Goal: Ask a question

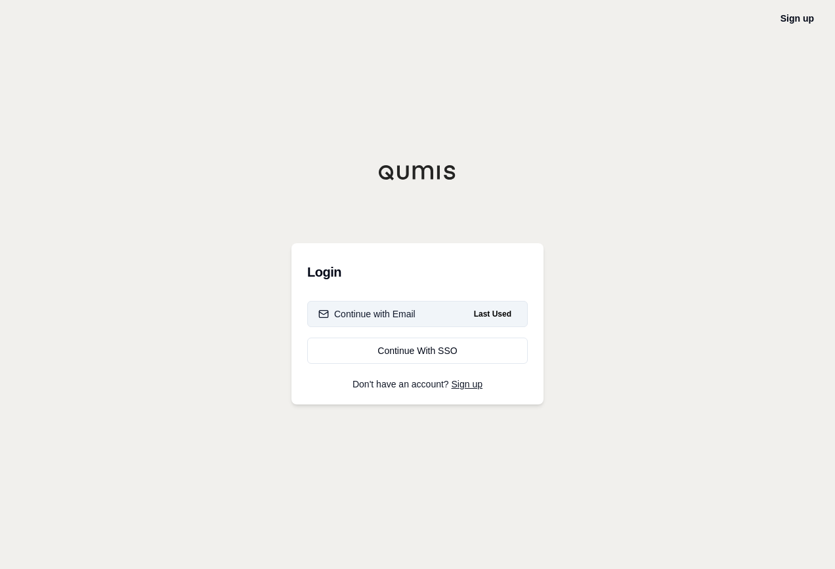
click at [410, 314] on div "Continue with Email" at bounding box center [366, 314] width 97 height 13
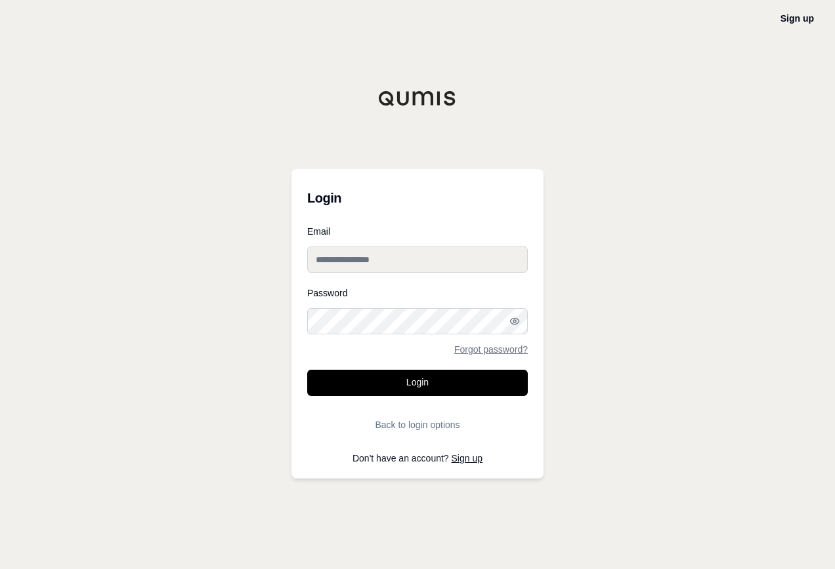
type input "**********"
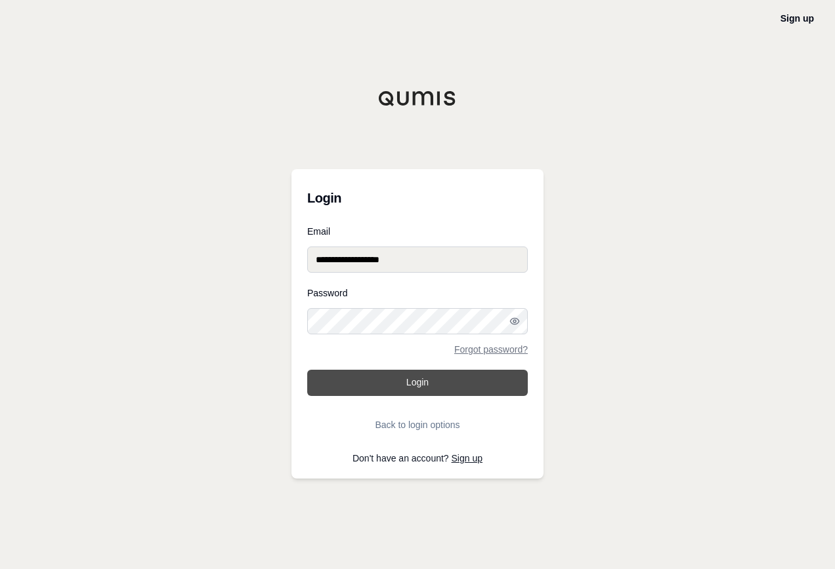
click at [401, 382] on button "Login" at bounding box center [417, 383] width 220 height 26
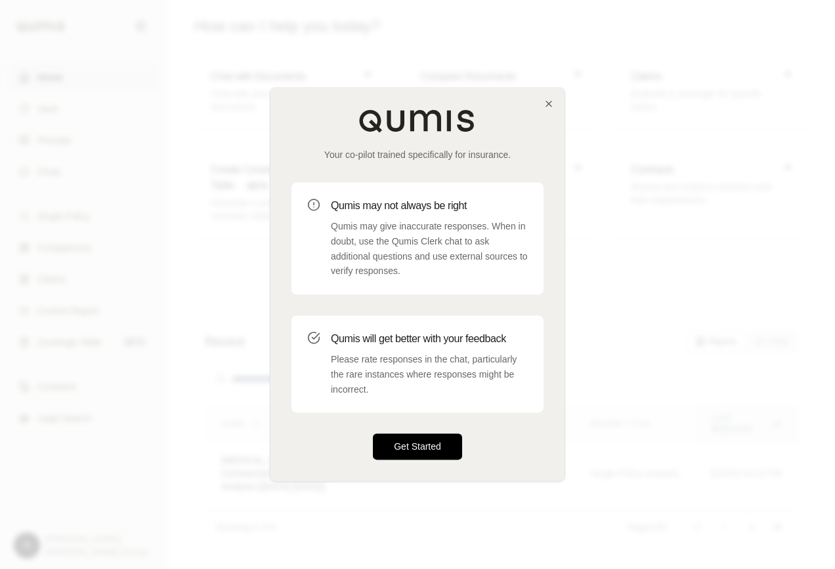
click at [430, 446] on button "Get Started" at bounding box center [417, 447] width 89 height 26
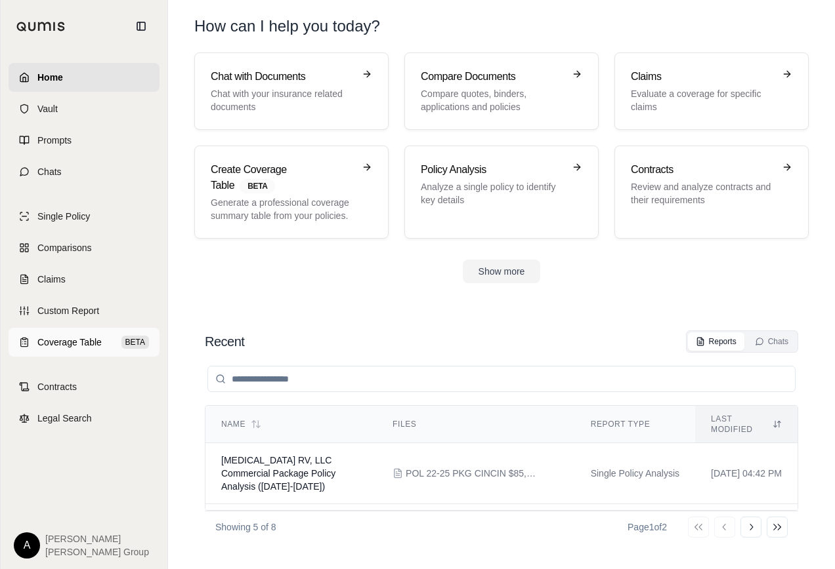
click at [73, 344] on span "Coverage Table" at bounding box center [69, 342] width 64 height 13
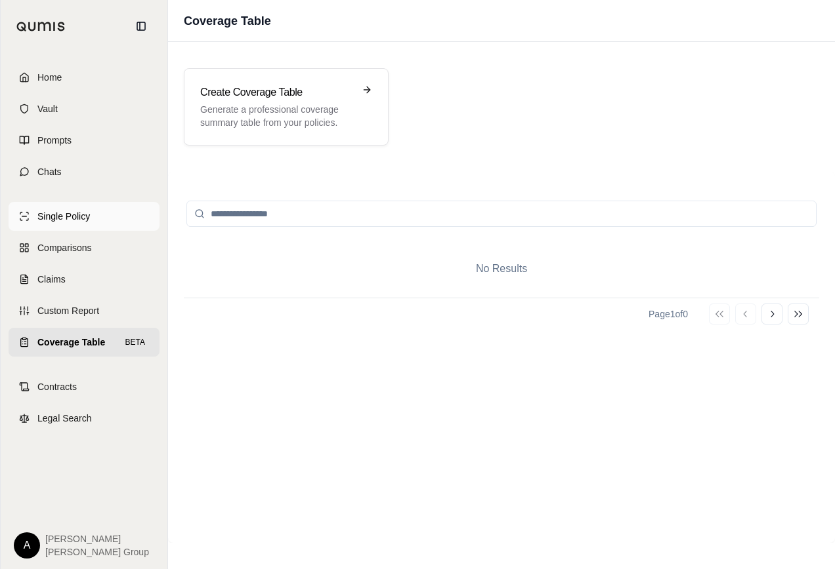
click at [66, 217] on span "Single Policy" at bounding box center [63, 216] width 52 height 13
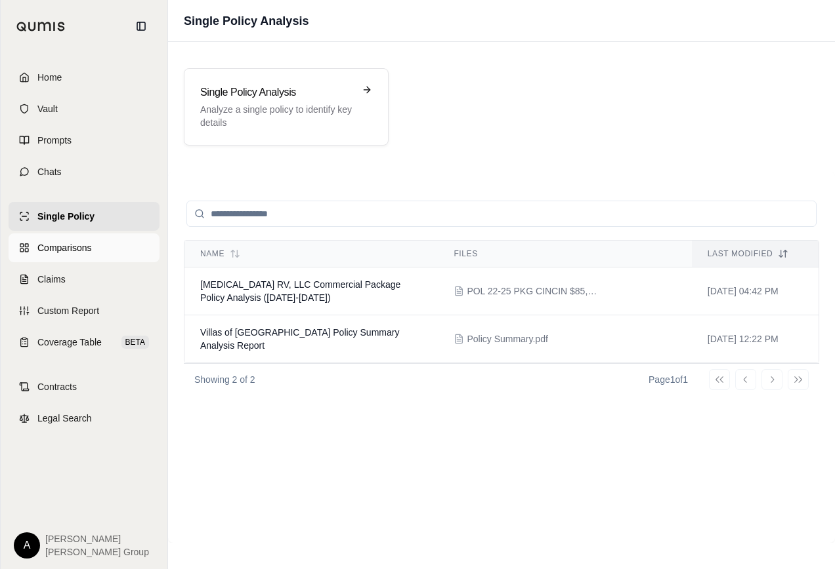
click at [71, 251] on span "Comparisons" at bounding box center [64, 247] width 54 height 13
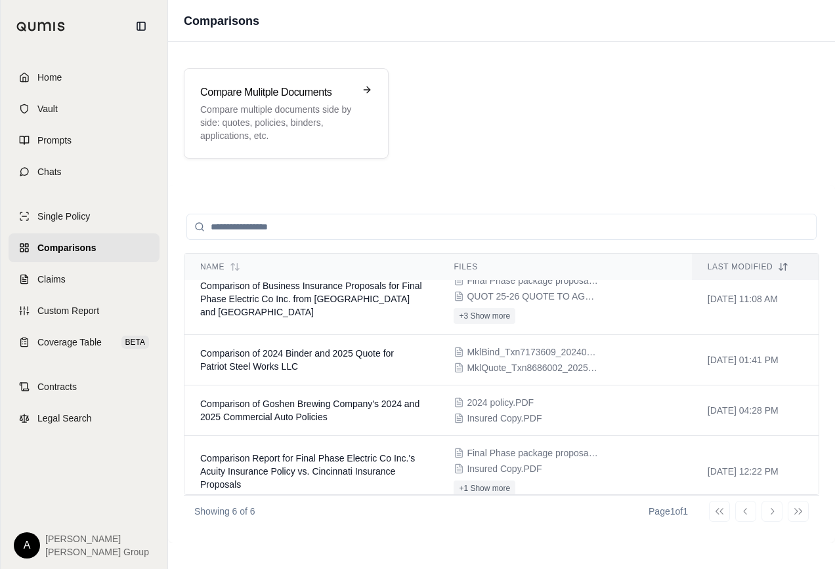
scroll to position [131, 0]
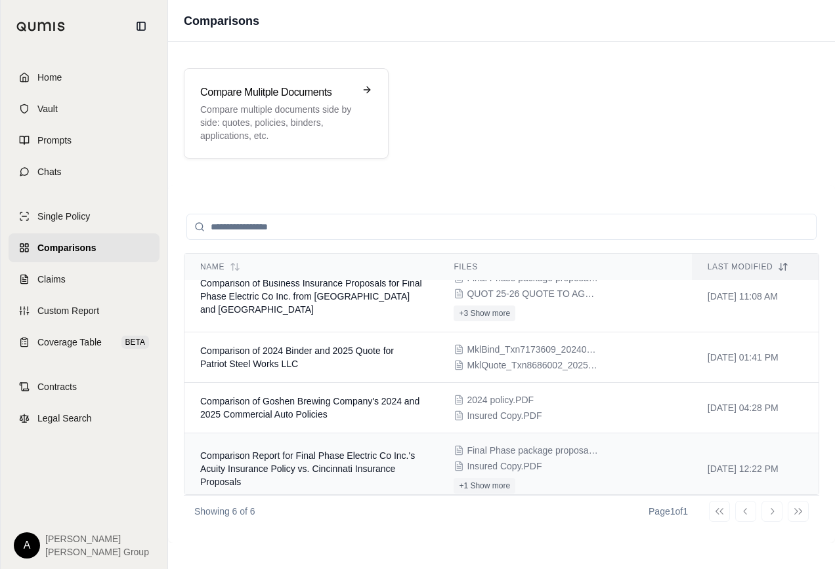
click at [305, 472] on span "Comparison Report for Final Phase Electric Co Inc.'s Acuity Insurance Policy vs…" at bounding box center [307, 469] width 215 height 37
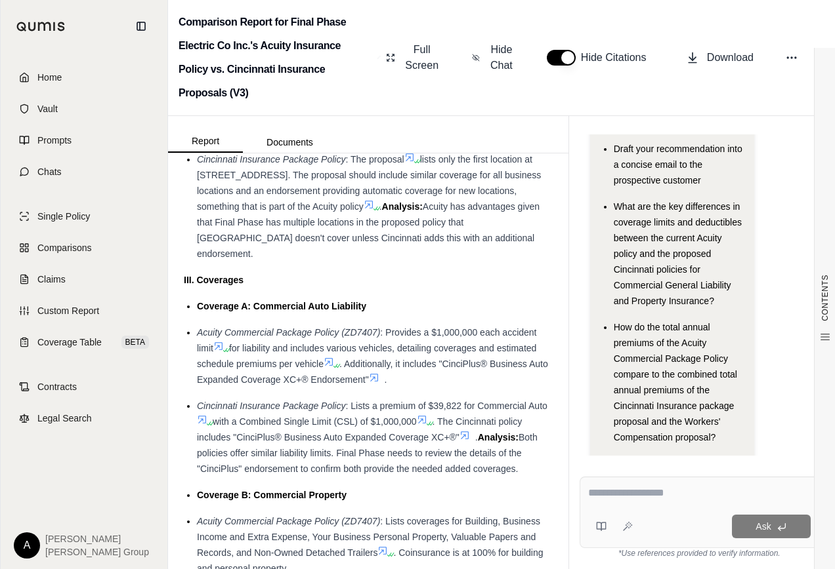
scroll to position [1507, 0]
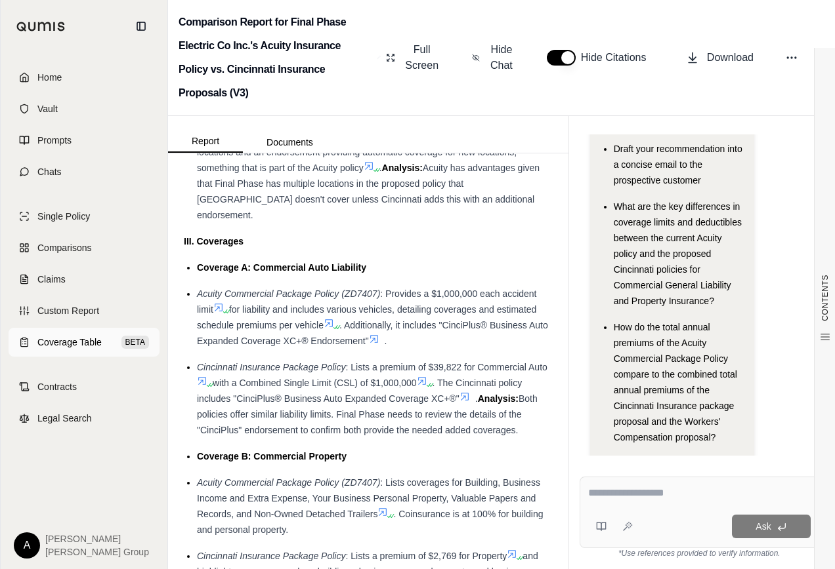
click at [93, 344] on span "Coverage Table" at bounding box center [69, 342] width 64 height 13
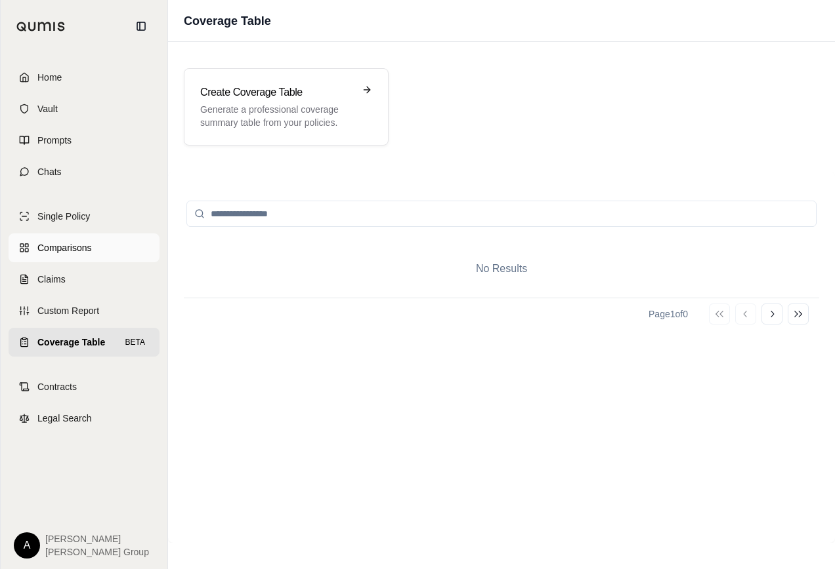
click at [49, 249] on span "Comparisons" at bounding box center [64, 247] width 54 height 13
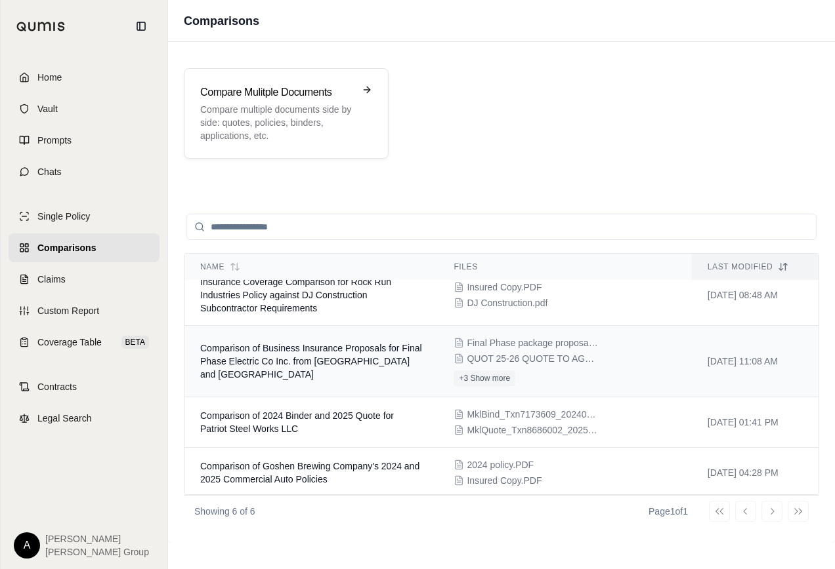
scroll to position [66, 0]
click at [264, 369] on td "Comparison of Business Insurance Proposals for Final Phase Electric Co Inc. fro…" at bounding box center [310, 363] width 253 height 72
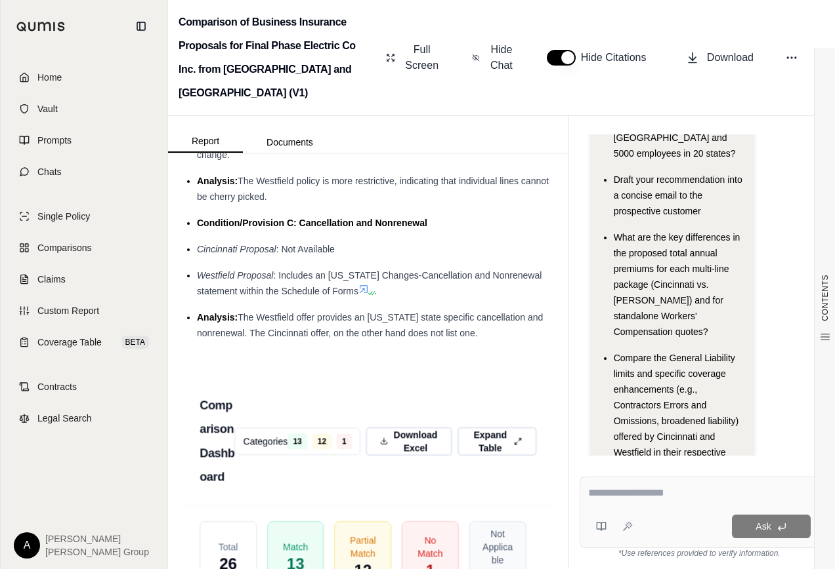
scroll to position [227, 0]
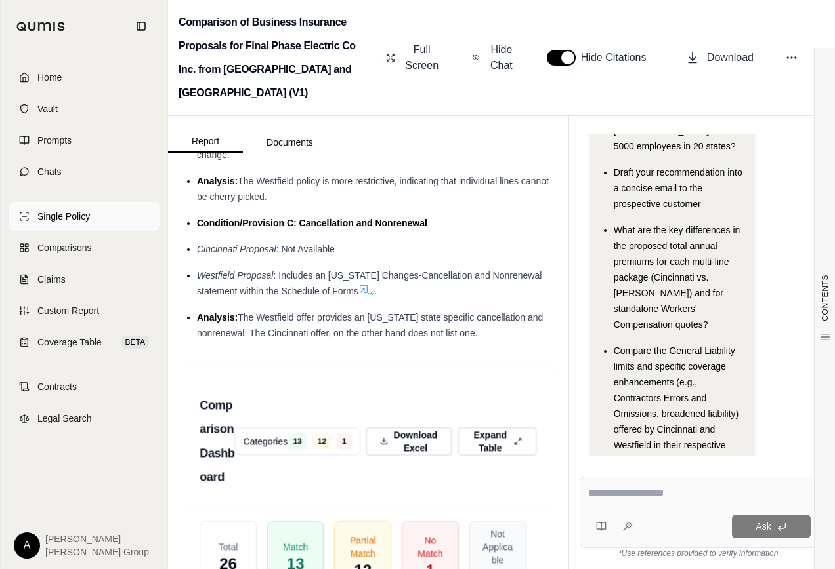
click at [53, 217] on span "Single Policy" at bounding box center [63, 216] width 52 height 13
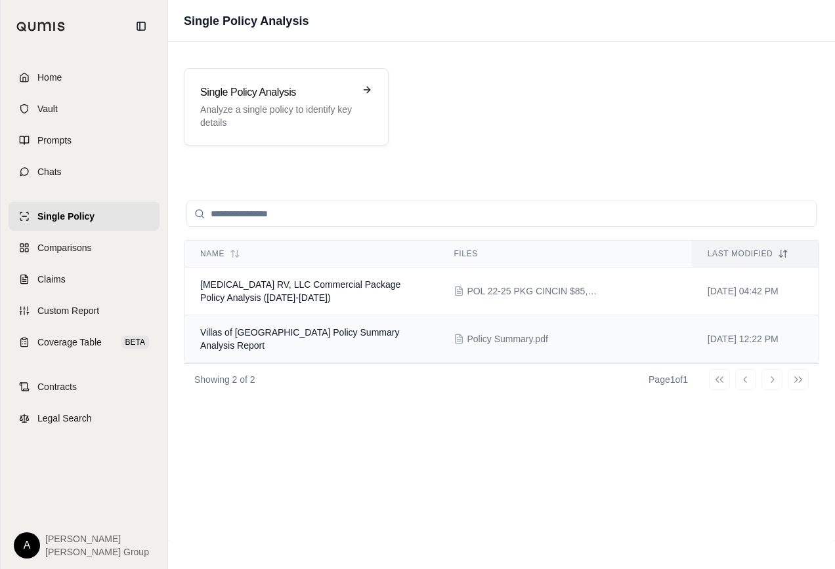
click at [341, 332] on span "Villas of [GEOGRAPHIC_DATA] Policy Summary Analysis Report" at bounding box center [299, 339] width 199 height 24
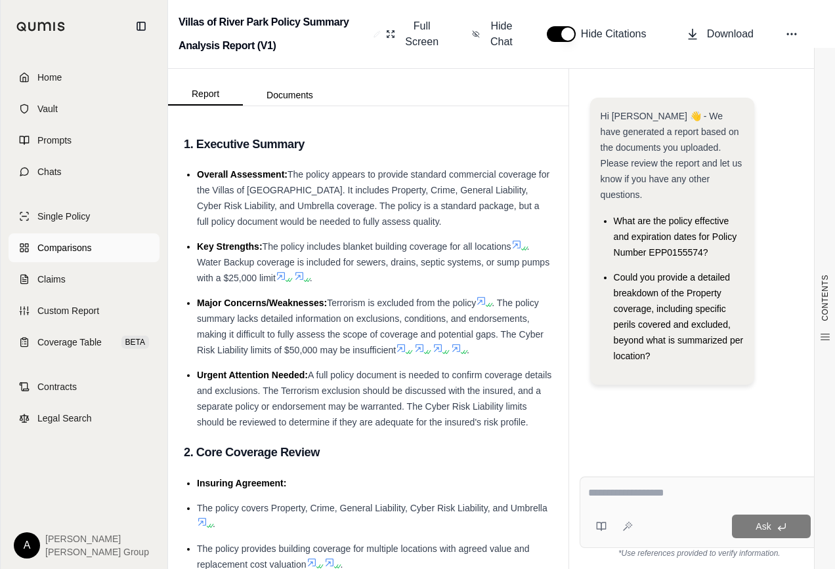
click at [62, 252] on span "Comparisons" at bounding box center [64, 247] width 54 height 13
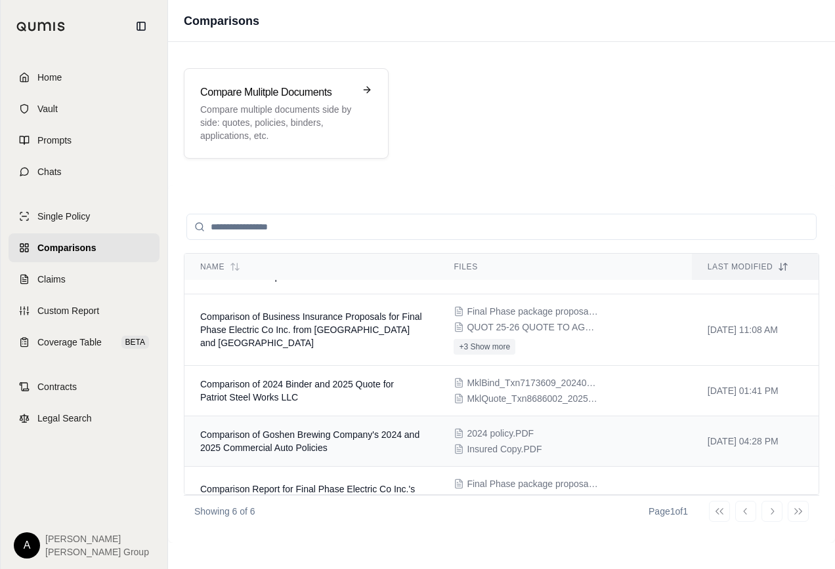
scroll to position [75, 0]
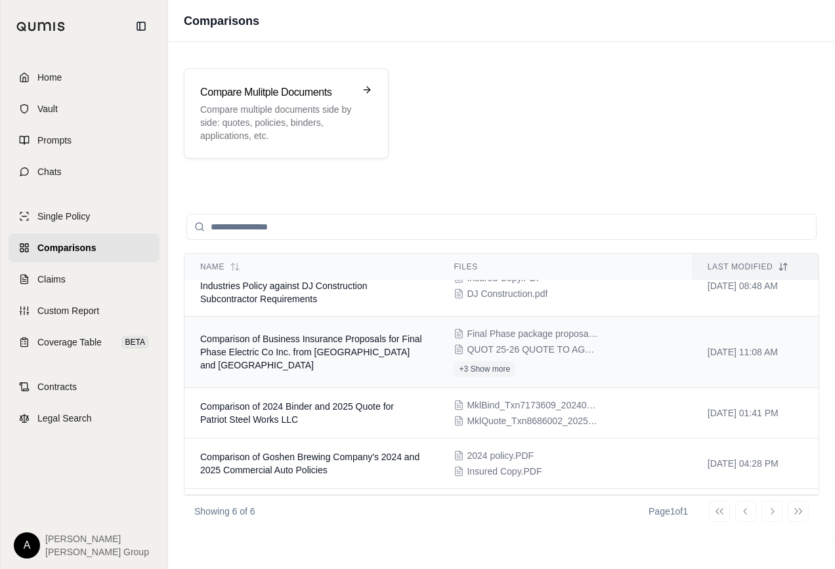
click at [338, 354] on span "Comparison of Business Insurance Proposals for Final Phase Electric Co Inc. fro…" at bounding box center [311, 352] width 222 height 37
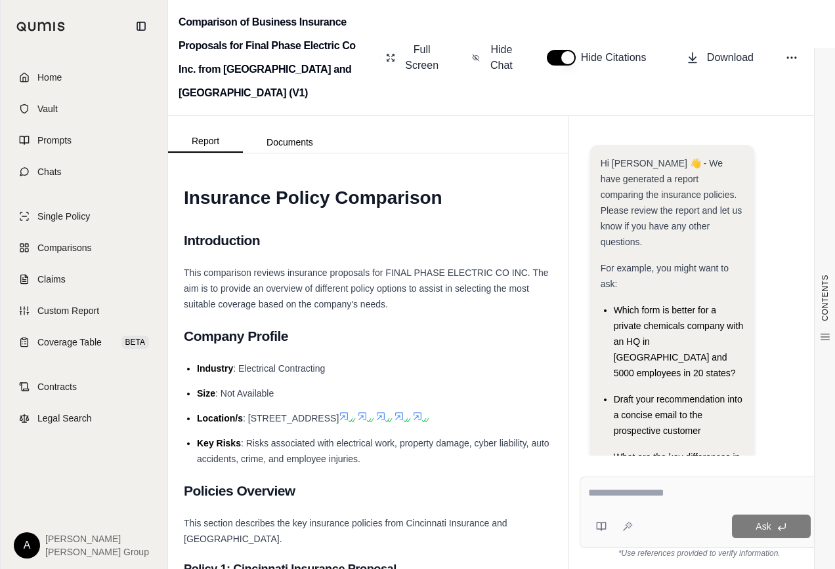
scroll to position [227, 0]
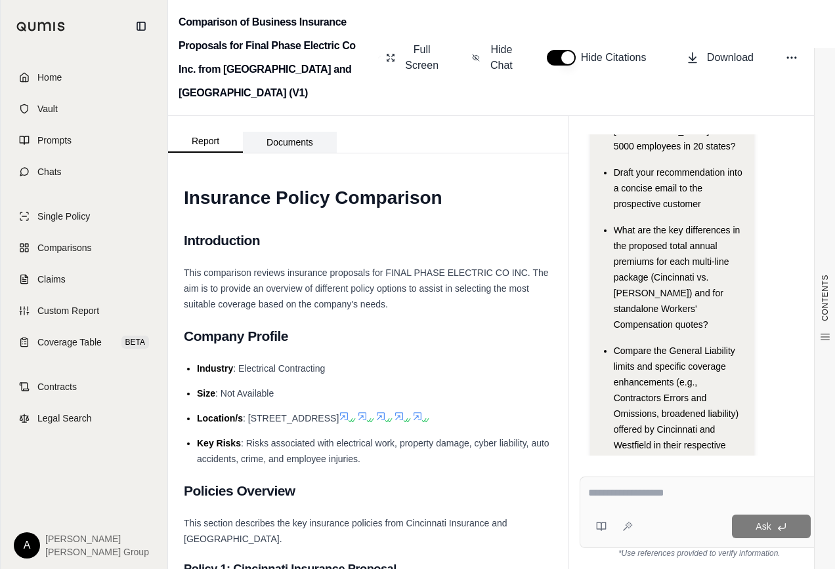
click at [297, 132] on button "Documents" at bounding box center [290, 142] width 94 height 21
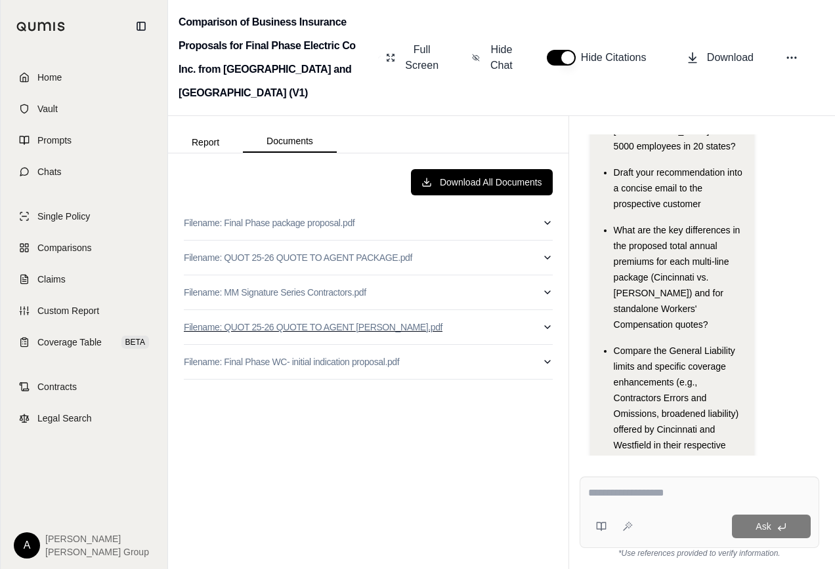
click at [271, 321] on p "Filename: QUOT 25-26 QUOTE TO AGENT [PERSON_NAME].pdf" at bounding box center [313, 327] width 258 height 13
click at [270, 321] on p "Filename: QUOT 25-26 QUOTE TO AGENT [PERSON_NAME].pdf" at bounding box center [313, 327] width 258 height 13
click at [263, 251] on p "Filename: QUOT 25-26 QUOTE TO AGENT PACKAGE.pdf" at bounding box center [298, 257] width 228 height 13
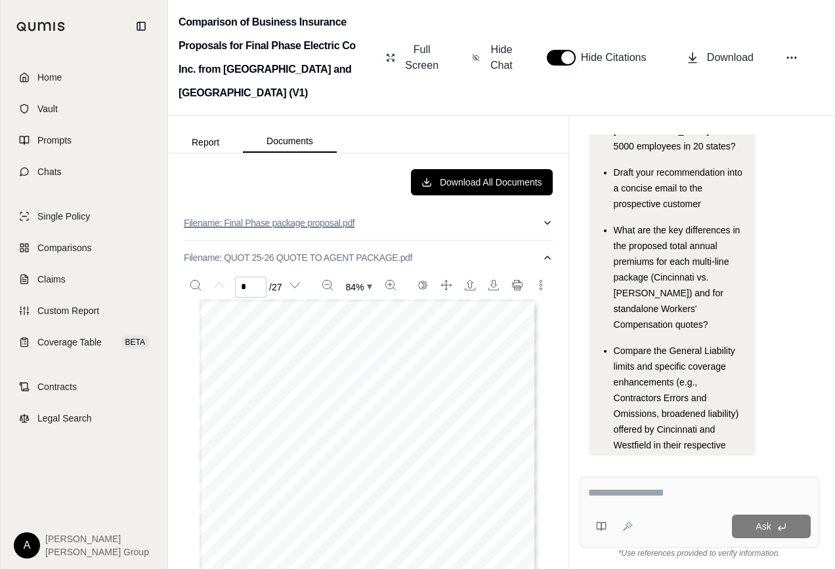
click at [255, 217] on p "Filename: Final Phase package proposal.pdf" at bounding box center [269, 223] width 171 height 13
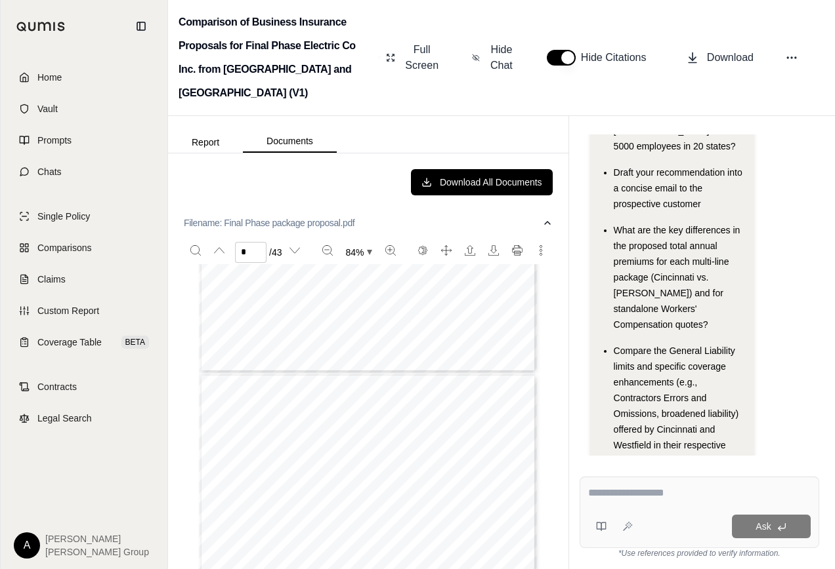
scroll to position [142, 0]
type input "*"
click at [279, 131] on button "Documents" at bounding box center [290, 142] width 94 height 22
click at [542, 218] on icon "button" at bounding box center [547, 223] width 10 height 10
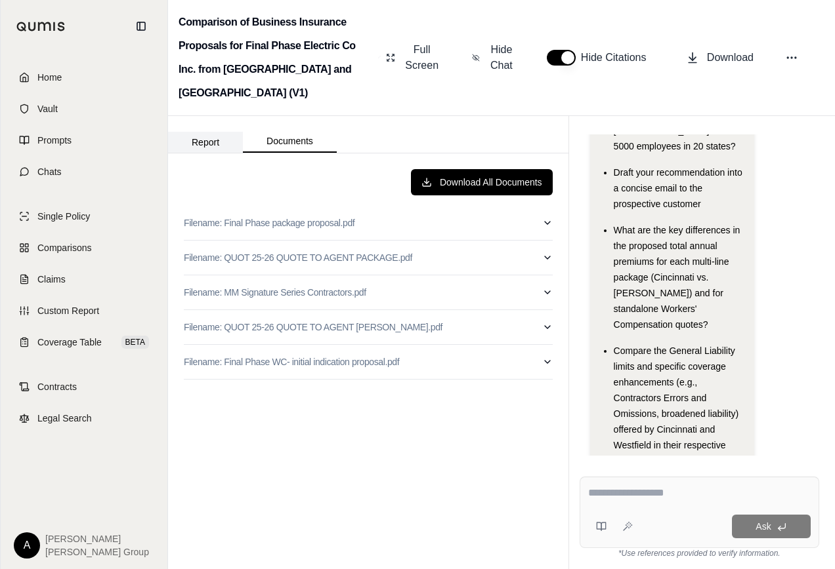
click at [211, 132] on button "Report" at bounding box center [205, 142] width 75 height 21
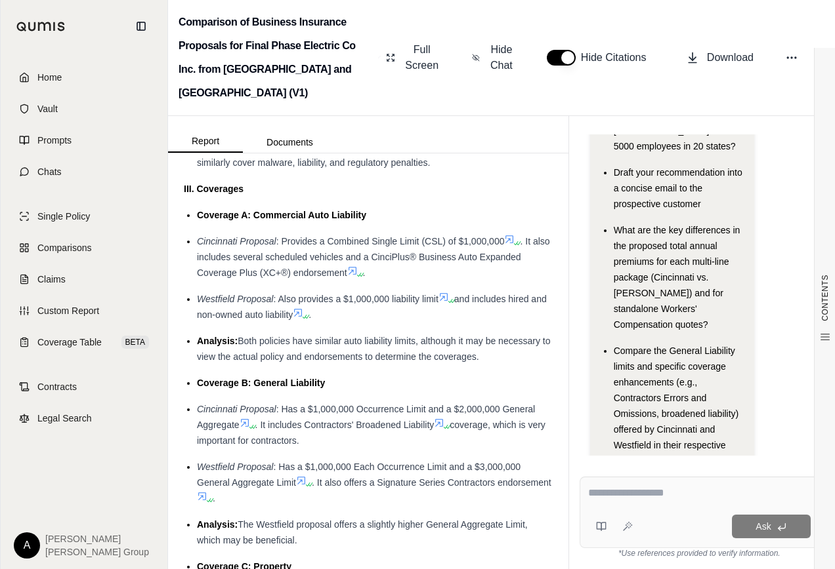
scroll to position [1837, 0]
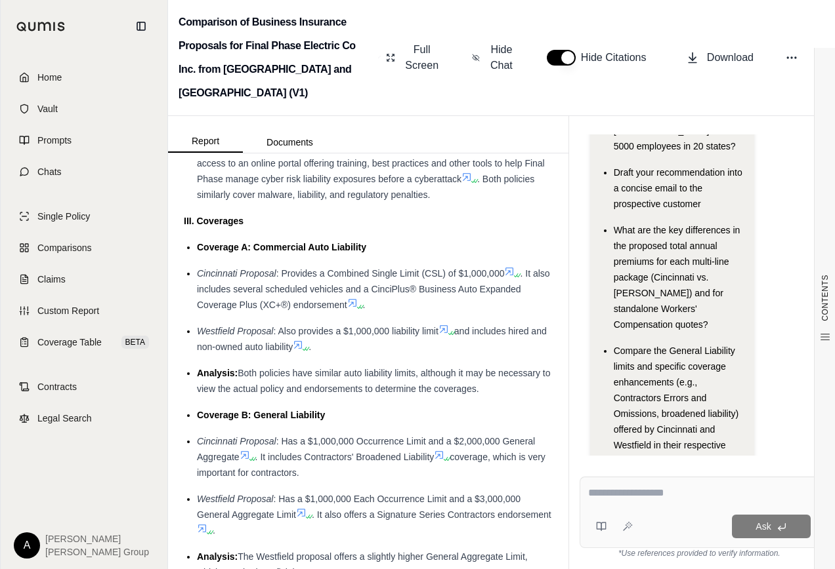
click at [168, 131] on button "Report" at bounding box center [205, 142] width 75 height 22
click at [146, 569] on html "Home Vault Prompts Chats Single Policy Comparisons Claims Custom Report Coverag…" at bounding box center [417, 284] width 835 height 569
click at [68, 346] on span "Coverage Table" at bounding box center [69, 342] width 64 height 13
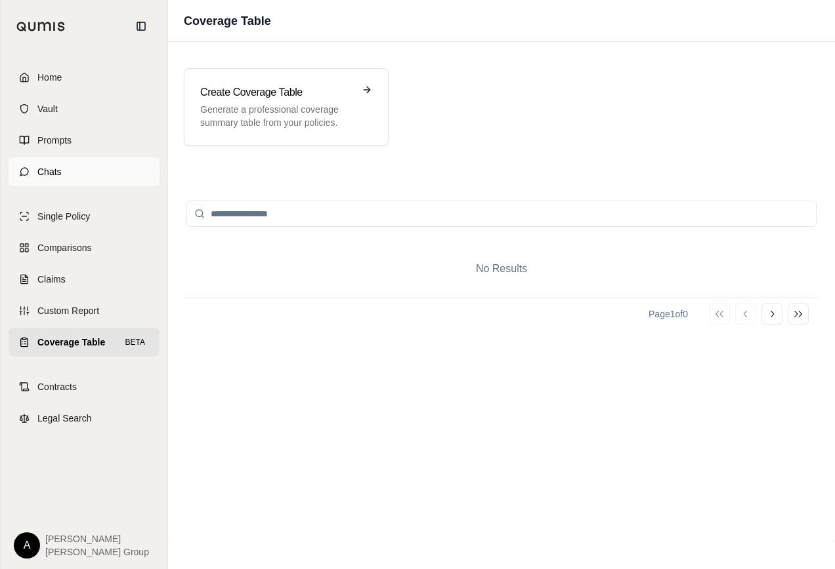
click at [39, 175] on span "Chats" at bounding box center [49, 171] width 24 height 13
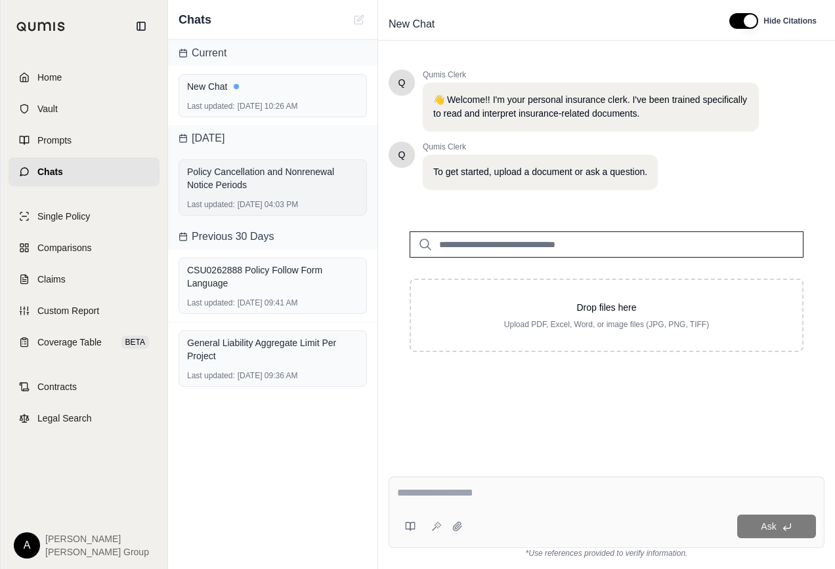
click at [239, 188] on div "Policy Cancellation and Nonrenewal Notice Periods" at bounding box center [272, 178] width 171 height 26
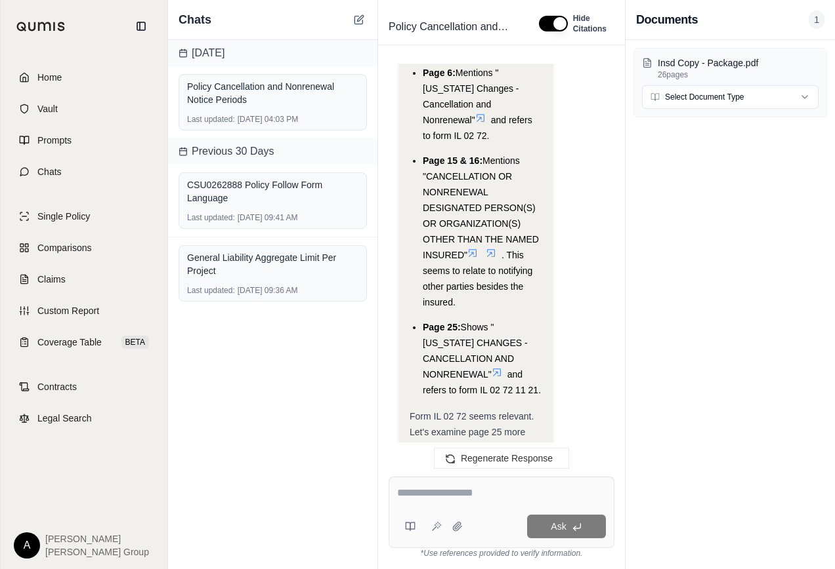
scroll to position [859, 0]
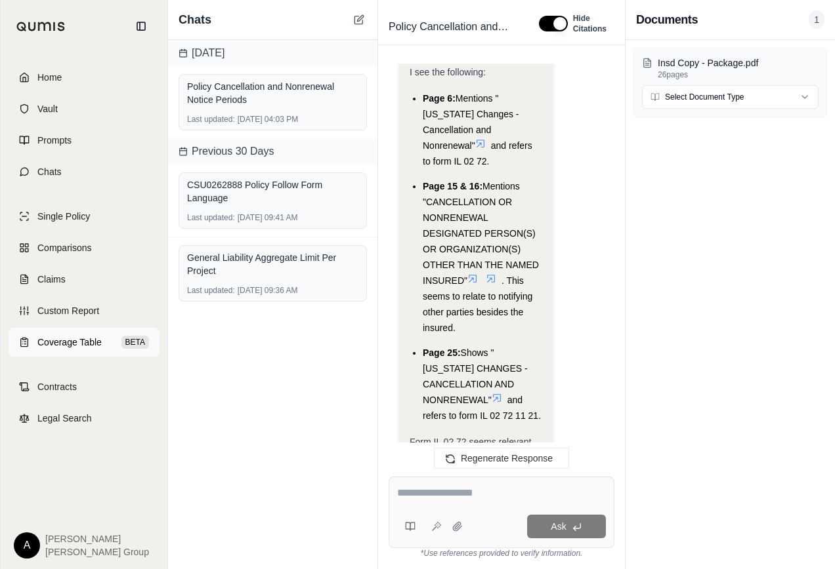
click at [67, 342] on span "Coverage Table" at bounding box center [69, 342] width 64 height 13
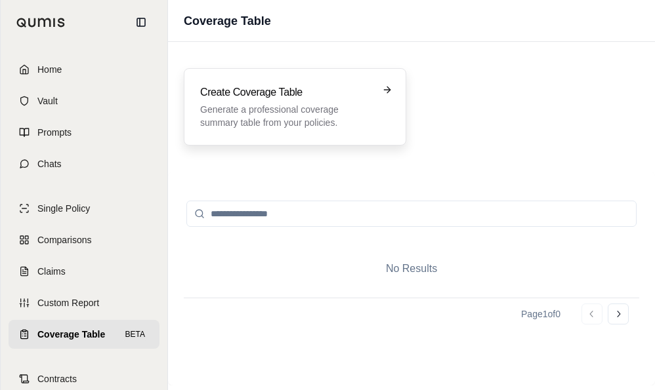
click at [316, 103] on p "Generate a professional coverage summary table from your policies." at bounding box center [285, 116] width 171 height 26
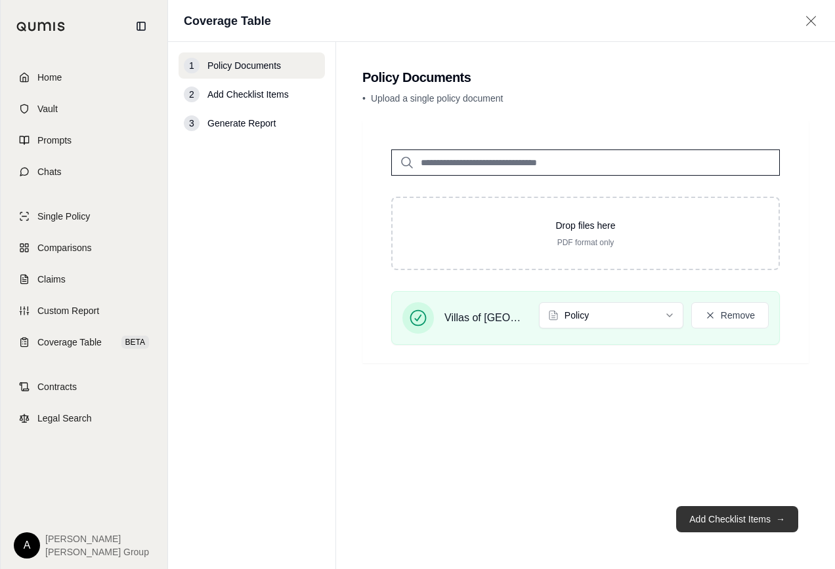
click at [737, 522] on button "Add Checklist Items →" at bounding box center [737, 519] width 122 height 26
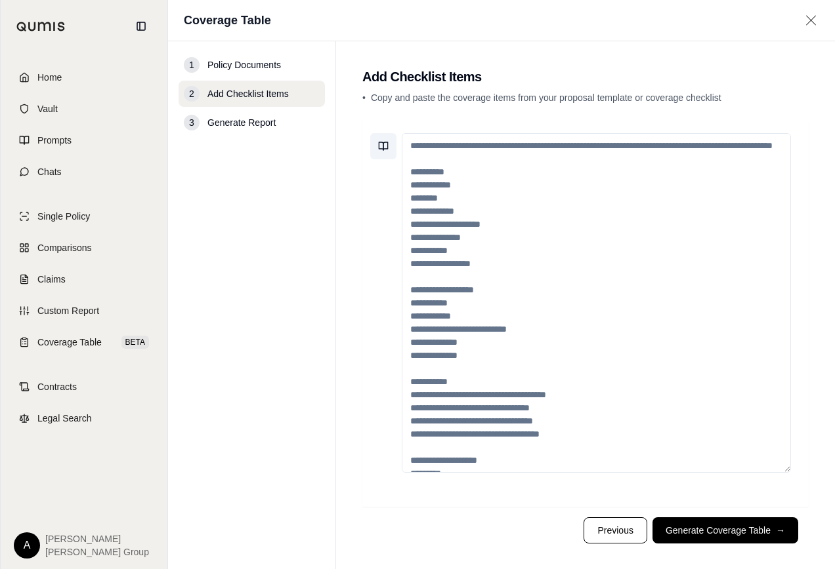
click at [385, 148] on icon at bounding box center [383, 146] width 10 height 10
click at [453, 154] on textarea at bounding box center [596, 303] width 389 height 340
click at [413, 146] on textarea at bounding box center [596, 303] width 389 height 340
drag, startPoint x: 416, startPoint y: 195, endPoint x: 482, endPoint y: 249, distance: 84.8
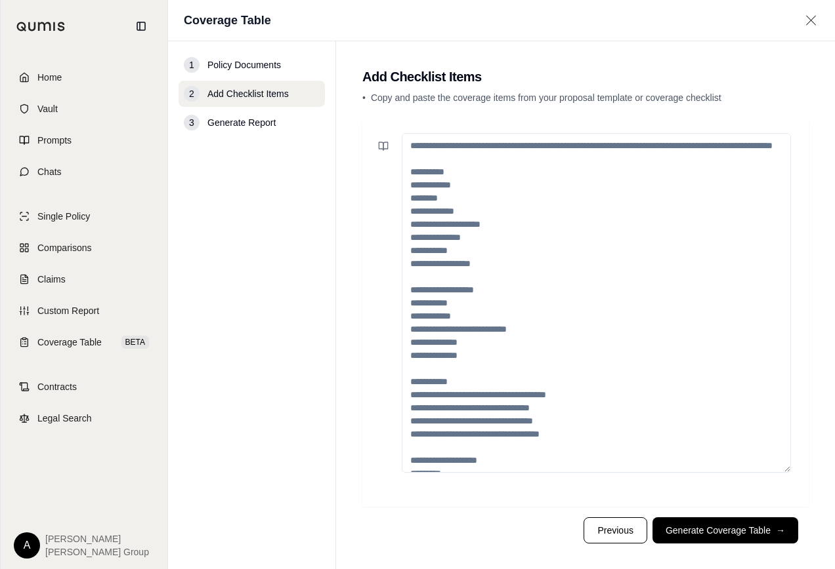
click at [482, 249] on textarea at bounding box center [596, 303] width 389 height 340
click at [411, 145] on textarea at bounding box center [596, 303] width 389 height 340
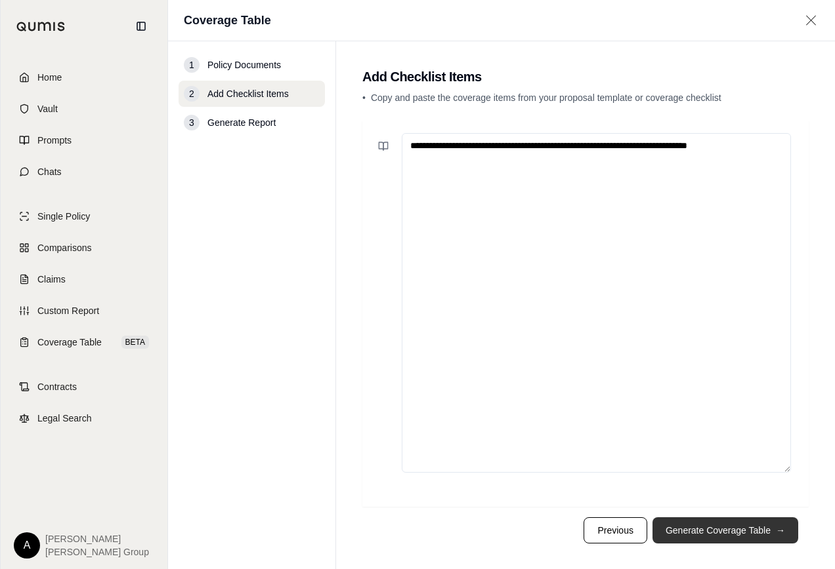
type textarea "**********"
click at [734, 533] on button "Generate Coverage Table →" at bounding box center [725, 531] width 146 height 26
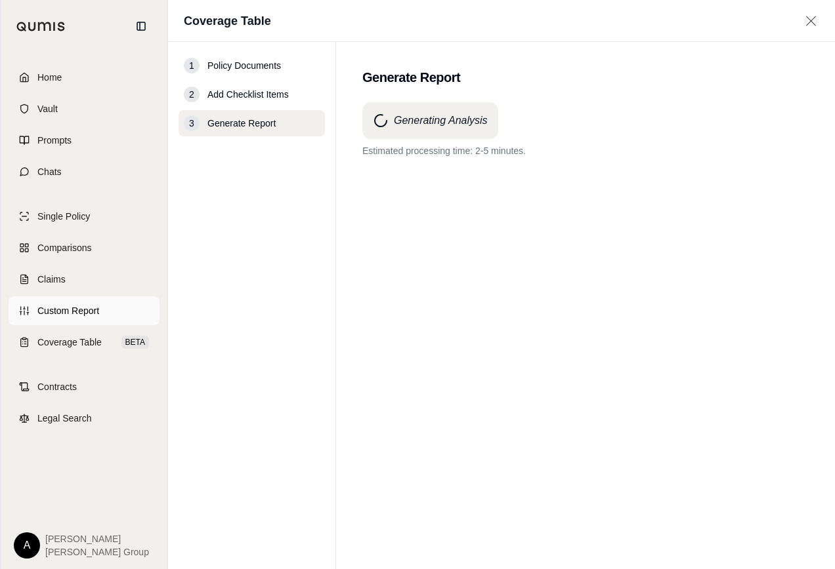
click at [52, 309] on span "Custom Report" at bounding box center [68, 310] width 62 height 13
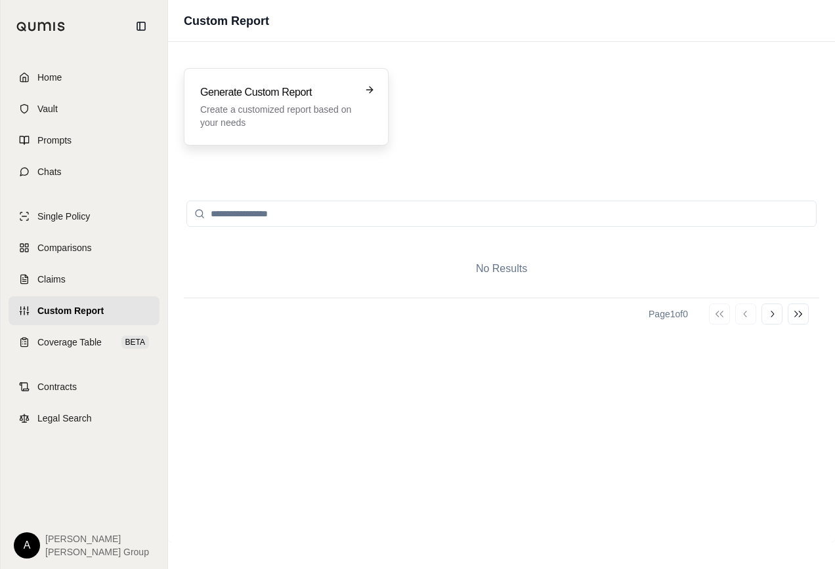
click at [304, 110] on p "Create a customized report based on your needs" at bounding box center [277, 116] width 154 height 26
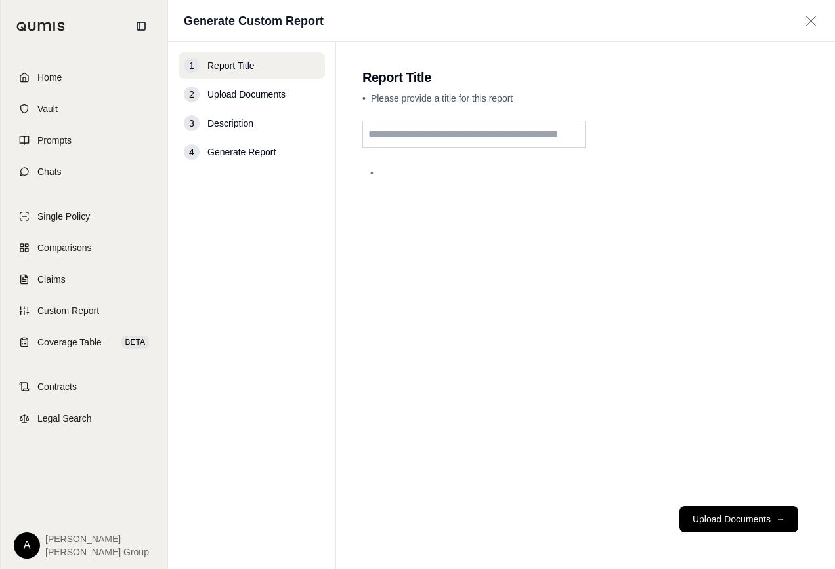
click at [371, 134] on input "text" at bounding box center [473, 135] width 223 height 28
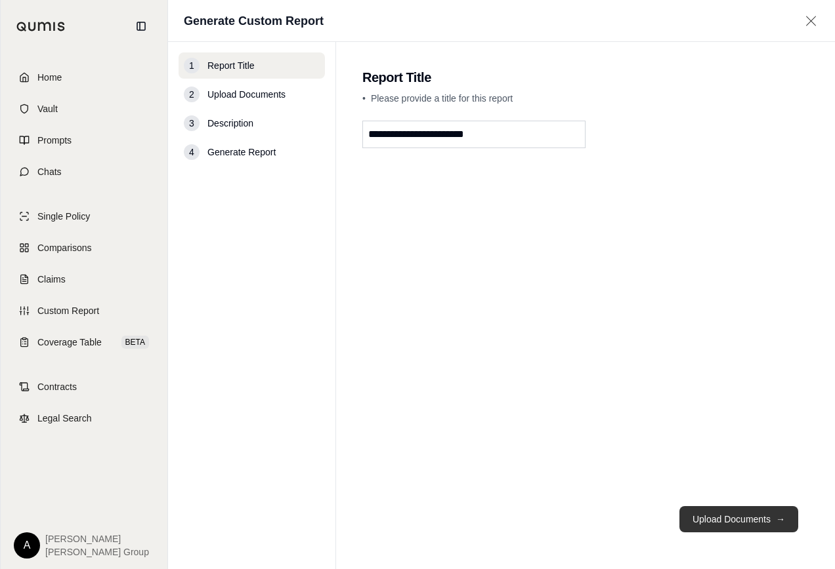
type input "**********"
click at [722, 518] on button "Upload Documents →" at bounding box center [738, 519] width 119 height 26
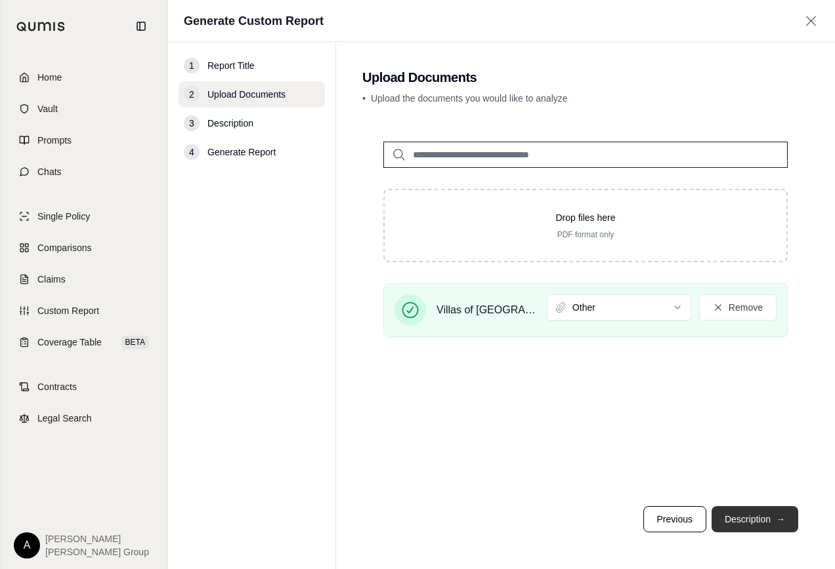
click at [766, 518] on button "Description →" at bounding box center [754, 519] width 87 height 26
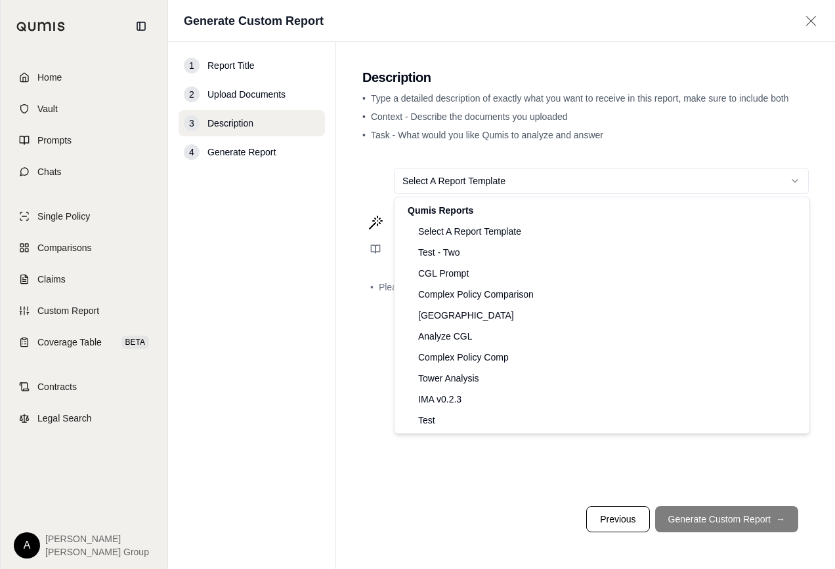
click at [474, 184] on html "Home Vault Prompts Chats Single Policy Comparisons Claims Custom Report Coverag…" at bounding box center [417, 284] width 835 height 569
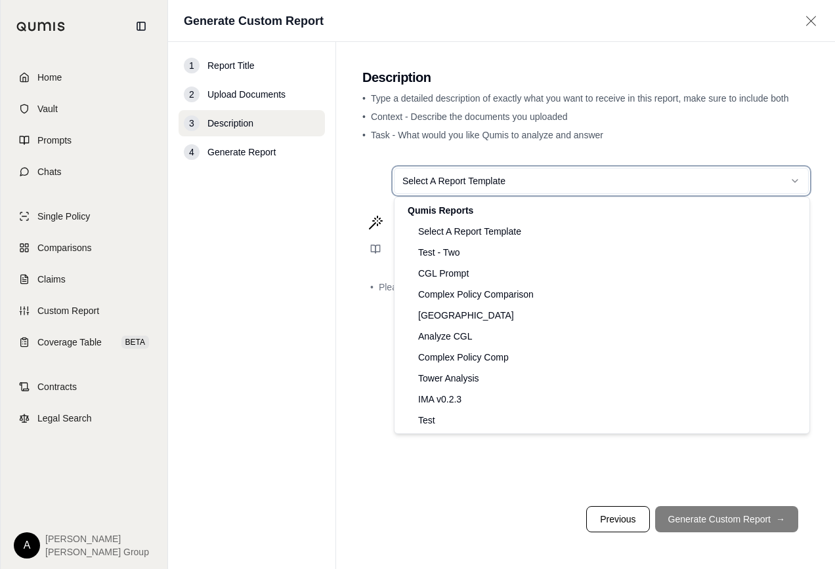
click at [438, 180] on html "Home Vault Prompts Chats Single Policy Comparisons Claims Custom Report Coverag…" at bounding box center [417, 284] width 835 height 569
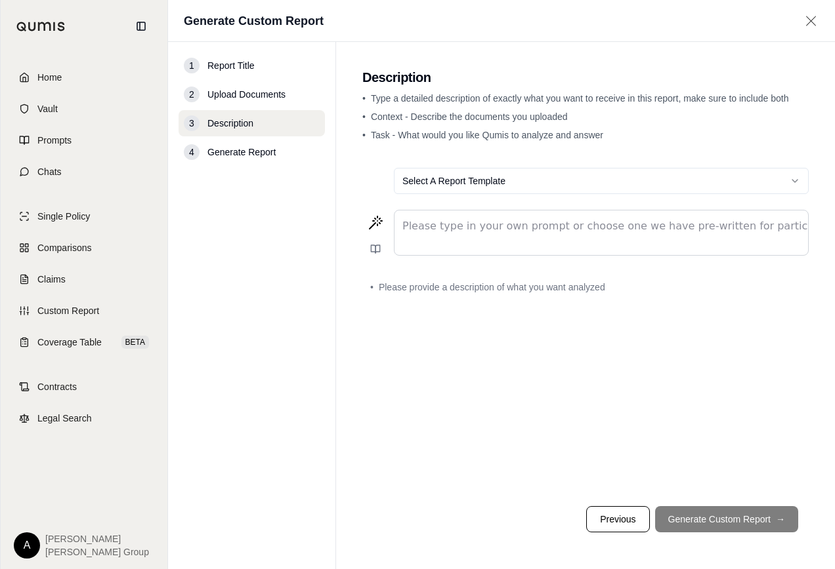
click at [429, 223] on p "editable markdown" at bounding box center [601, 226] width 398 height 16
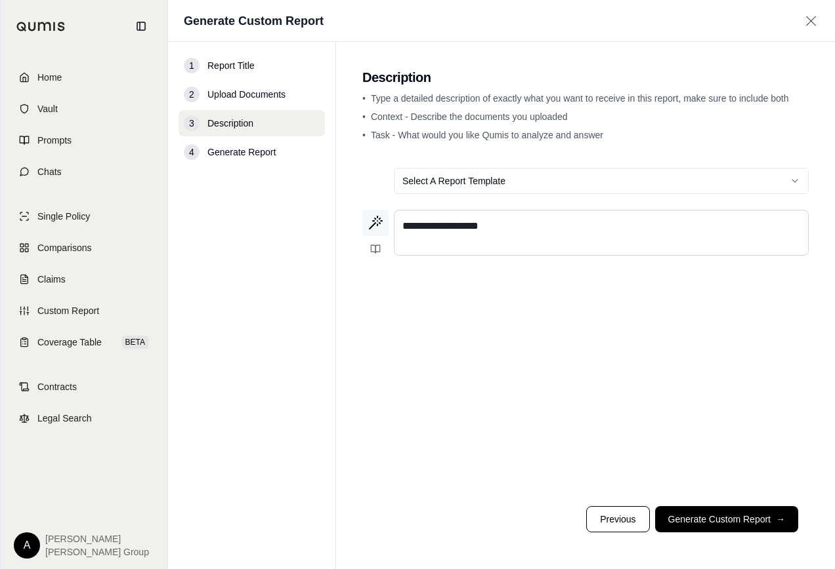
click at [373, 219] on icon at bounding box center [375, 223] width 16 height 16
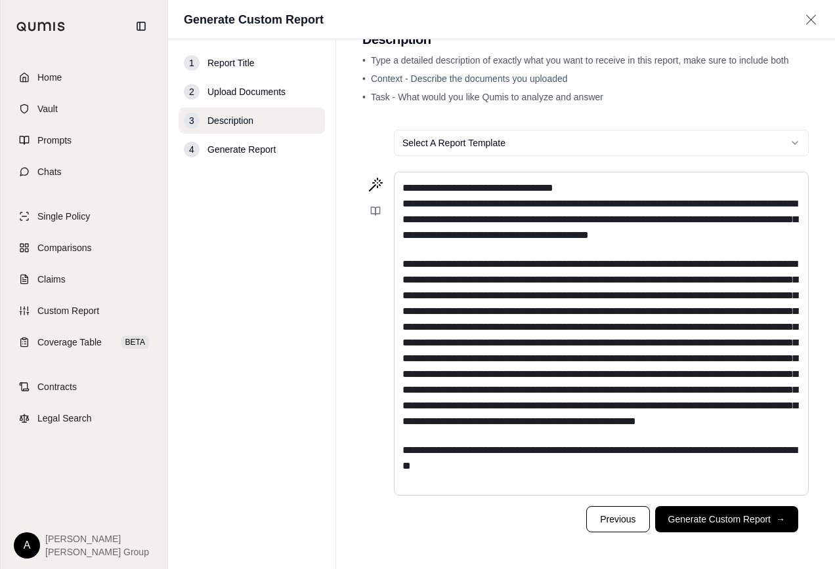
scroll to position [65, 0]
click at [693, 518] on button "Generate Custom Report →" at bounding box center [726, 519] width 143 height 26
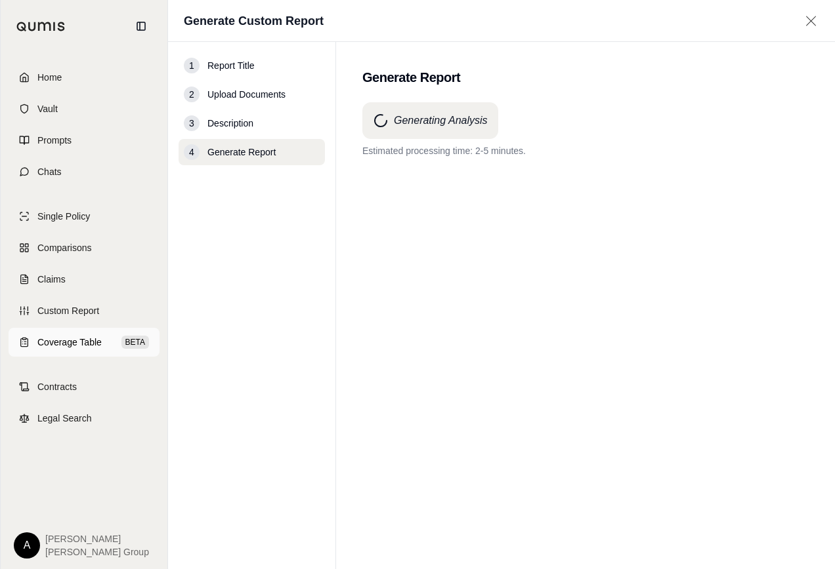
click at [55, 342] on span "Coverage Table" at bounding box center [69, 342] width 64 height 13
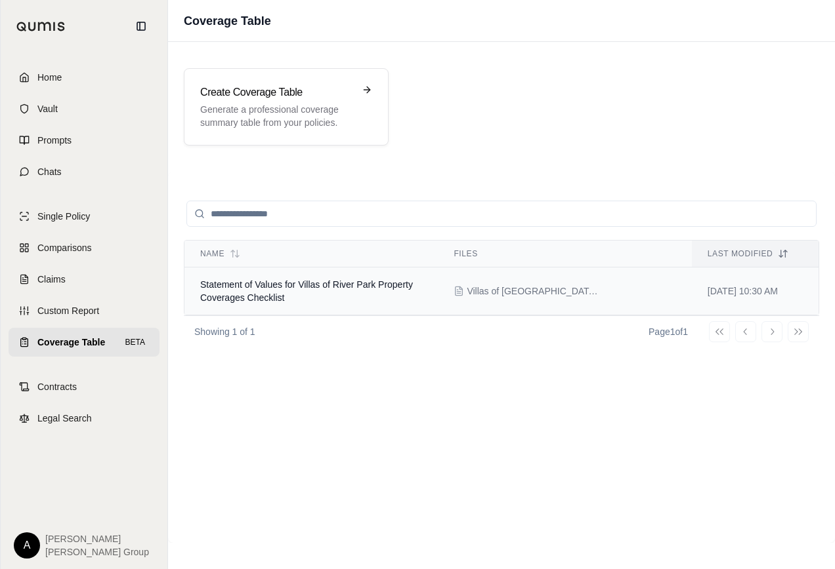
click at [530, 291] on span "Villas of [GEOGRAPHIC_DATA]pdf" at bounding box center [531, 291] width 131 height 13
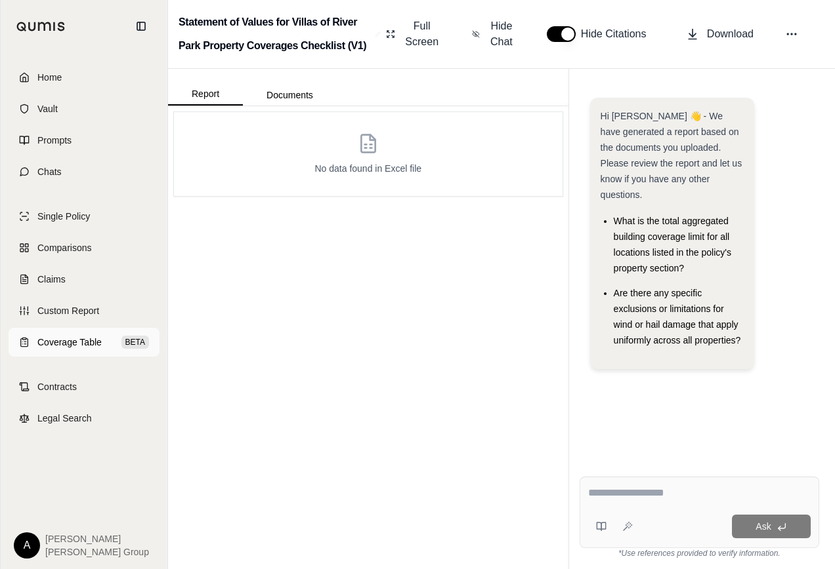
click at [85, 345] on span "Coverage Table" at bounding box center [69, 342] width 64 height 13
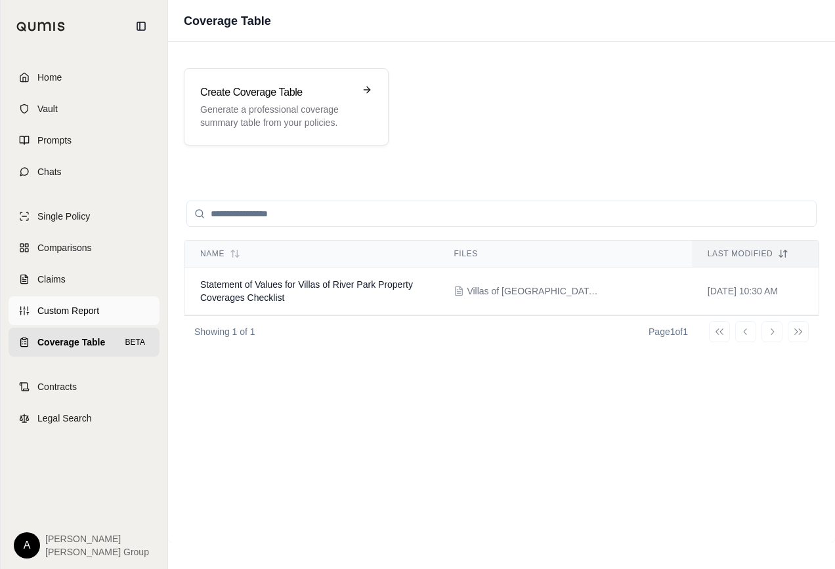
click at [77, 306] on span "Custom Report" at bounding box center [68, 310] width 62 height 13
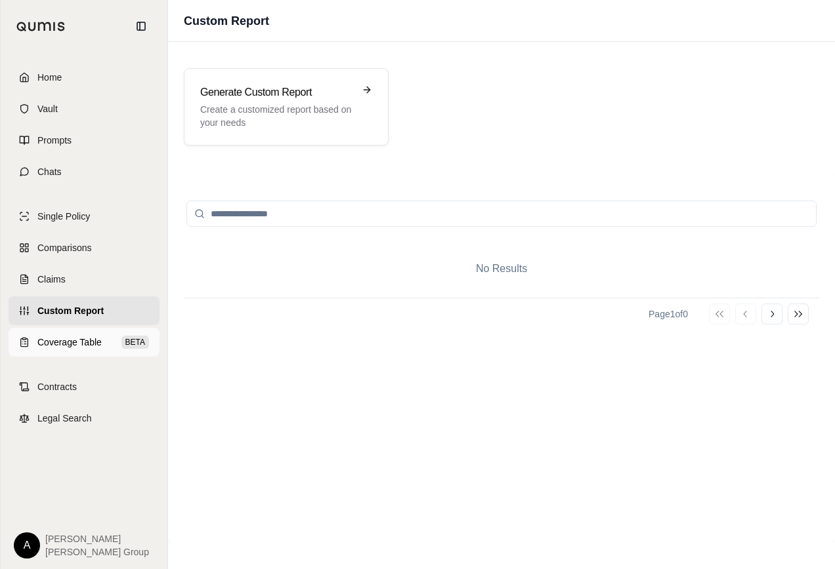
click at [74, 339] on span "Coverage Table" at bounding box center [69, 342] width 64 height 13
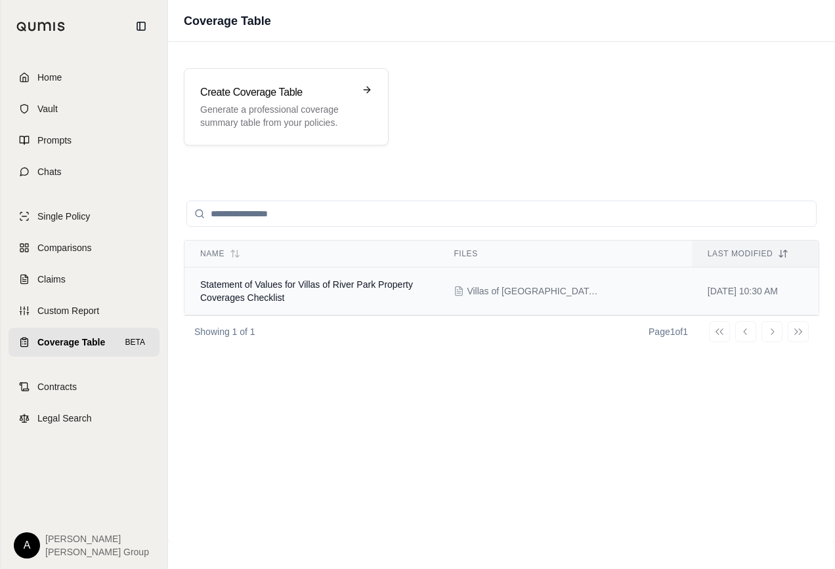
click at [278, 290] on td "Statement of Values for Villas of River Park Property Coverages Checklist" at bounding box center [310, 292] width 253 height 48
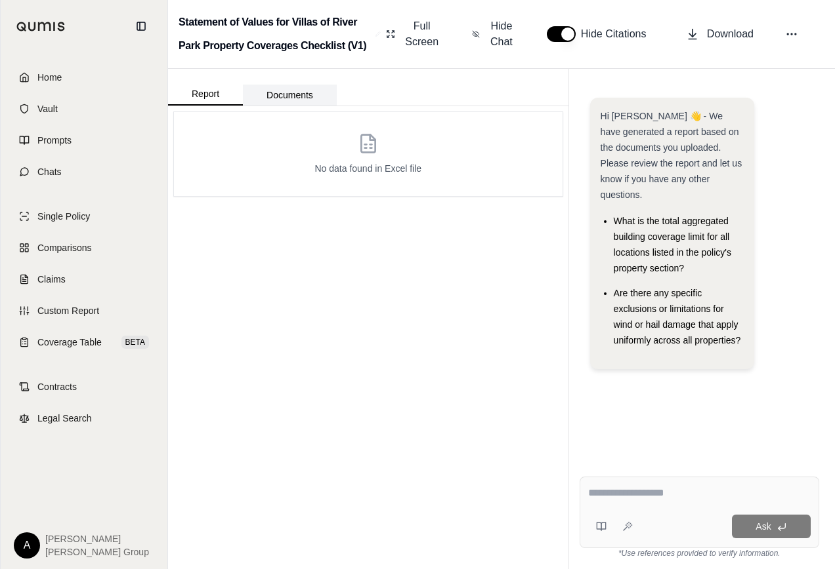
click at [305, 92] on button "Documents" at bounding box center [290, 95] width 94 height 21
click at [200, 95] on button "Report" at bounding box center [205, 94] width 75 height 22
click at [60, 339] on span "Coverage Table" at bounding box center [69, 342] width 64 height 13
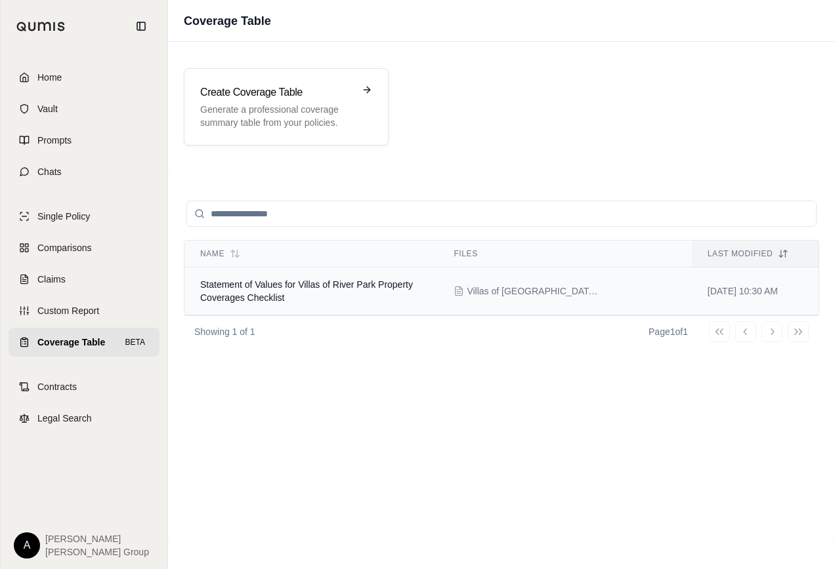
click at [249, 287] on span "Statement of Values for Villas of River Park Property Coverages Checklist" at bounding box center [306, 291] width 213 height 24
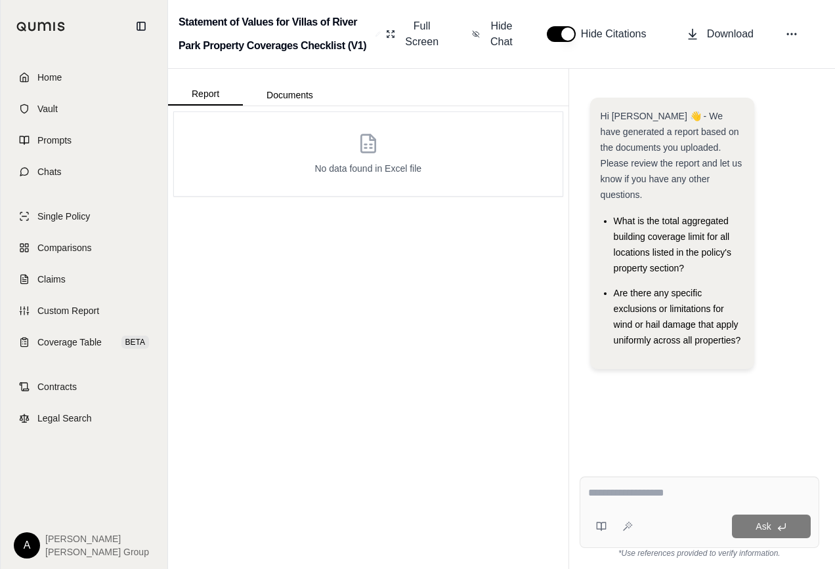
click at [360, 162] on span "No data found in Excel file" at bounding box center [367, 168] width 107 height 13
click at [632, 494] on textarea at bounding box center [699, 494] width 222 height 16
click at [62, 307] on span "Custom Report" at bounding box center [68, 310] width 62 height 13
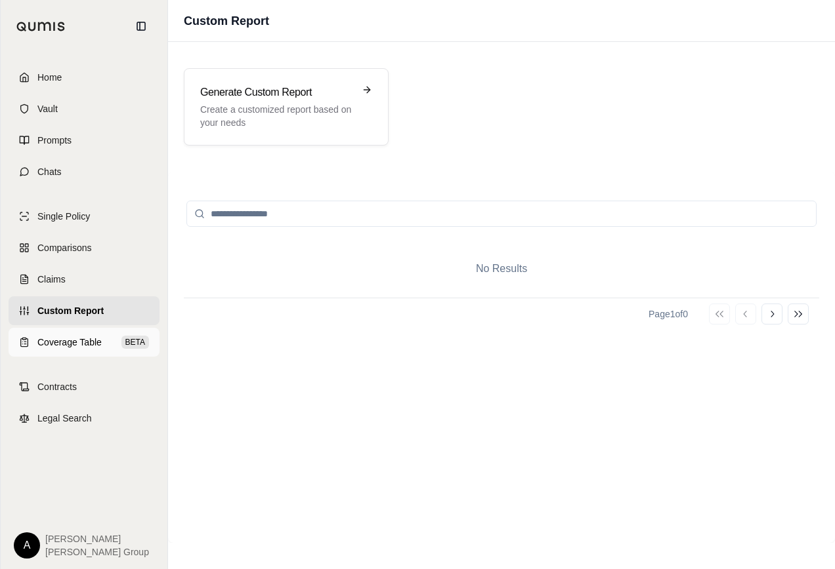
click at [43, 342] on span "Coverage Table" at bounding box center [69, 342] width 64 height 13
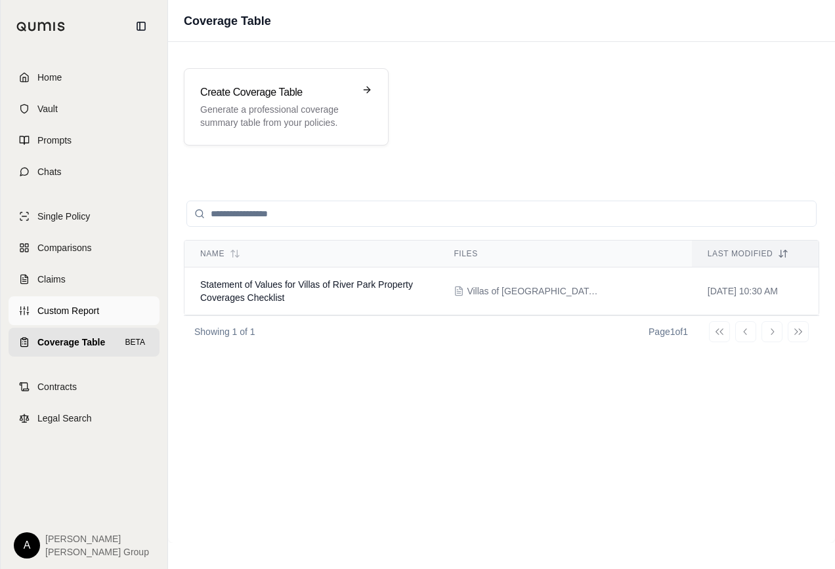
click at [73, 309] on span "Custom Report" at bounding box center [68, 310] width 62 height 13
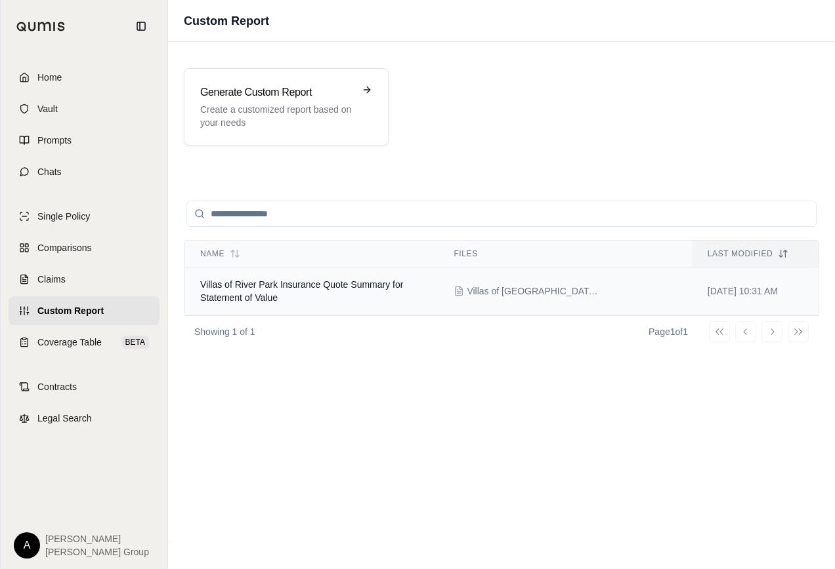
click at [512, 290] on span "Villas of [GEOGRAPHIC_DATA]pdf" at bounding box center [531, 291] width 131 height 13
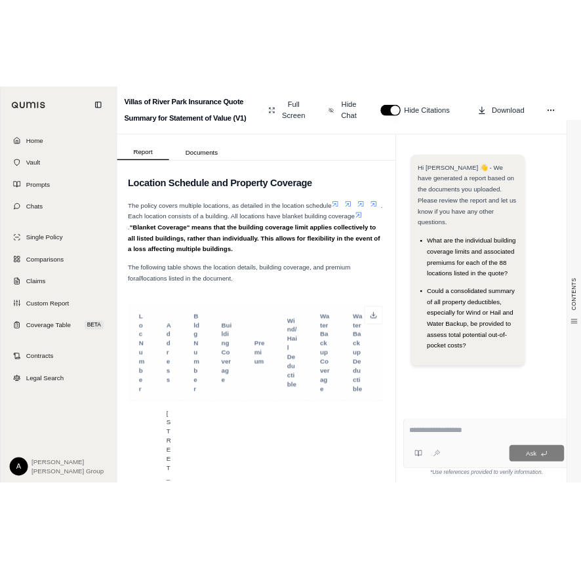
scroll to position [787, 0]
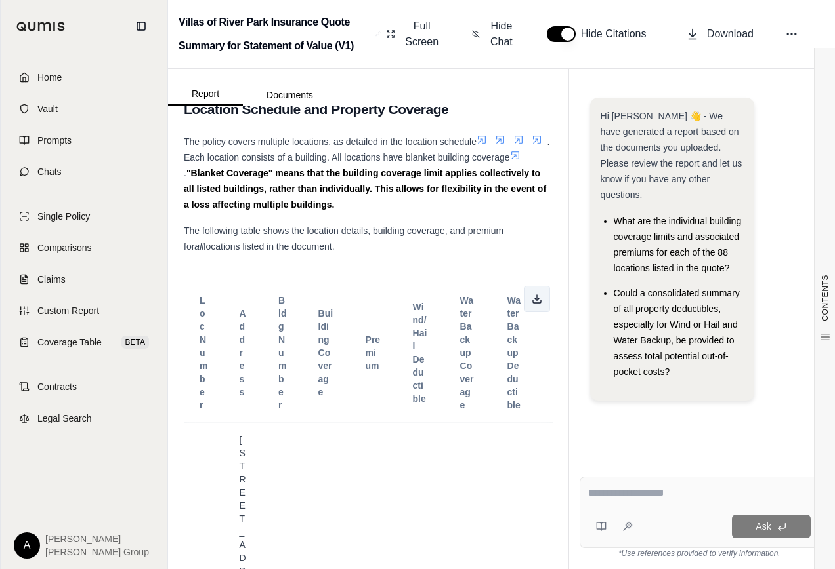
click at [531, 294] on icon at bounding box center [536, 299] width 10 height 10
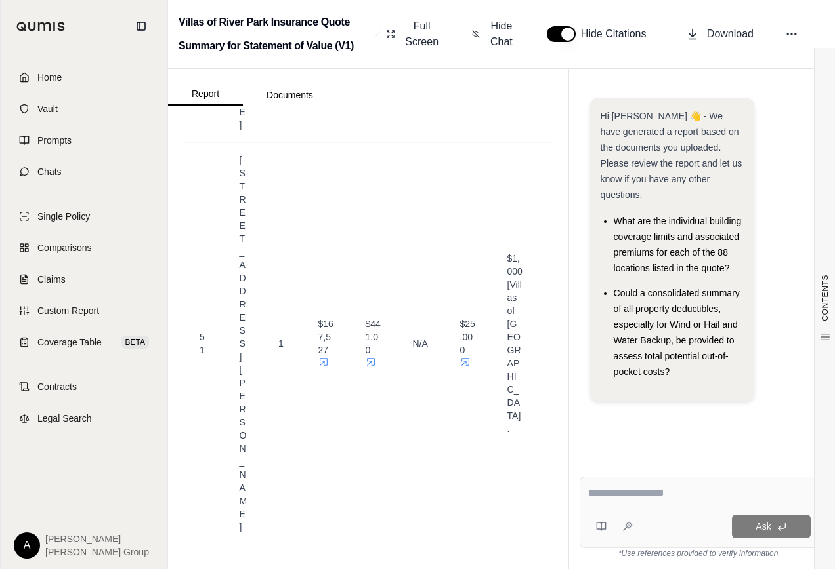
scroll to position [22488, 0]
click at [596, 495] on textarea at bounding box center [699, 494] width 222 height 16
click at [615, 495] on textarea at bounding box center [699, 494] width 222 height 16
click at [727, 492] on textarea "**********" at bounding box center [699, 494] width 222 height 16
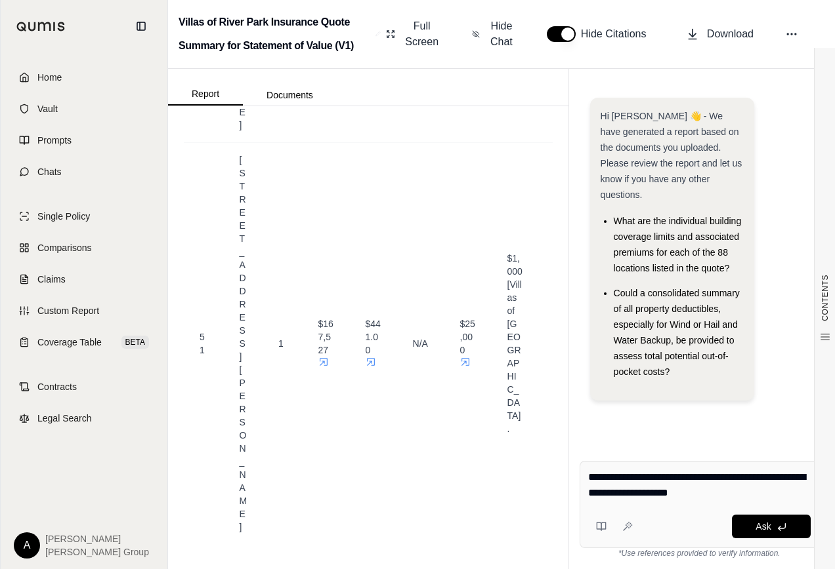
click at [714, 493] on textarea "**********" at bounding box center [699, 485] width 222 height 31
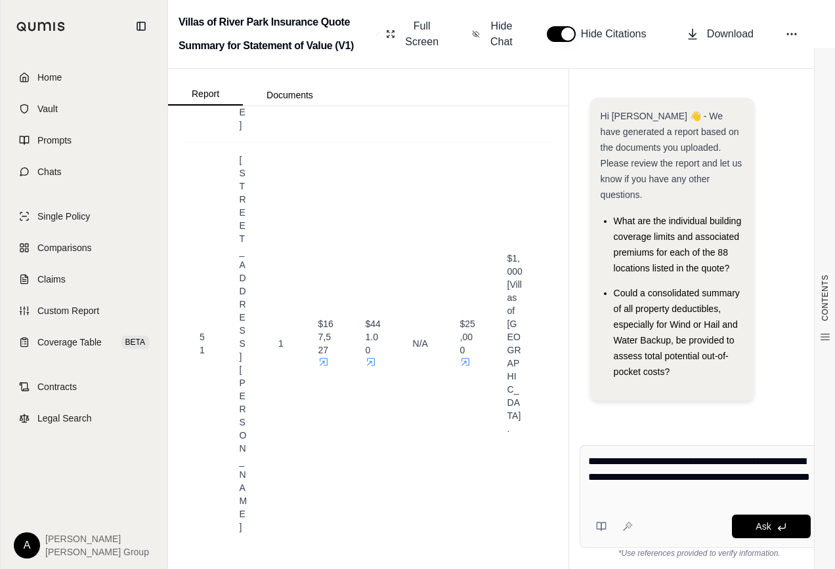
drag, startPoint x: 613, startPoint y: 514, endPoint x: 626, endPoint y: 508, distance: 14.4
click at [613, 514] on button at bounding box center [601, 527] width 26 height 26
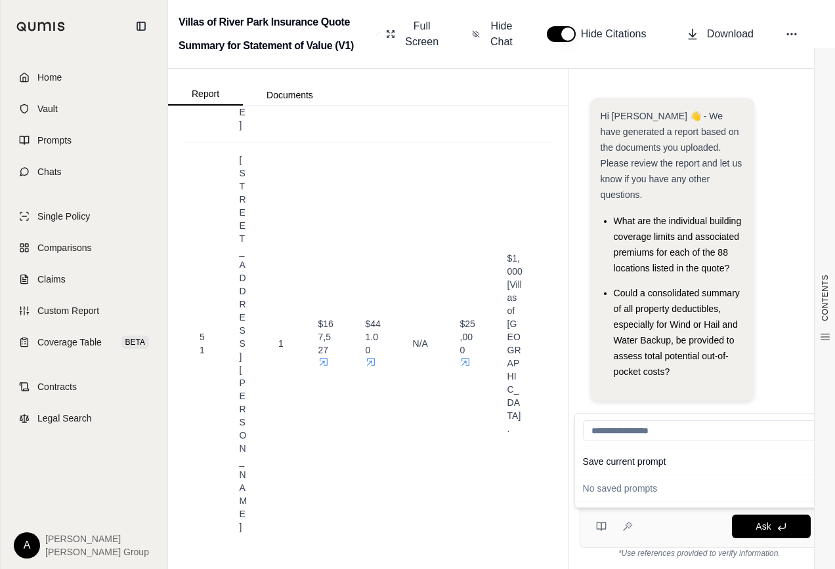
click at [676, 520] on div "Ask" at bounding box center [724, 527] width 173 height 24
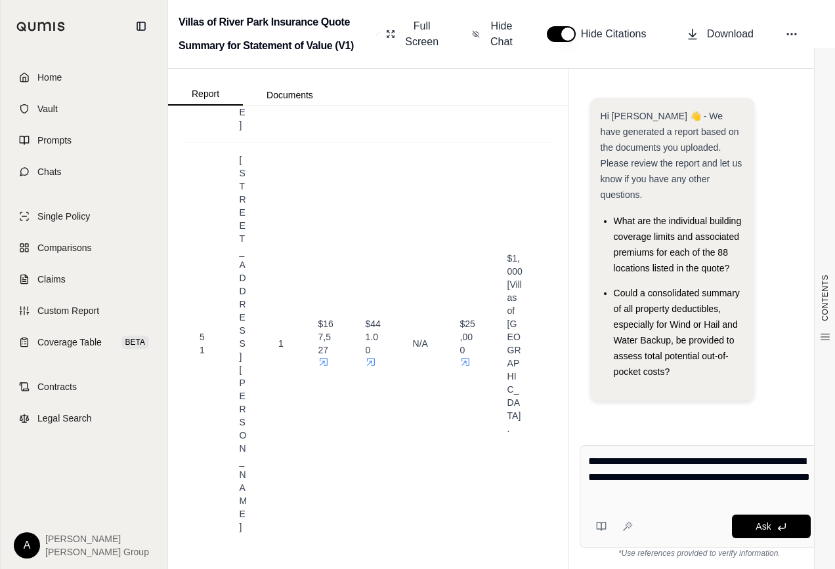
click at [684, 496] on textarea "**********" at bounding box center [699, 477] width 222 height 47
type textarea "**********"
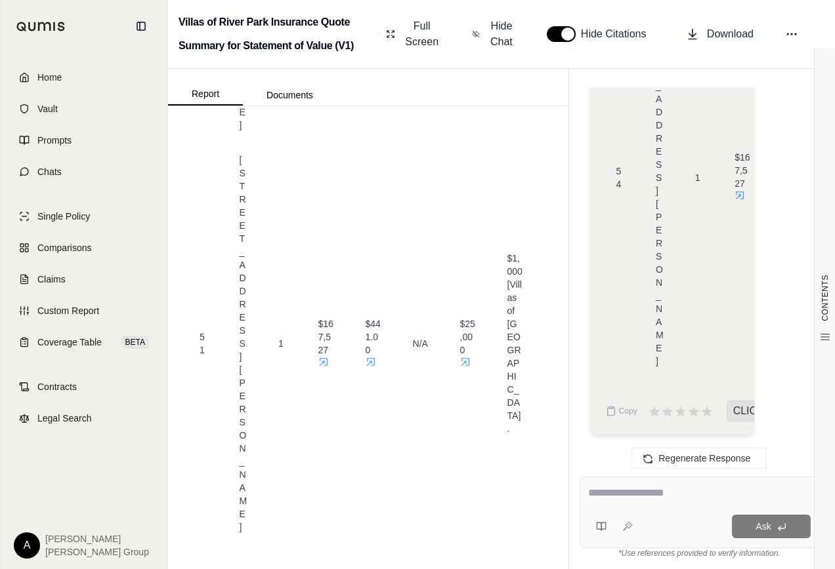
scroll to position [22094, 0]
click at [56, 310] on span "Custom Report" at bounding box center [68, 310] width 62 height 13
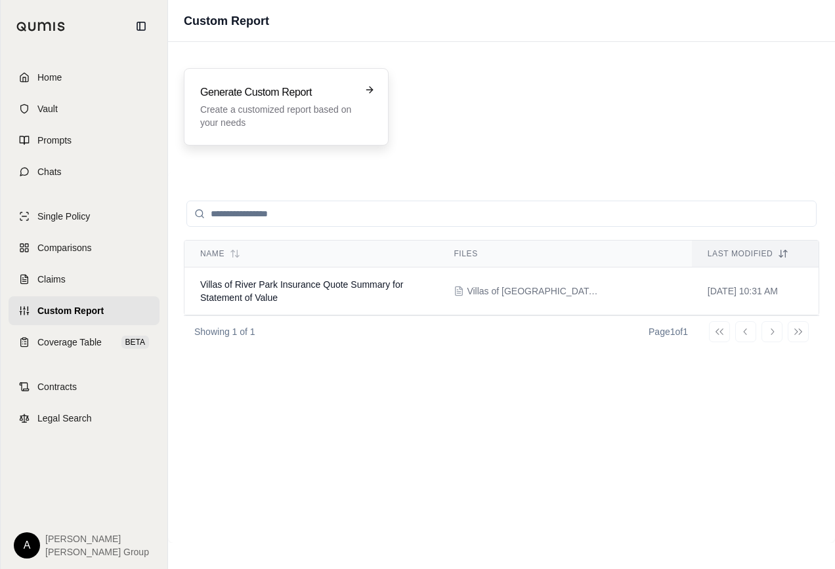
click at [272, 103] on p "Create a customized report based on your needs" at bounding box center [277, 116] width 154 height 26
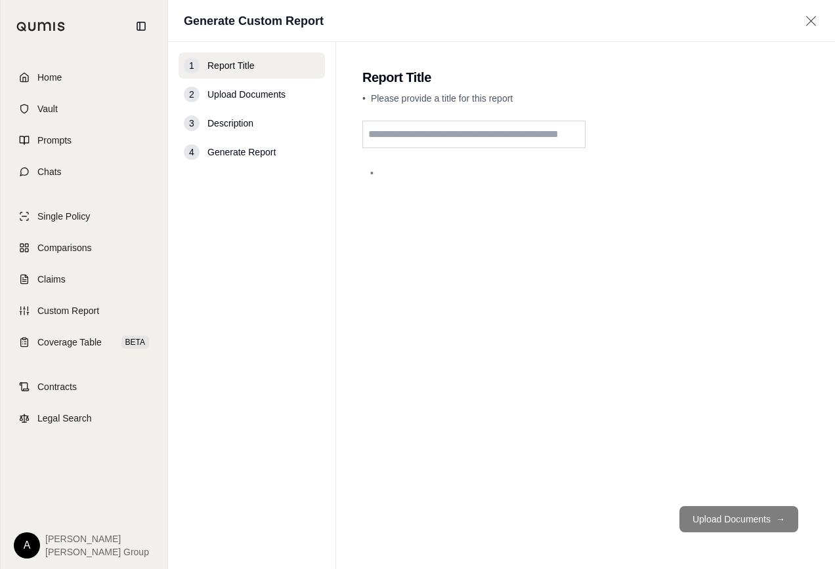
click at [405, 123] on input "text" at bounding box center [473, 135] width 223 height 28
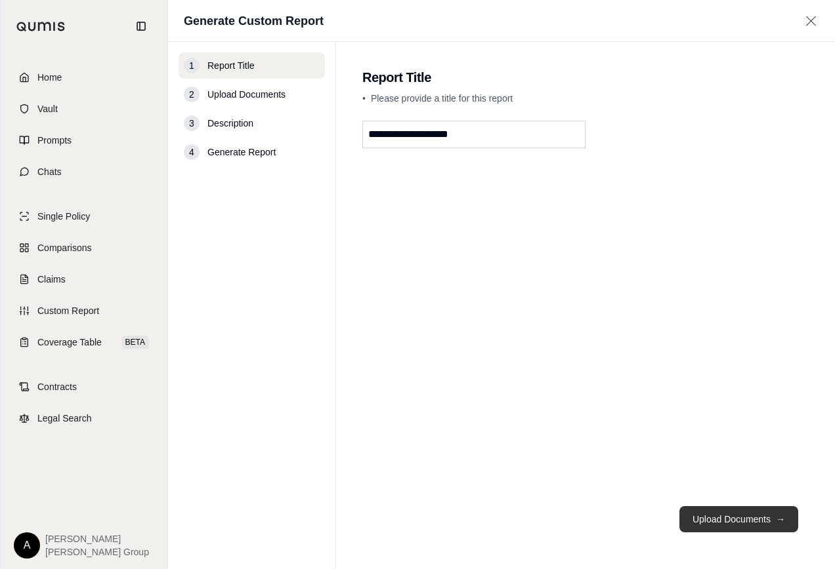
type input "**********"
click at [718, 520] on button "Upload Documents →" at bounding box center [738, 519] width 119 height 26
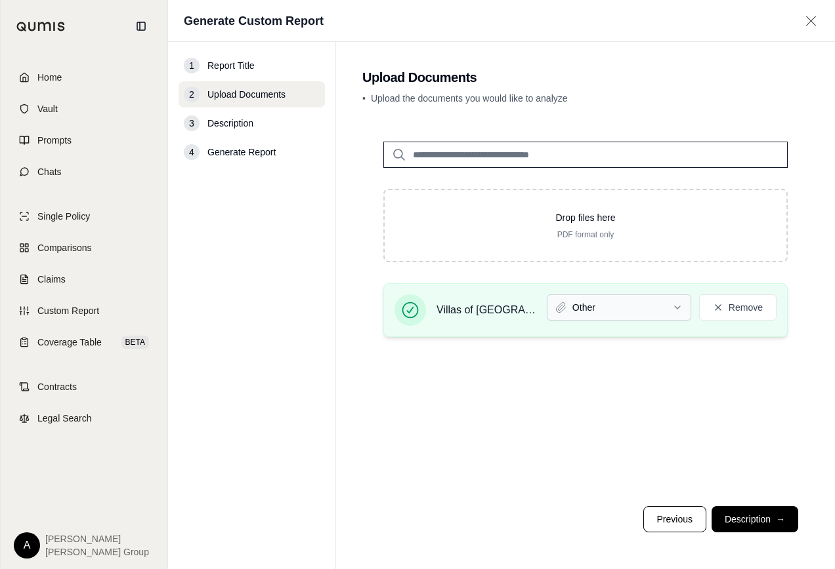
click at [679, 308] on html "Home Vault Prompts Chats Single Policy Comparisons Claims Custom Report Coverag…" at bounding box center [417, 284] width 835 height 569
click at [768, 518] on button "Description →" at bounding box center [754, 519] width 87 height 26
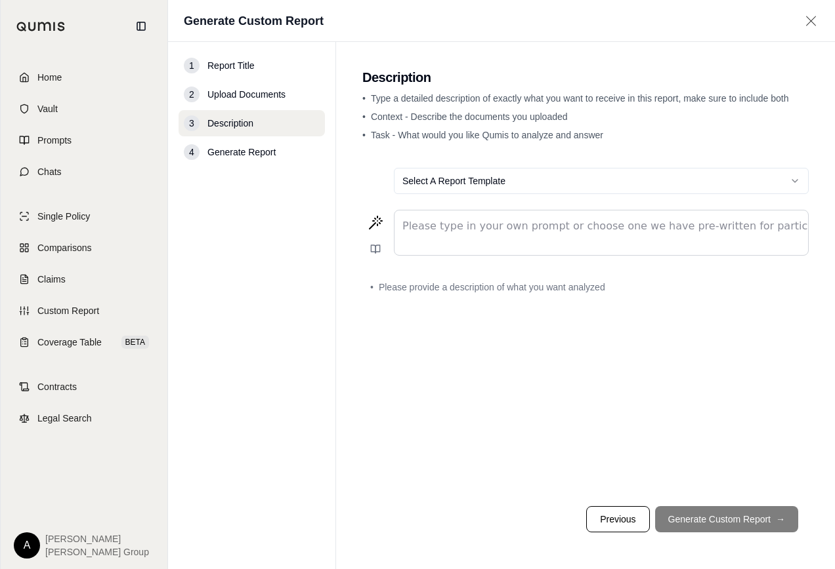
click at [435, 210] on div "Please type in your own prompt or choose one we have pre-written for particular…" at bounding box center [601, 233] width 415 height 46
click at [439, 220] on p "editable markdown" at bounding box center [601, 226] width 398 height 16
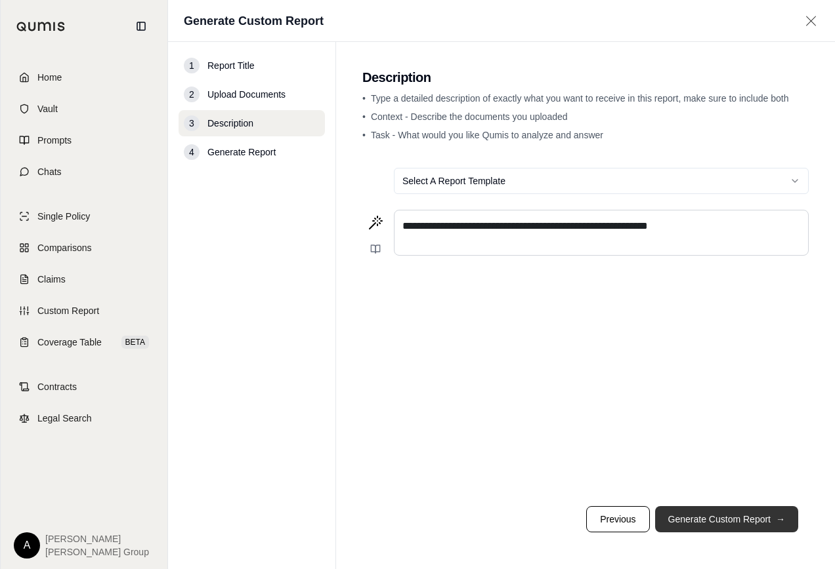
click at [690, 519] on button "Generate Custom Report →" at bounding box center [726, 519] width 143 height 26
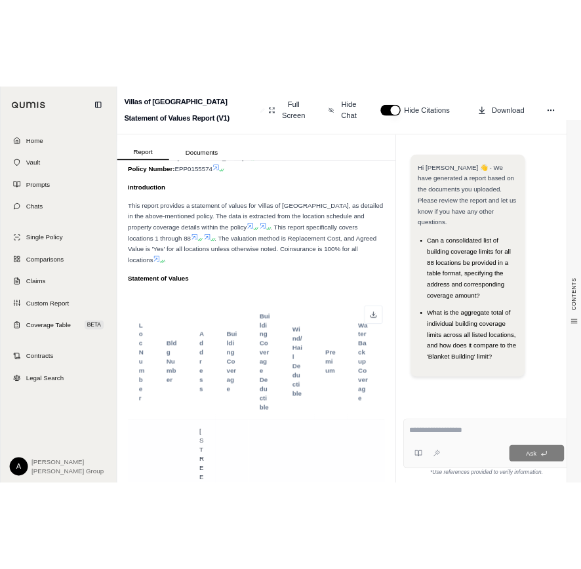
scroll to position [66, 0]
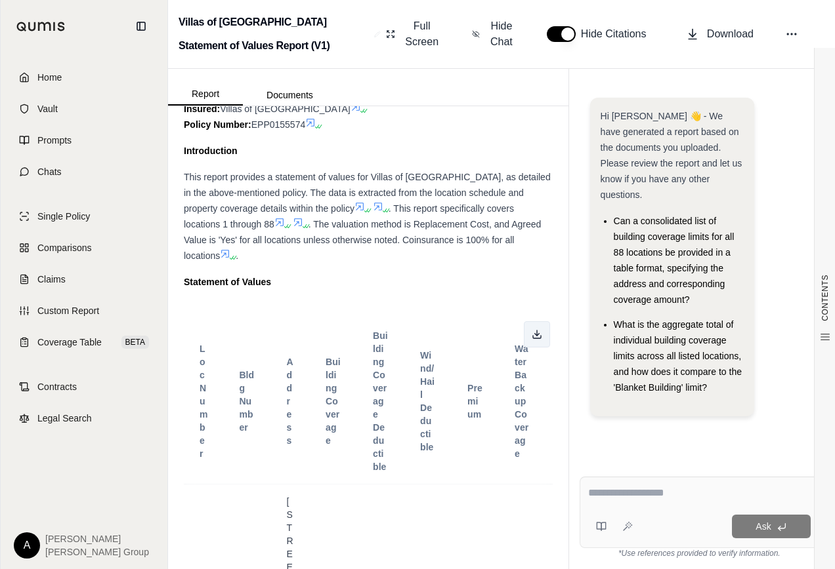
click at [531, 329] on icon at bounding box center [536, 334] width 10 height 10
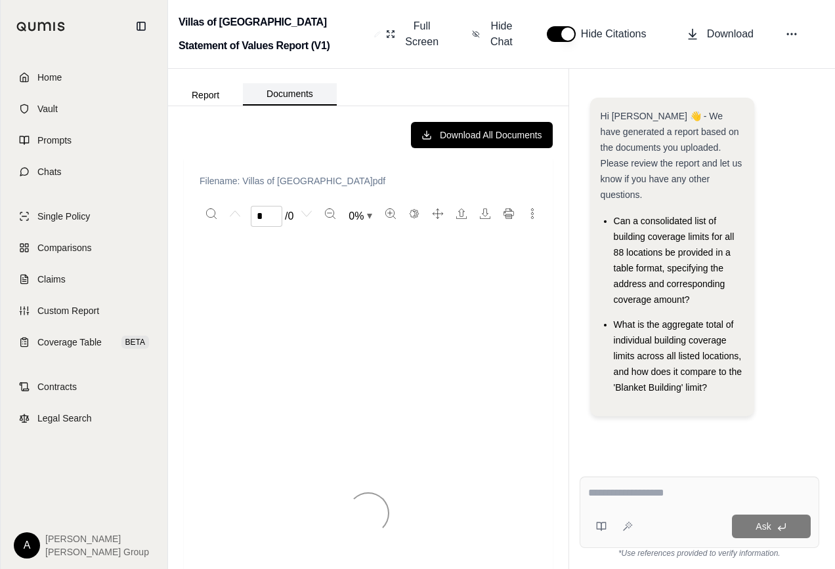
click at [276, 95] on button "Documents" at bounding box center [290, 94] width 94 height 22
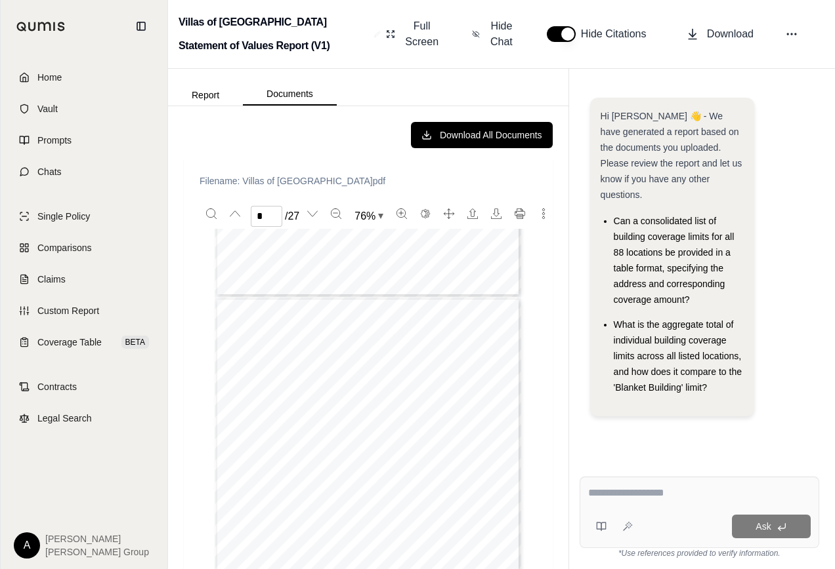
scroll to position [197, 0]
type input "*"
click at [70, 310] on span "Custom Report" at bounding box center [68, 310] width 62 height 13
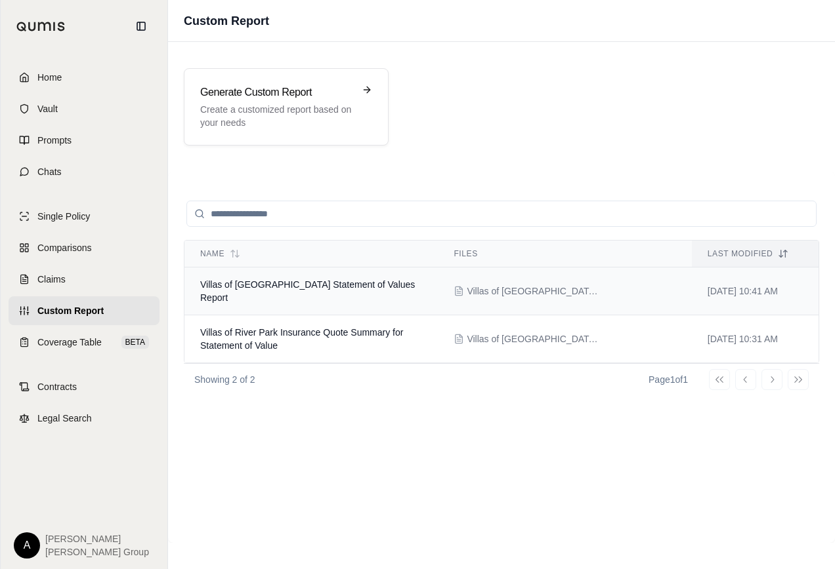
click at [426, 283] on td "Villas of [GEOGRAPHIC_DATA] Statement of Values Report" at bounding box center [310, 292] width 253 height 48
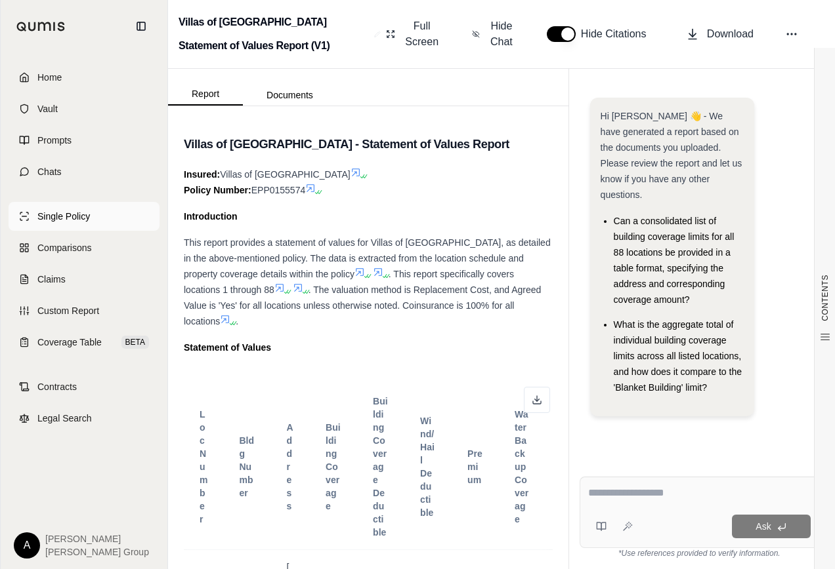
click at [64, 212] on span "Single Policy" at bounding box center [63, 216] width 52 height 13
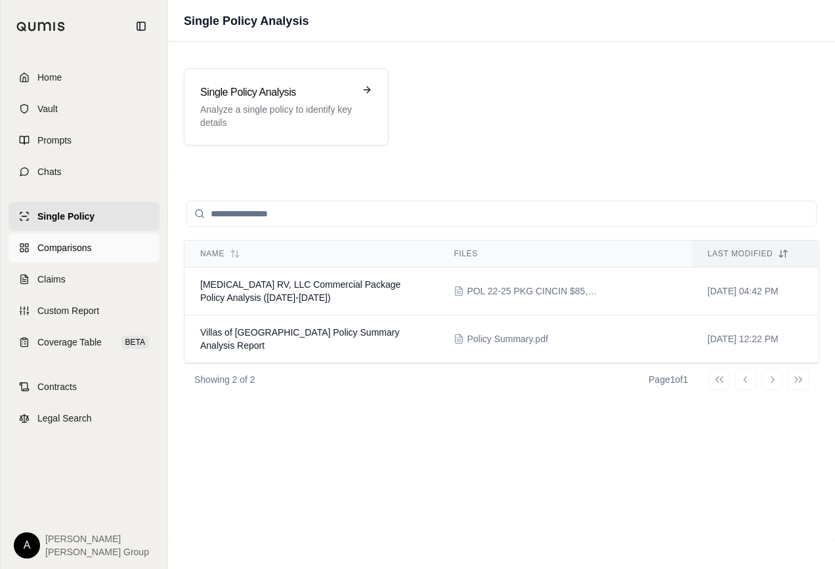
click at [60, 246] on span "Comparisons" at bounding box center [64, 247] width 54 height 13
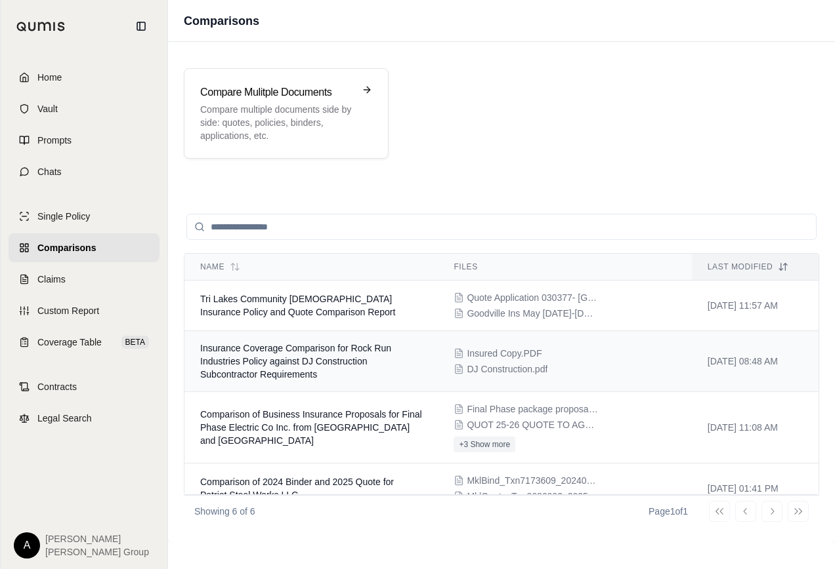
scroll to position [66, 0]
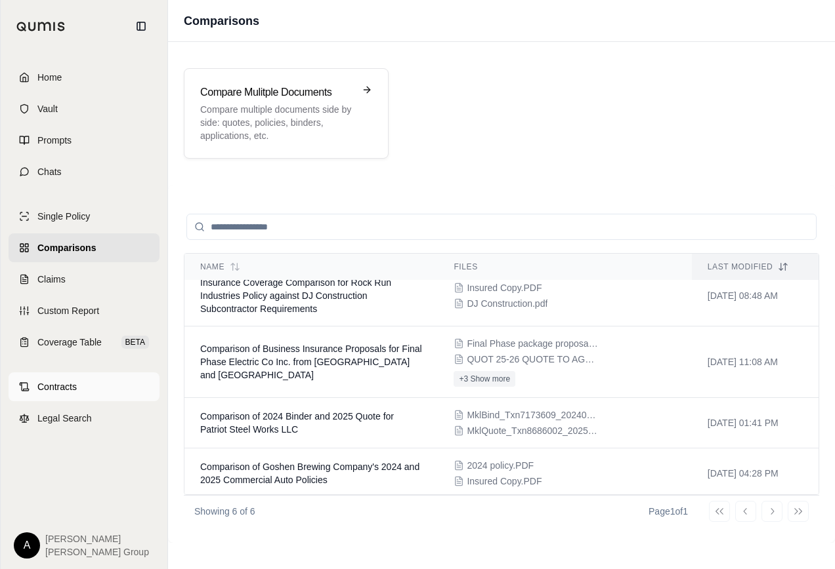
click at [39, 386] on span "Contracts" at bounding box center [56, 387] width 39 height 13
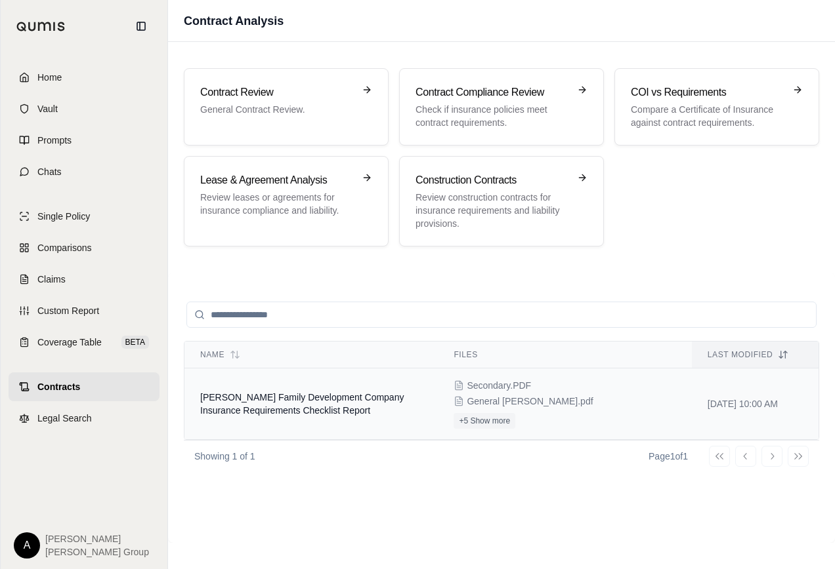
click at [279, 402] on span "[PERSON_NAME] Family Development Company Insurance Requirements Checklist Report" at bounding box center [301, 404] width 203 height 24
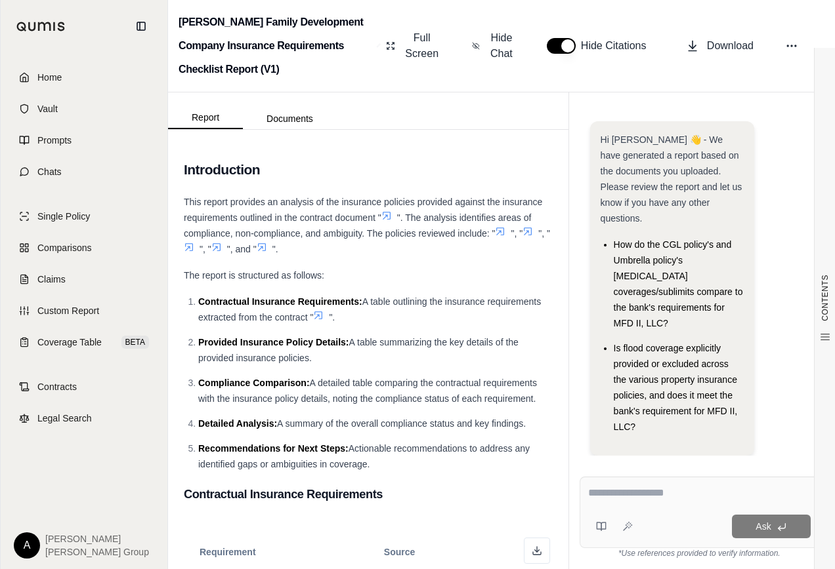
click at [626, 494] on textarea at bounding box center [699, 494] width 222 height 16
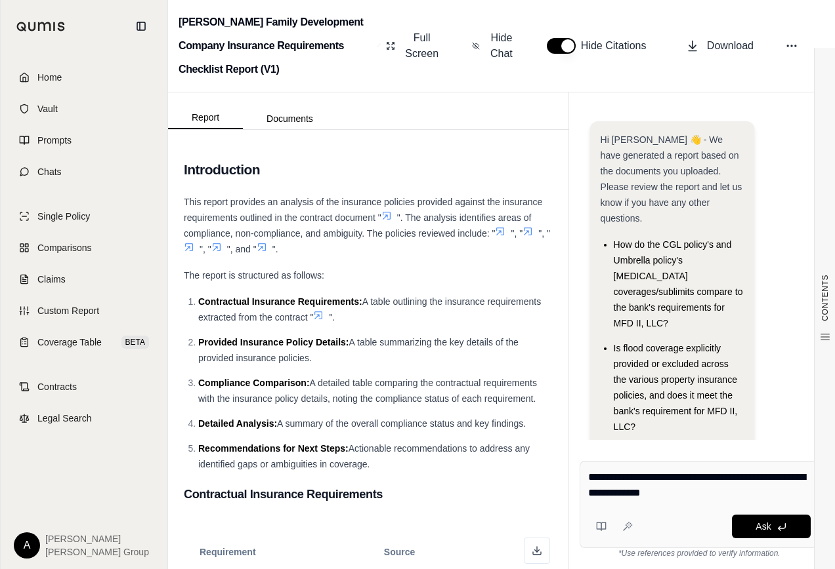
type textarea "**********"
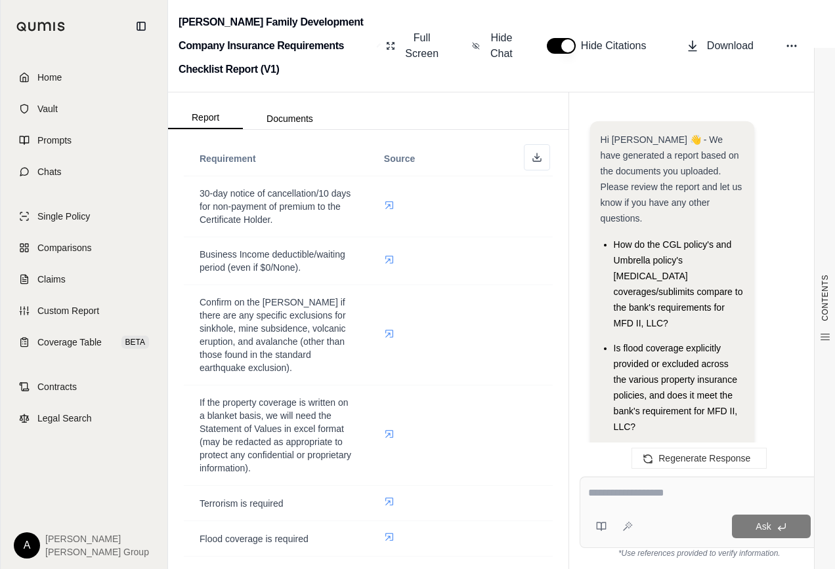
scroll to position [1443, 0]
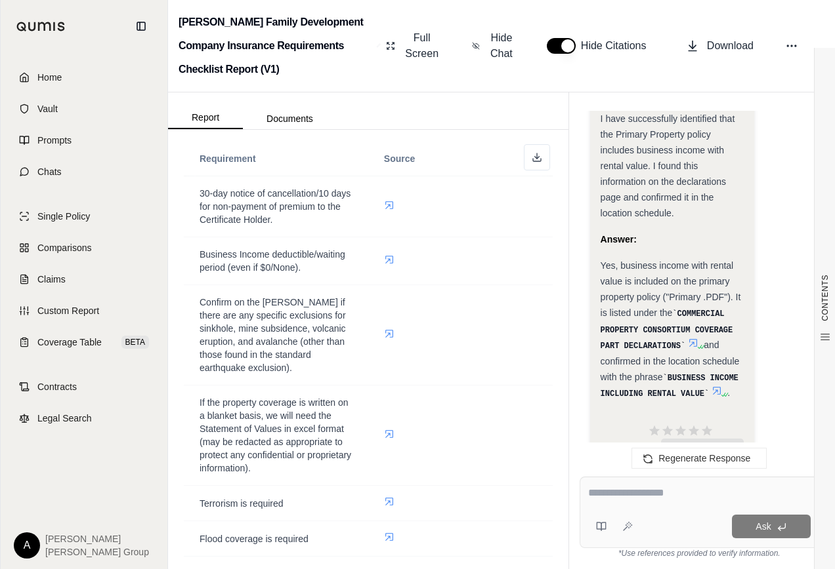
click at [688, 338] on icon at bounding box center [693, 343] width 10 height 10
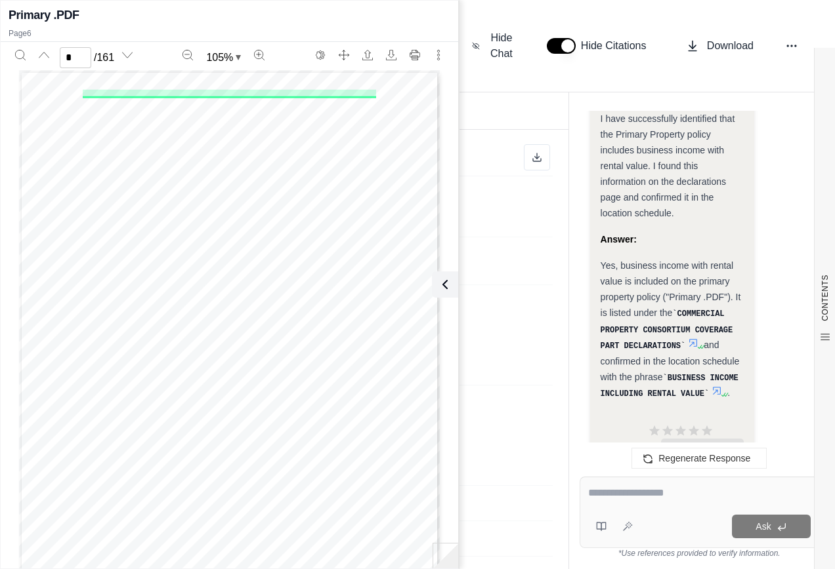
click at [713, 387] on icon at bounding box center [717, 391] width 8 height 8
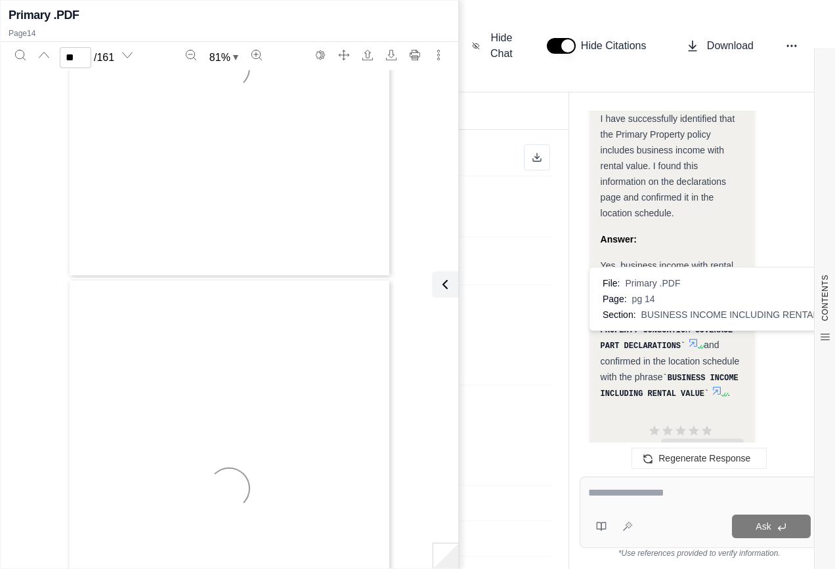
scroll to position [5467, 0]
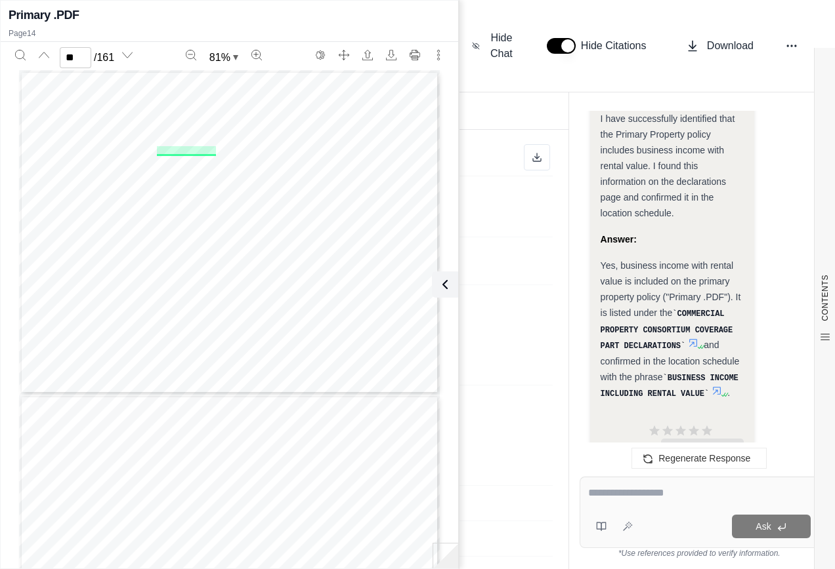
click at [614, 453] on div "Regenerate Response" at bounding box center [699, 458] width 260 height 31
click at [41, 52] on icon "Previous page" at bounding box center [44, 55] width 10 height 10
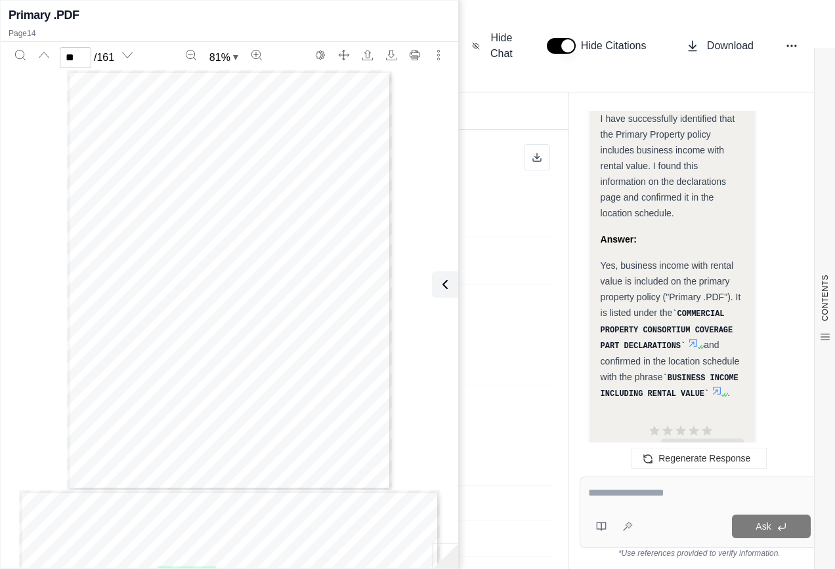
type input "**"
click at [441, 285] on icon at bounding box center [442, 285] width 4 height 8
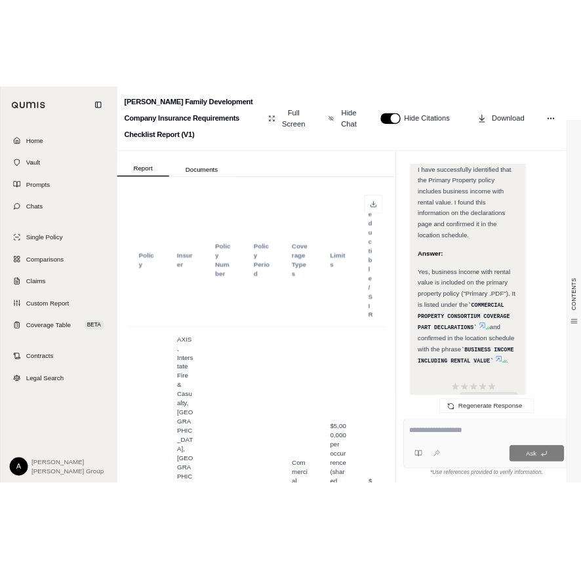
scroll to position [2952, 0]
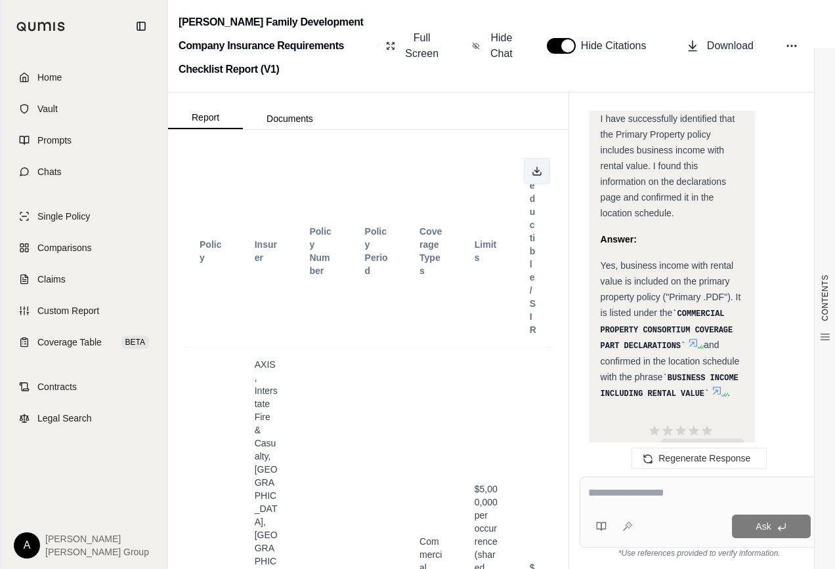
click at [531, 172] on icon at bounding box center [536, 171] width 10 height 10
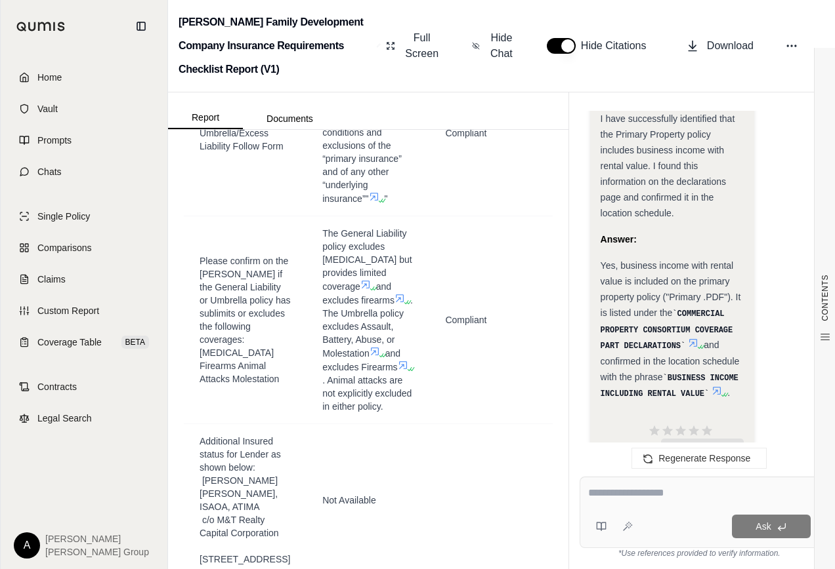
scroll to position [7742, 0]
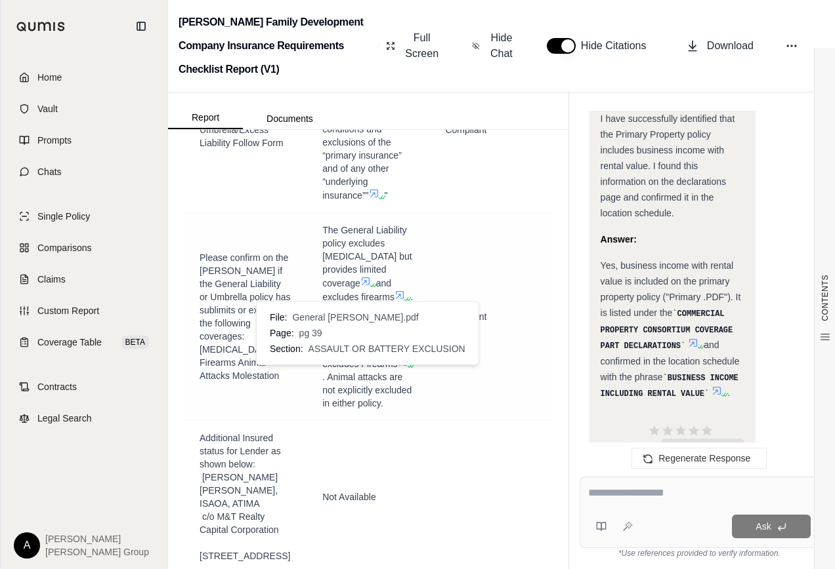
click at [366, 287] on icon at bounding box center [365, 281] width 10 height 10
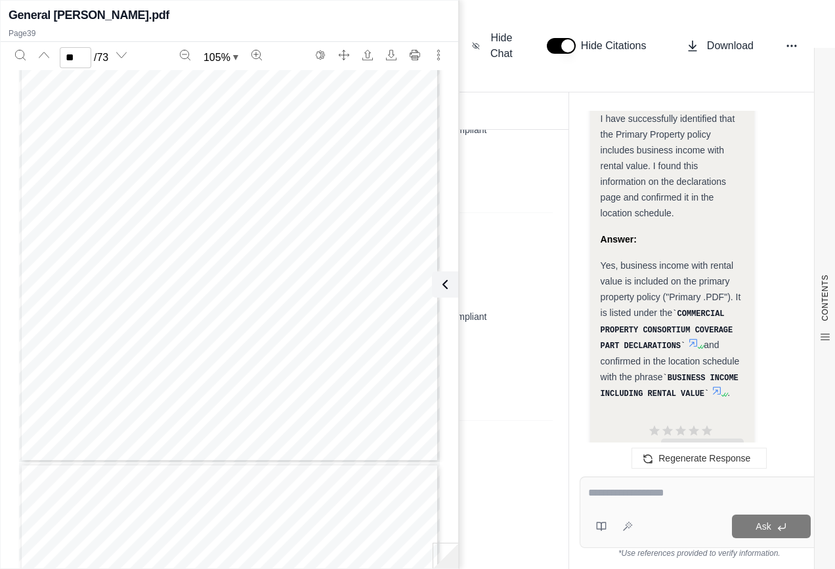
scroll to position [20878, 0]
type input "**"
click at [448, 282] on icon at bounding box center [442, 285] width 16 height 16
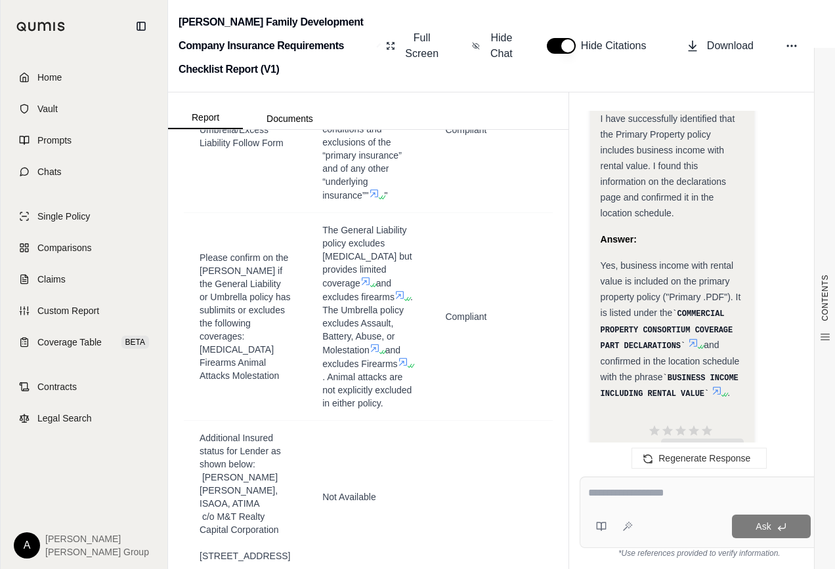
scroll to position [1443, 0]
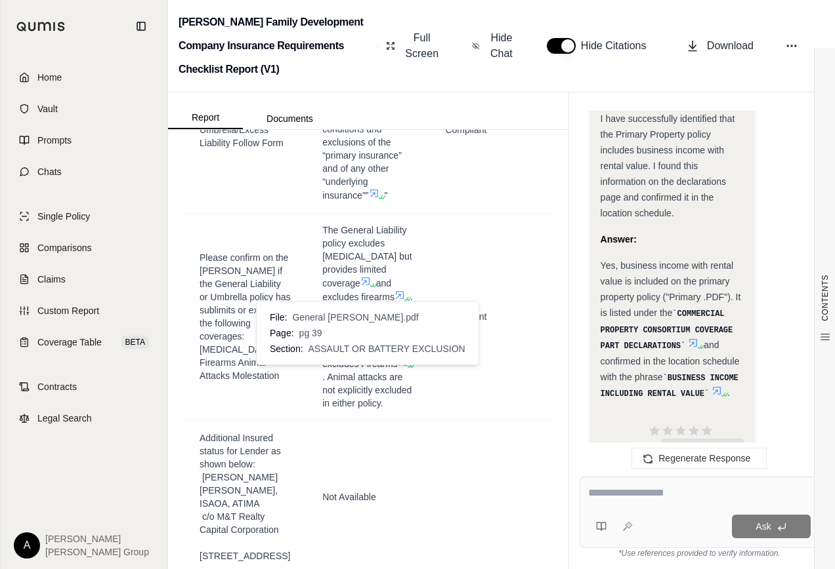
click at [365, 287] on icon at bounding box center [365, 281] width 10 height 10
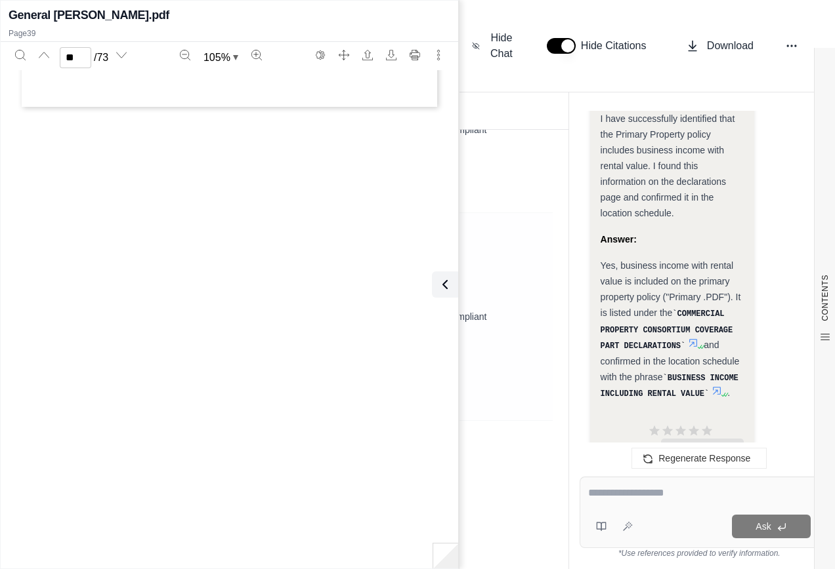
type input "**"
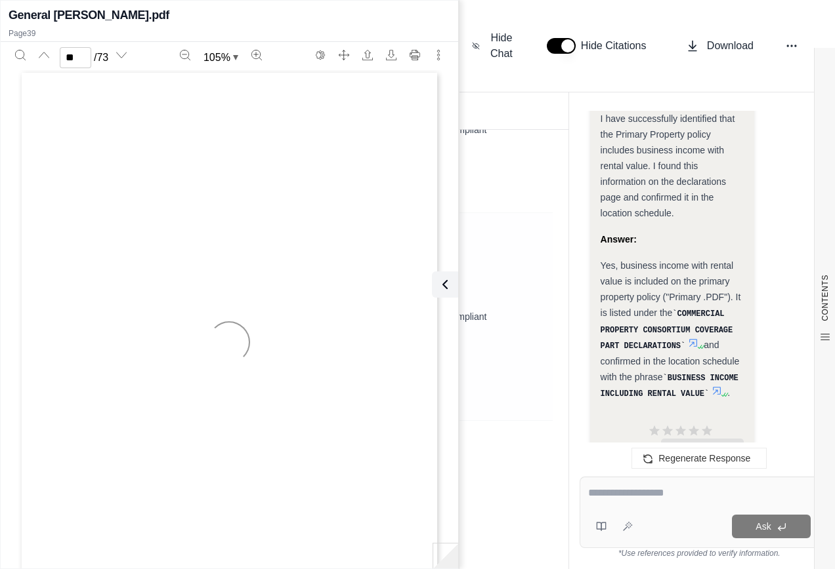
scroll to position [20681, 0]
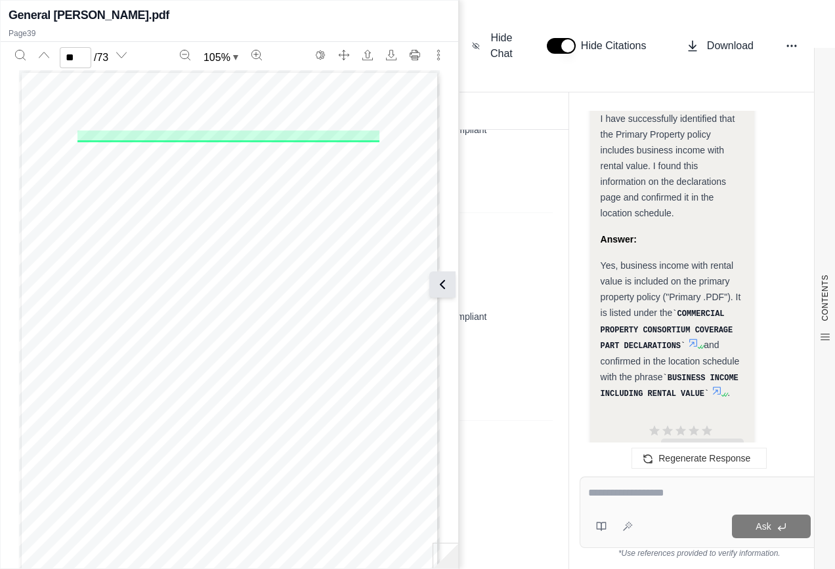
click at [444, 284] on icon at bounding box center [442, 285] width 16 height 16
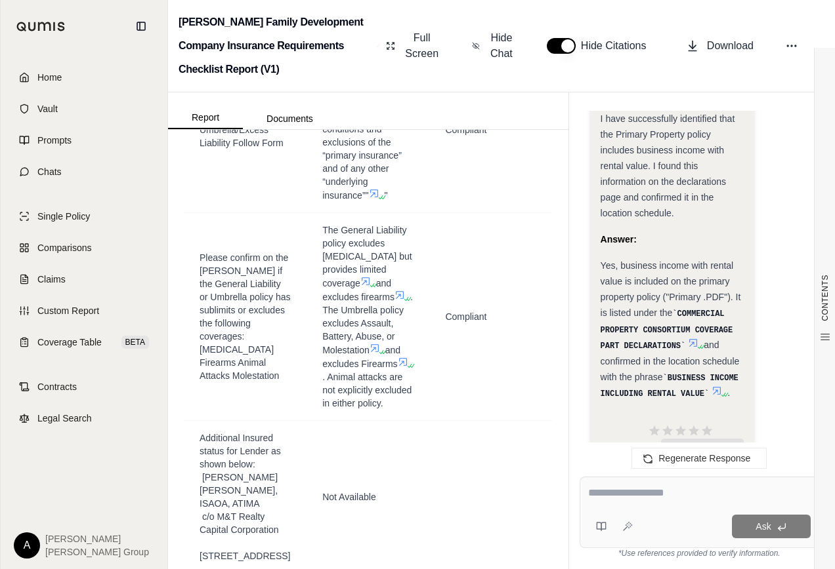
click at [617, 487] on textarea at bounding box center [699, 494] width 222 height 16
type textarea "**********"
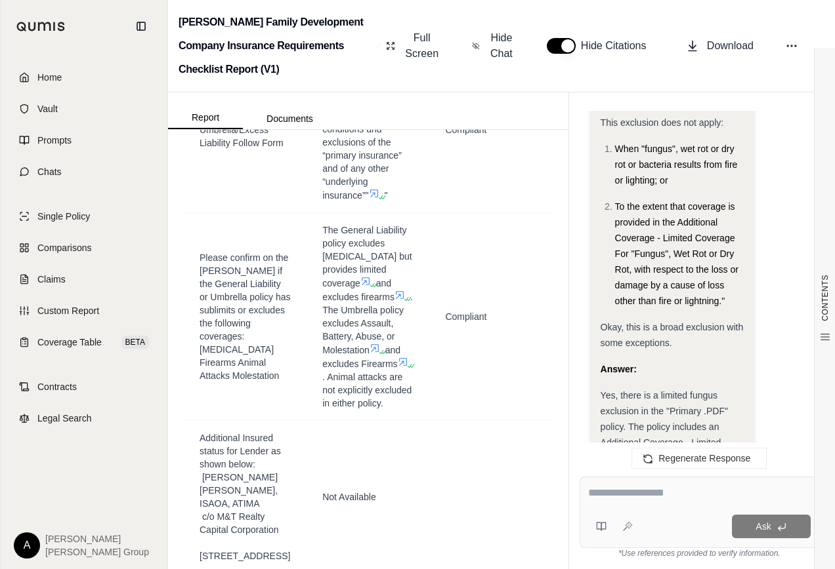
scroll to position [9400, 0]
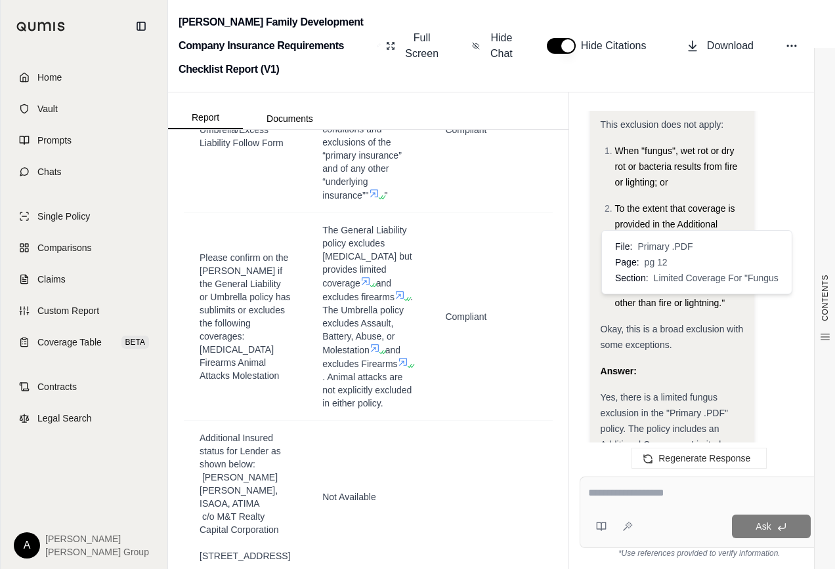
click at [692, 469] on icon at bounding box center [691, 474] width 10 height 10
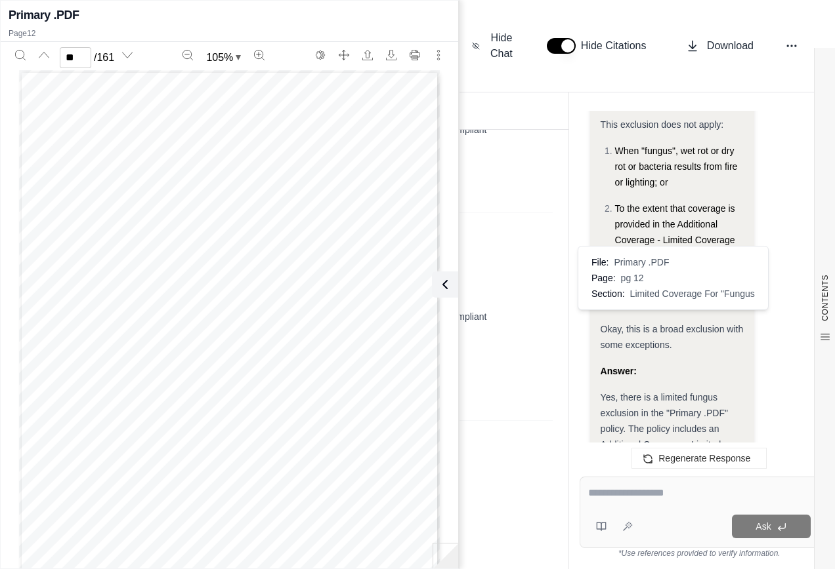
click at [669, 485] on icon at bounding box center [668, 490] width 10 height 10
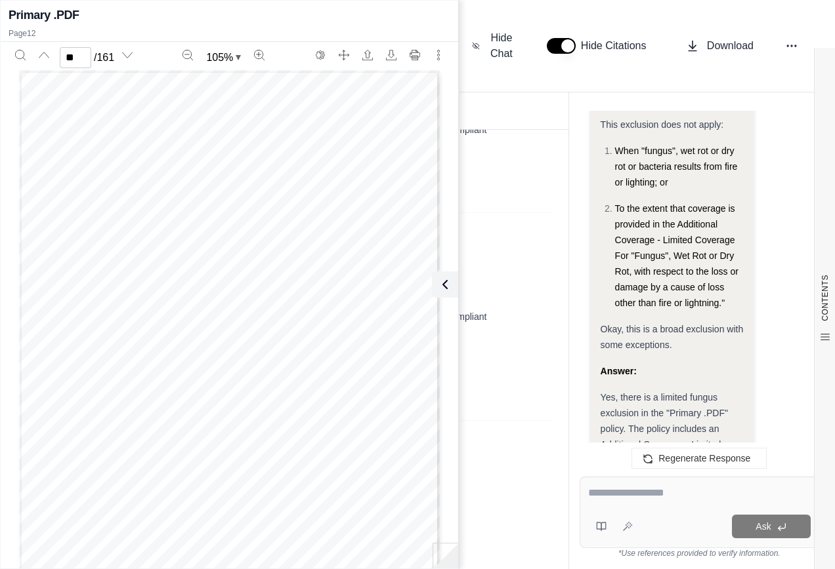
click at [671, 486] on icon at bounding box center [668, 490] width 8 height 8
type input "**"
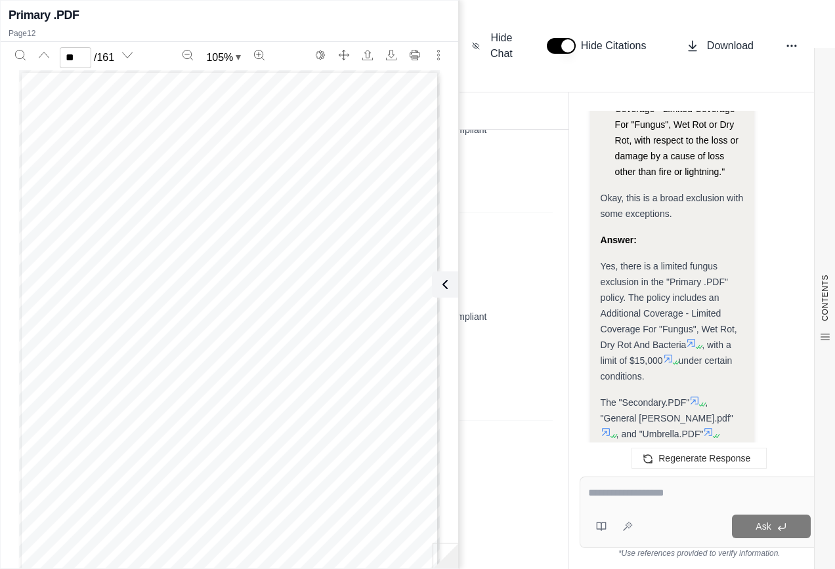
scroll to position [9466, 0]
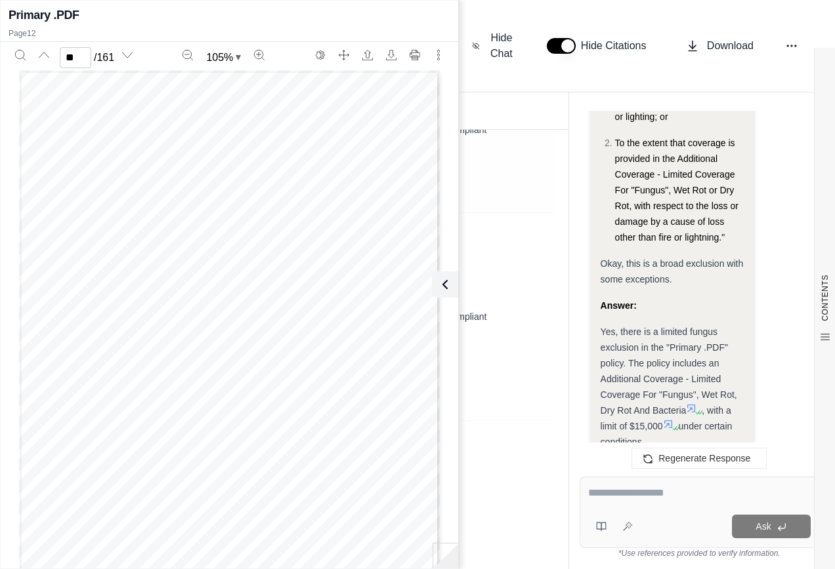
click at [439, 283] on icon at bounding box center [445, 285] width 16 height 16
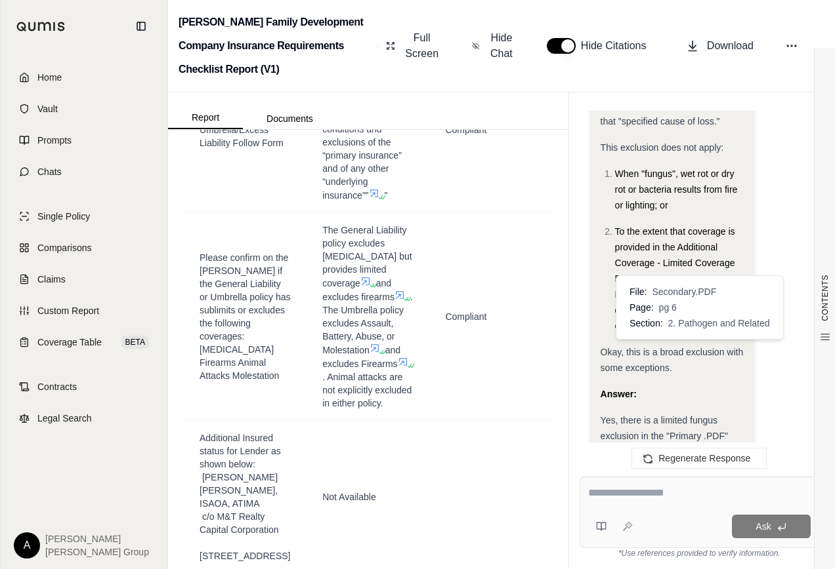
scroll to position [9335, 0]
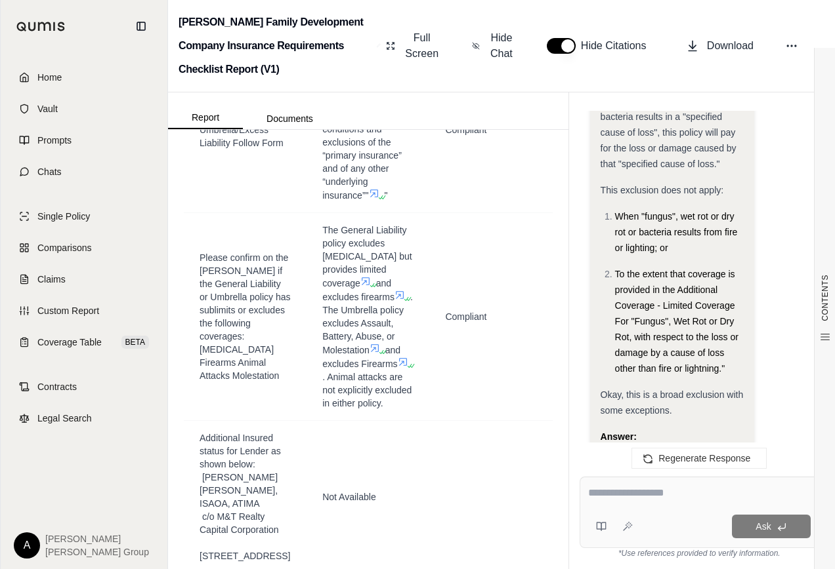
click at [669, 550] on icon at bounding box center [668, 555] width 10 height 10
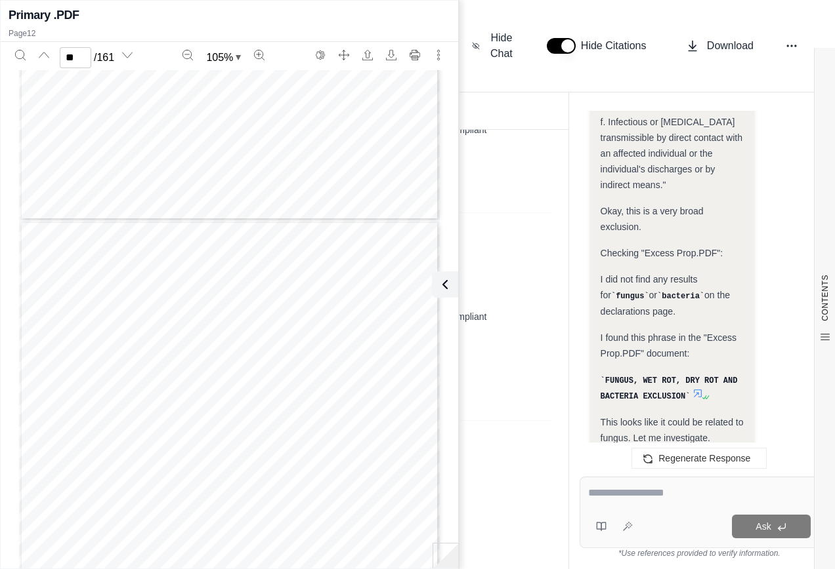
scroll to position [9532, 0]
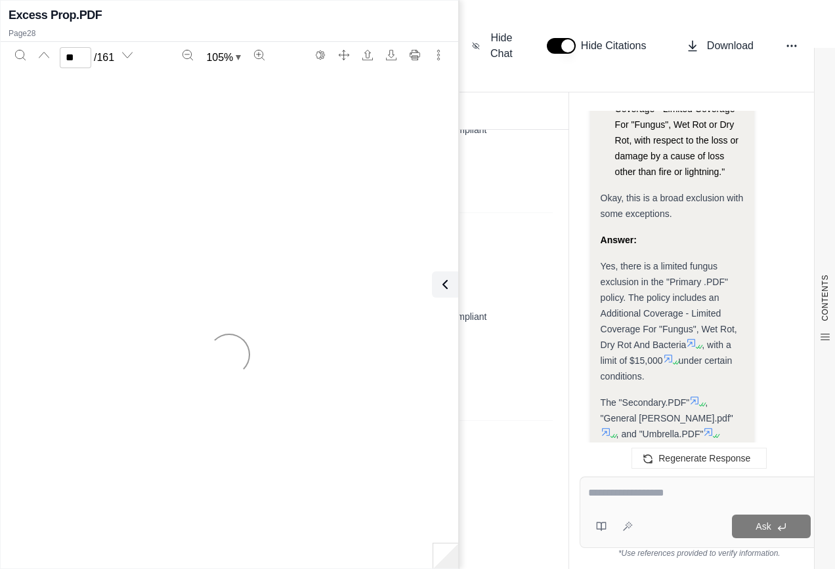
type input "*"
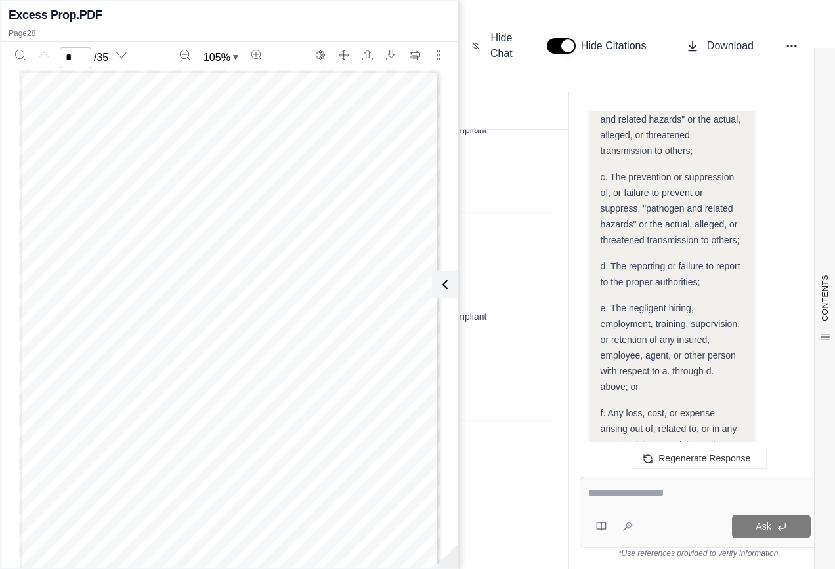
scroll to position [7038, 0]
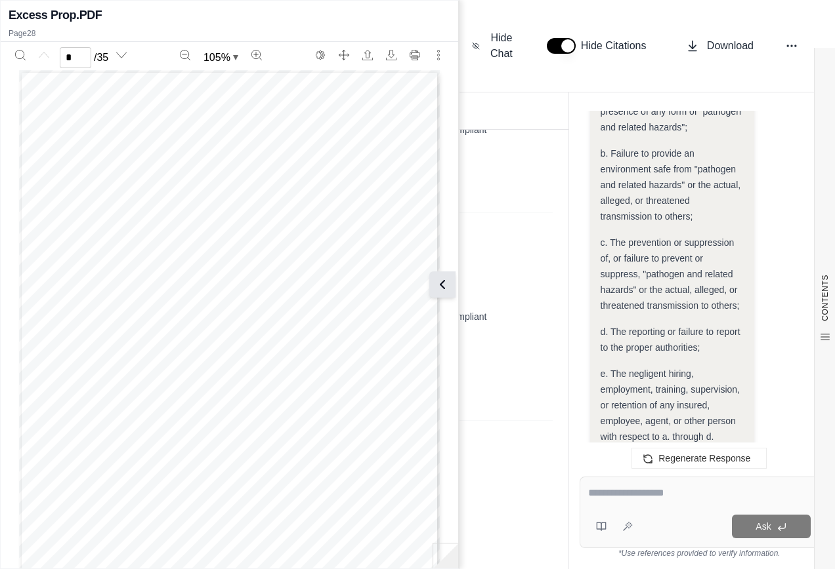
drag, startPoint x: 442, startPoint y: 282, endPoint x: 542, endPoint y: 308, distance: 103.1
click at [443, 282] on icon at bounding box center [445, 285] width 4 height 8
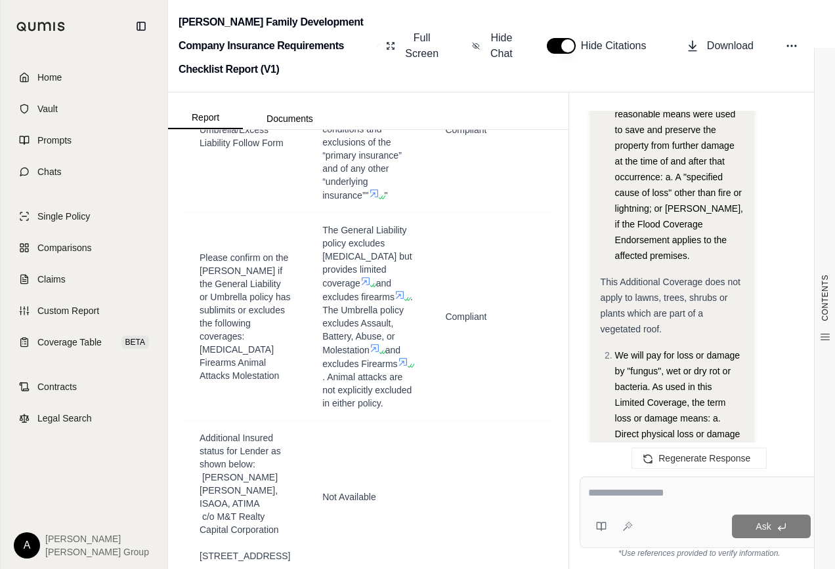
scroll to position [2905, 0]
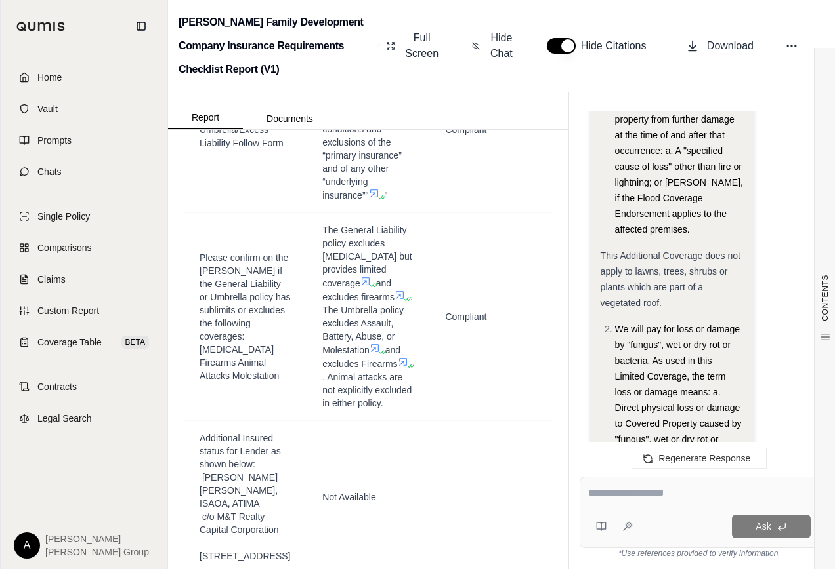
click at [608, 493] on textarea at bounding box center [699, 494] width 222 height 16
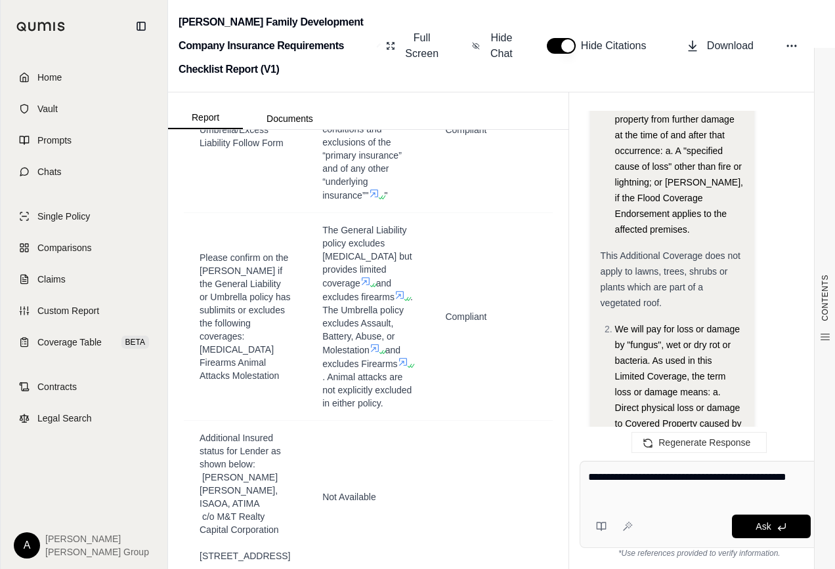
type textarea "**********"
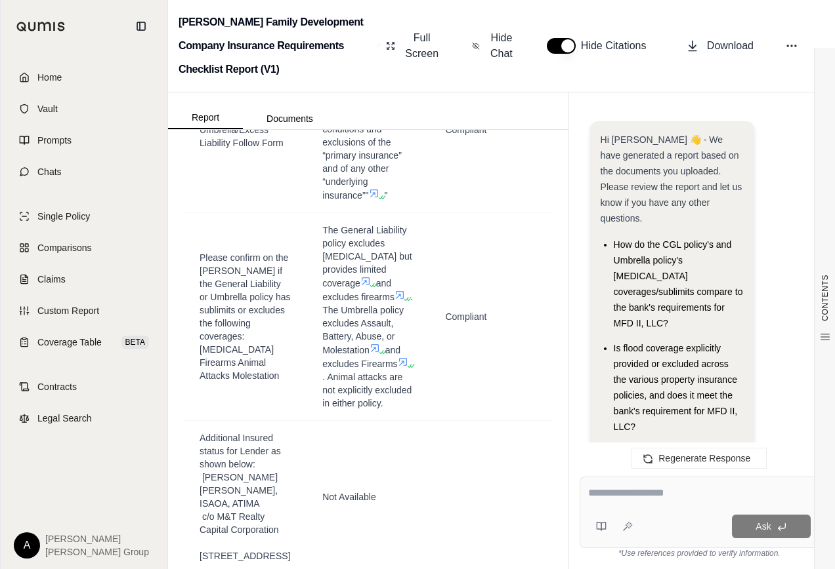
scroll to position [10916, 0]
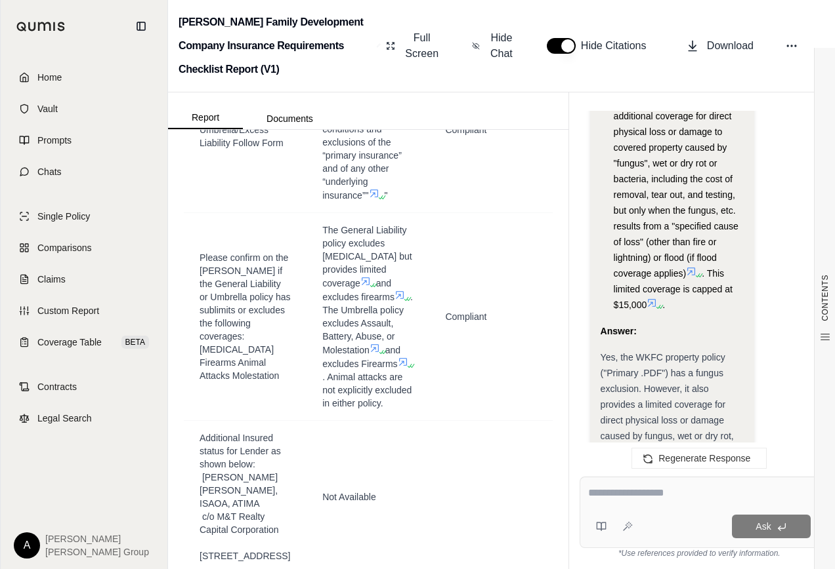
click at [651, 299] on icon at bounding box center [652, 303] width 8 height 8
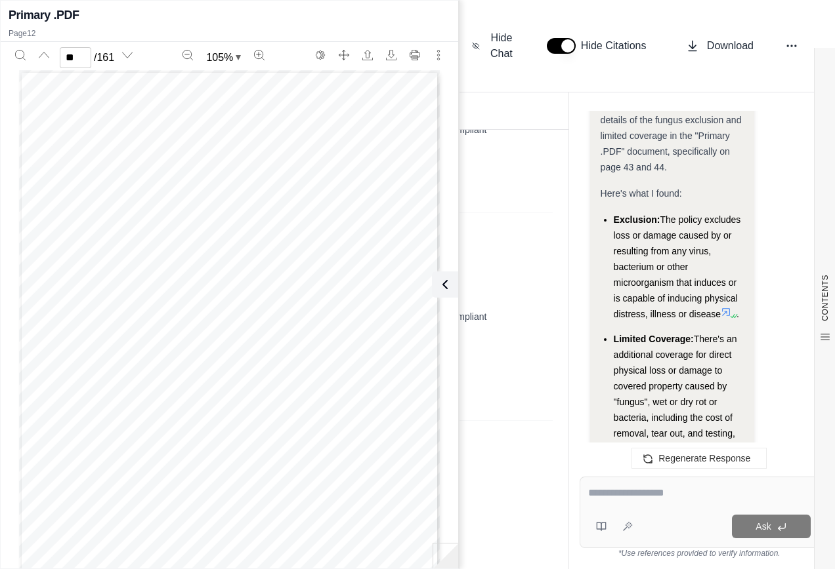
scroll to position [10653, 0]
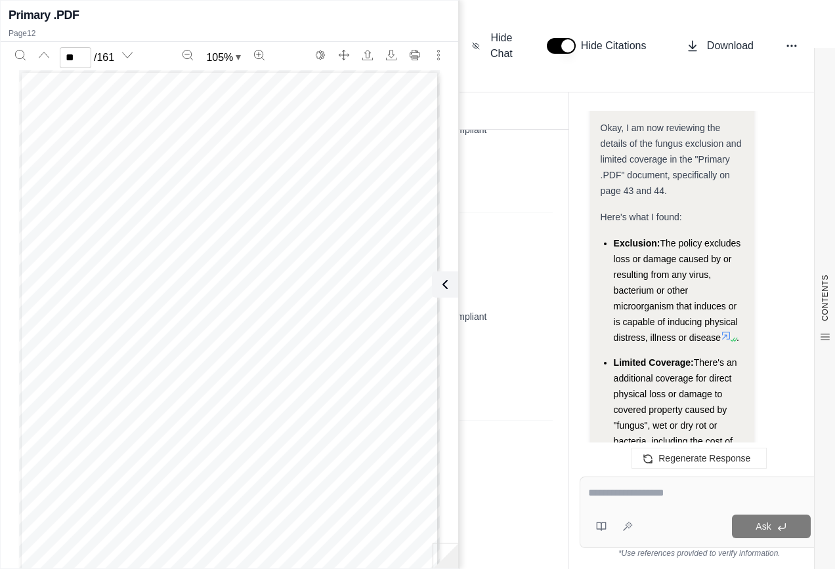
click at [693, 530] on icon at bounding box center [691, 534] width 8 height 8
click at [656, 560] on icon at bounding box center [651, 565] width 10 height 10
click at [653, 560] on icon at bounding box center [651, 565] width 10 height 10
type input "**"
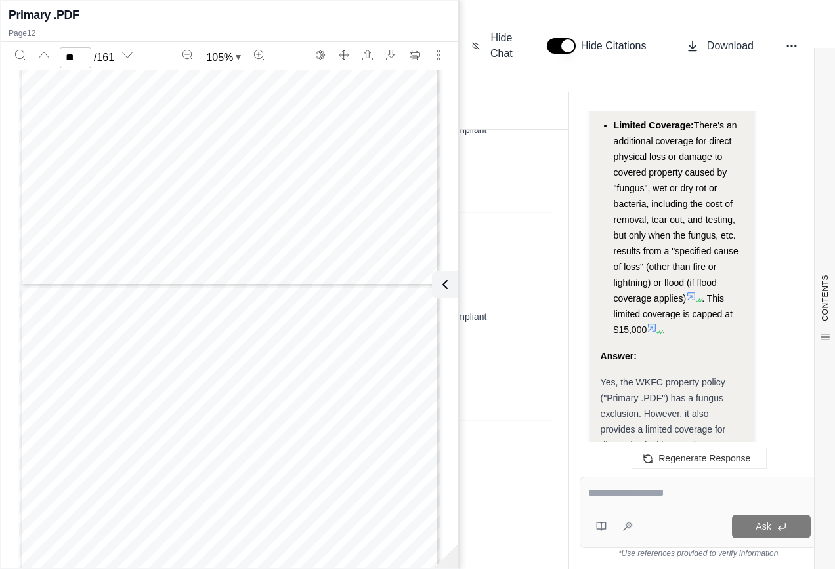
scroll to position [10916, 0]
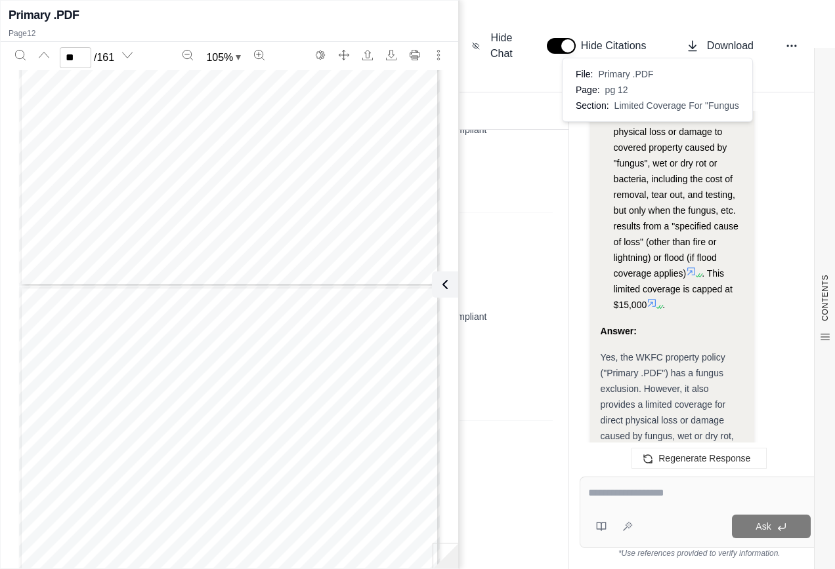
click at [636, 484] on div "Ask" at bounding box center [698, 513] width 239 height 72
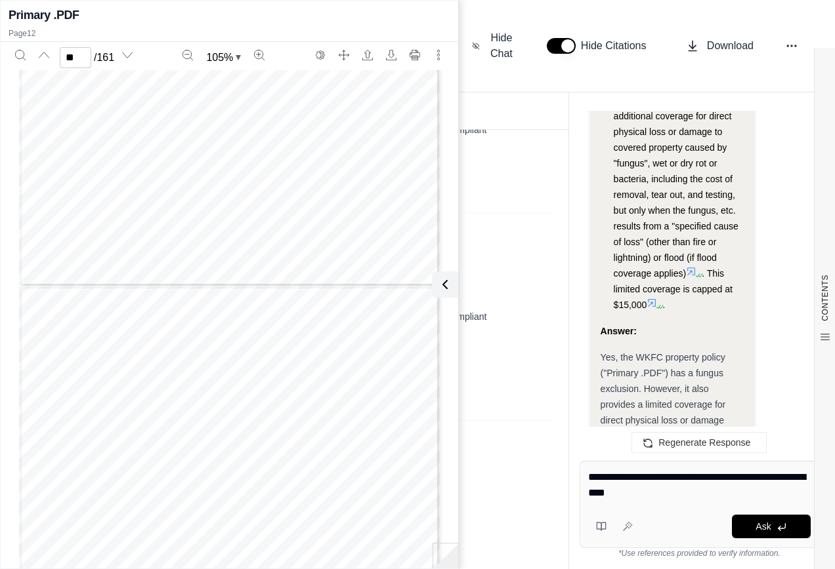
type textarea "**********"
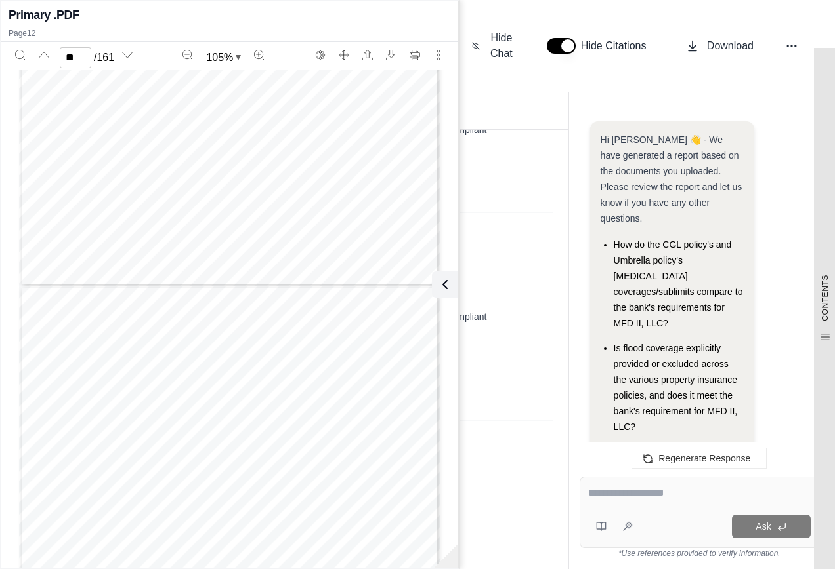
scroll to position [11591, 0]
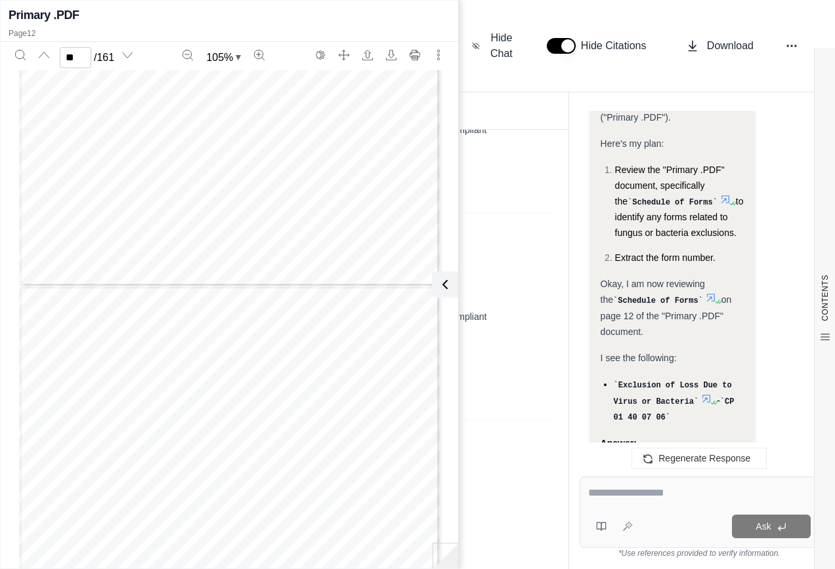
scroll to position [11591, 0]
drag, startPoint x: 650, startPoint y: 343, endPoint x: 712, endPoint y: 343, distance: 61.7
click at [712, 514] on code "CP 01 40 07 06" at bounding box center [679, 518] width 75 height 9
drag, startPoint x: 712, startPoint y: 343, endPoint x: 606, endPoint y: 283, distance: 121.9
type input "**"
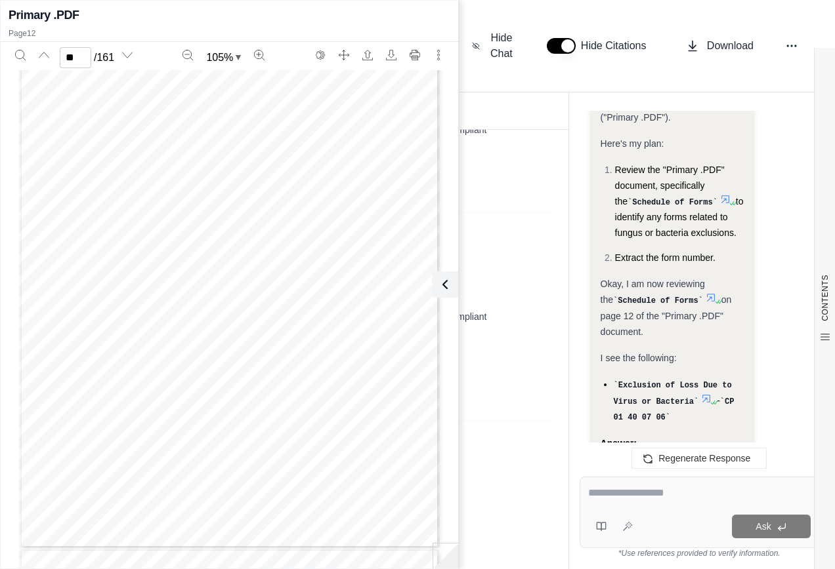
click at [720, 510] on icon at bounding box center [725, 515] width 10 height 10
drag, startPoint x: 600, startPoint y: 476, endPoint x: 606, endPoint y: 488, distance: 13.5
click at [600, 476] on div "Ask *Use references provided to verify information." at bounding box center [699, 517] width 260 height 103
click at [602, 493] on textarea at bounding box center [699, 494] width 222 height 16
paste textarea "**********"
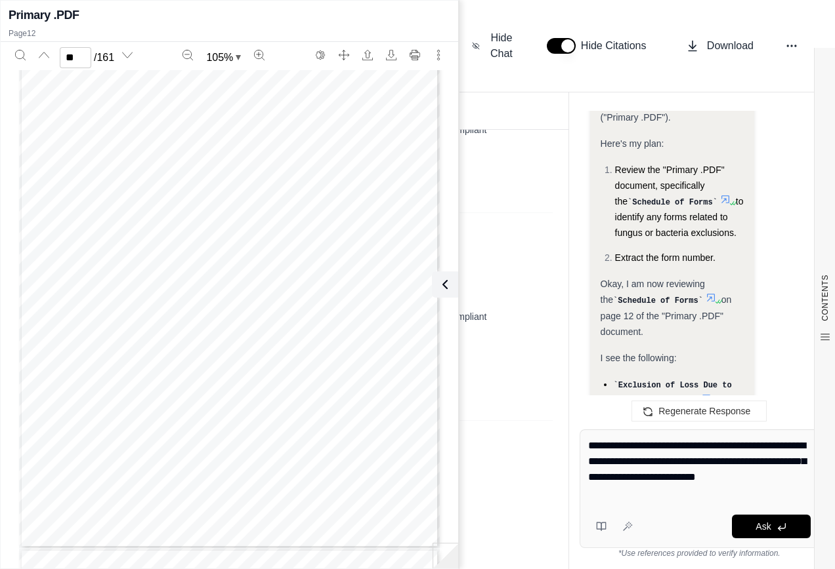
type textarea "**********"
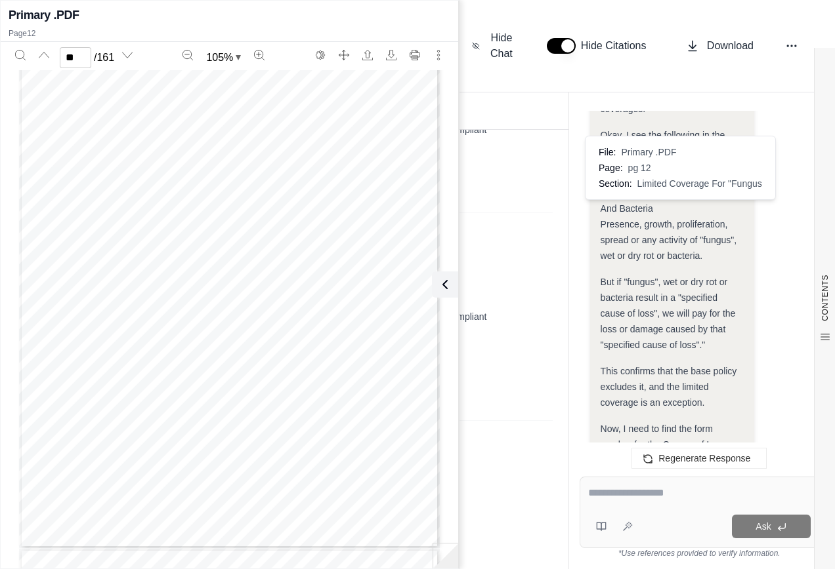
scroll to position [13078, 0]
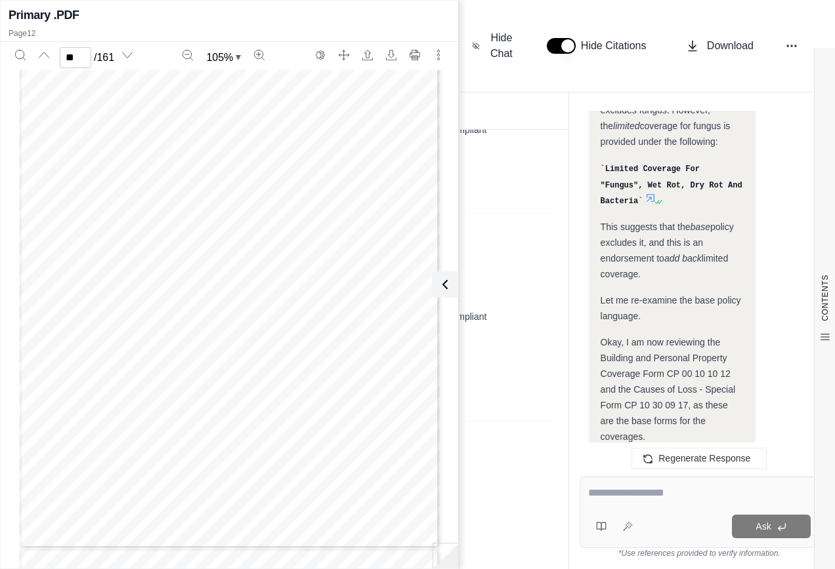
scroll to position [12554, 0]
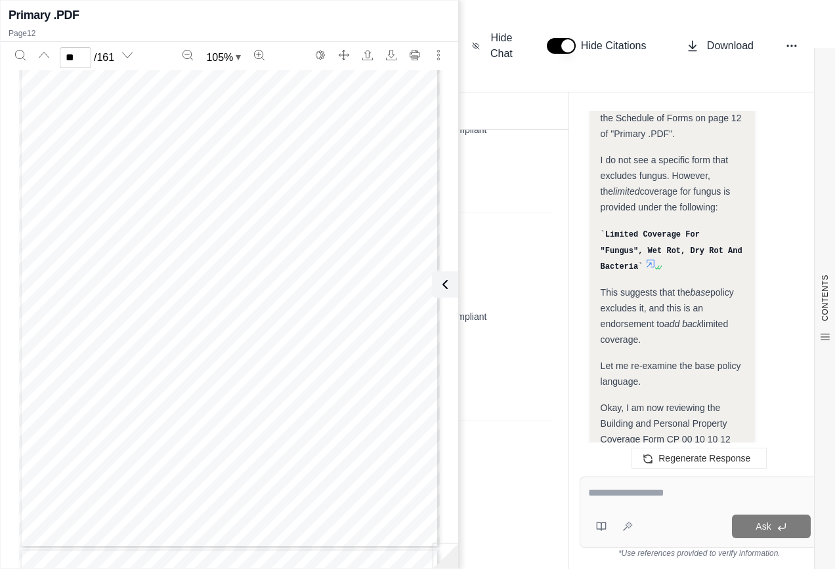
drag, startPoint x: 625, startPoint y: 296, endPoint x: 686, endPoint y: 293, distance: 61.1
click at [686, 403] on span "Okay, I am now reviewing the Building and Personal Property Coverage Form CP 00…" at bounding box center [667, 455] width 134 height 105
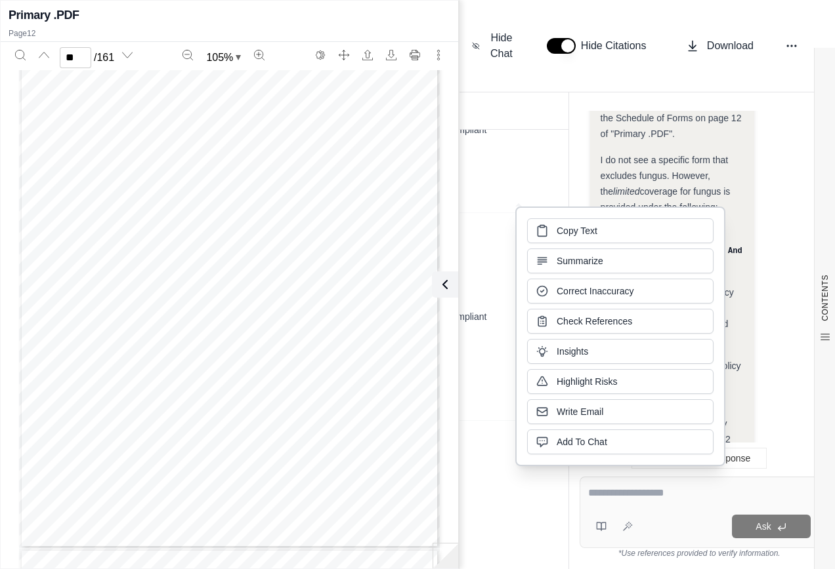
drag, startPoint x: 686, startPoint y: 293, endPoint x: 571, endPoint y: 232, distance: 130.3
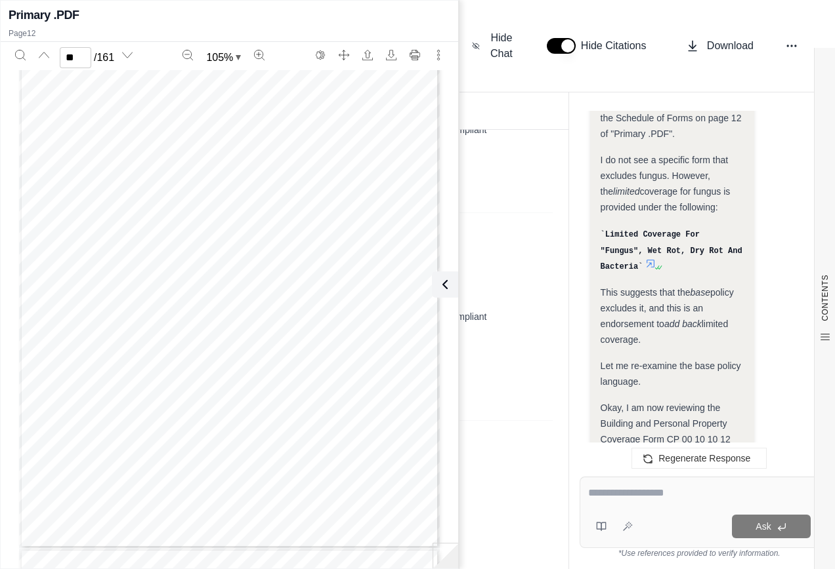
click at [600, 498] on textarea at bounding box center [699, 494] width 222 height 16
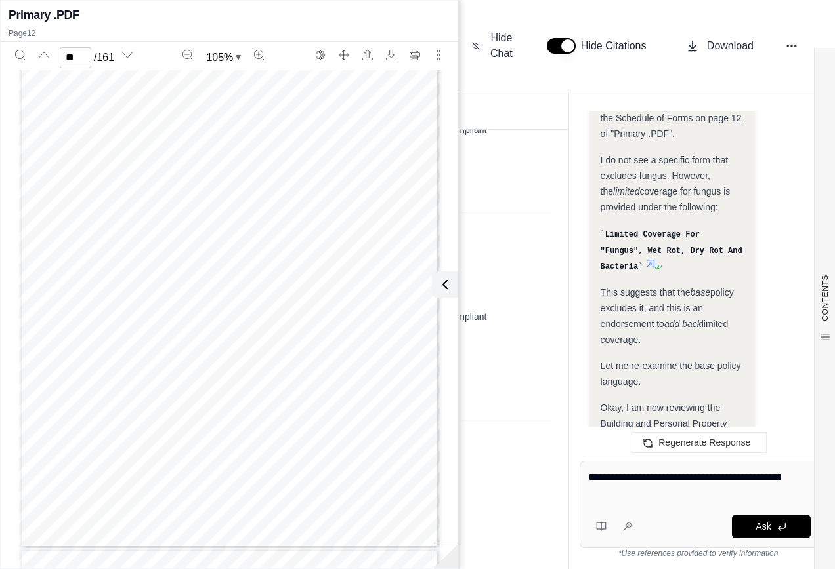
type textarea "**********"
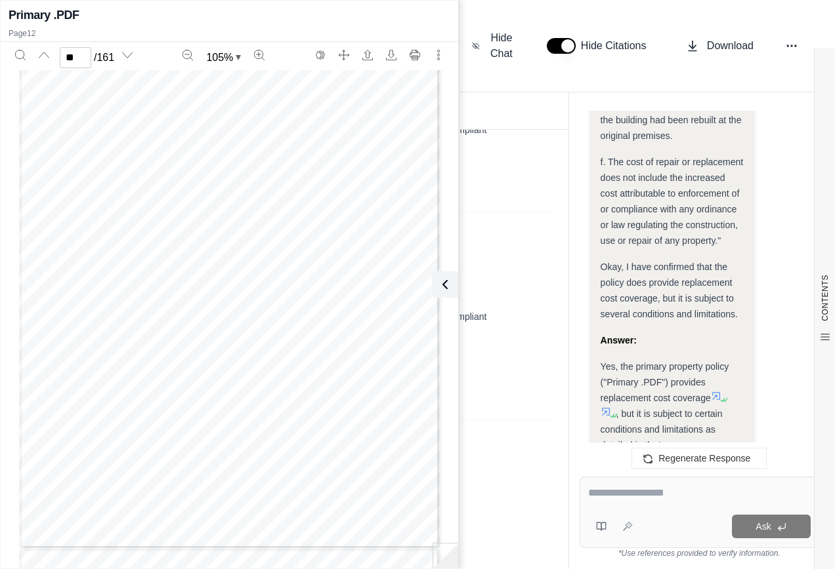
scroll to position [15883, 0]
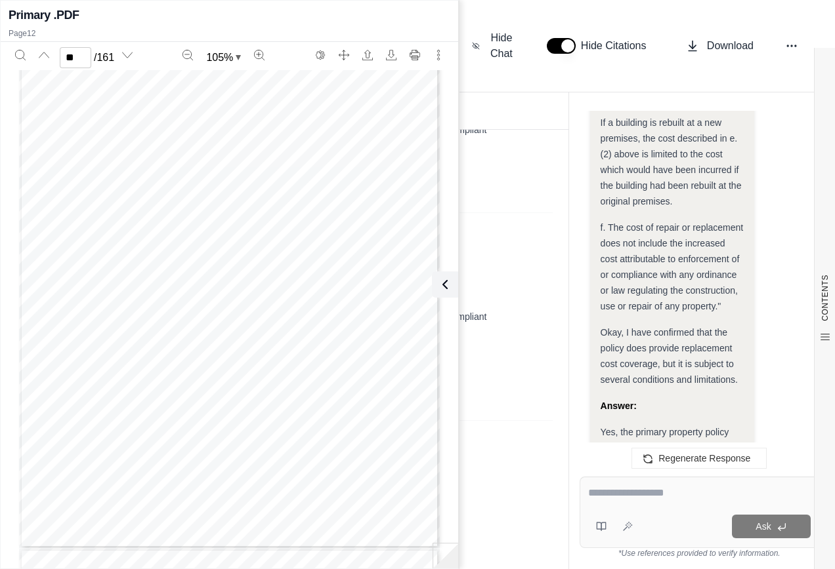
click at [721, 424] on div "Yes, the primary property policy ("Primary .PDF") provides replacement cost cov…" at bounding box center [671, 558] width 143 height 269
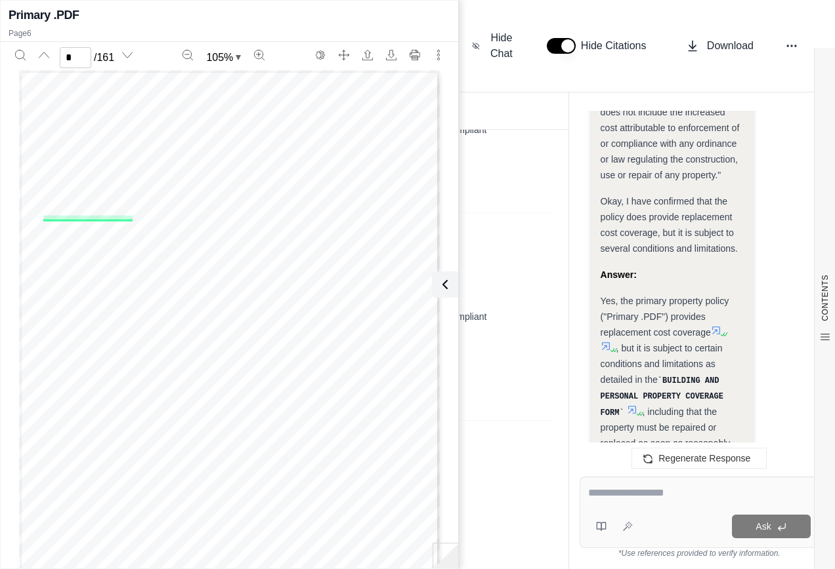
scroll to position [16014, 0]
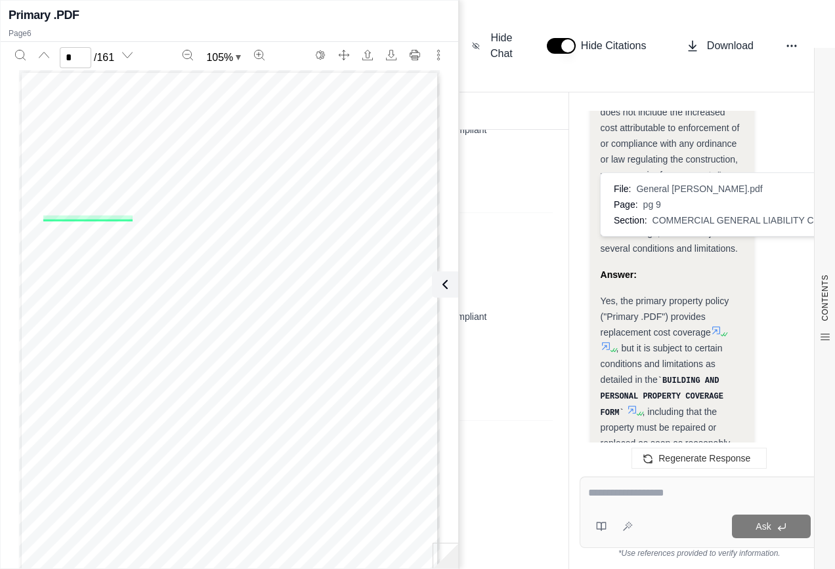
click at [644, 452] on icon at bounding box center [639, 457] width 10 height 10
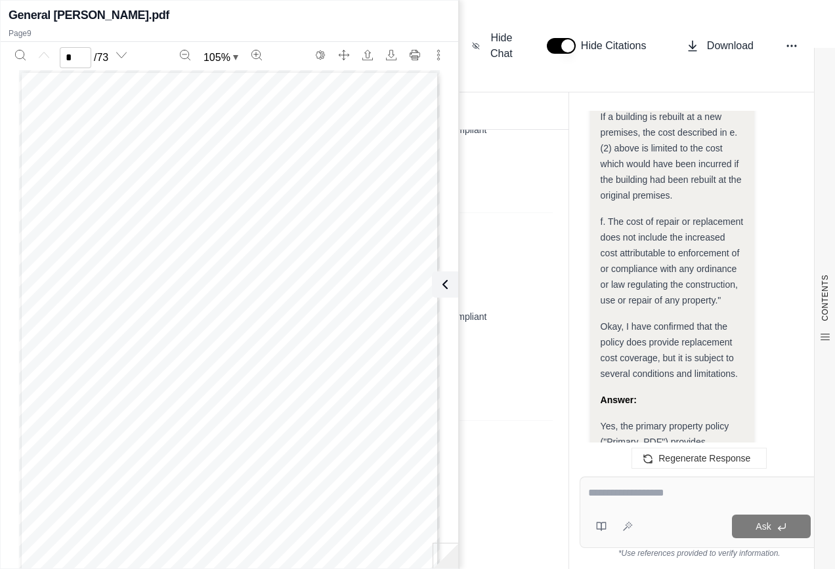
scroll to position [15883, 0]
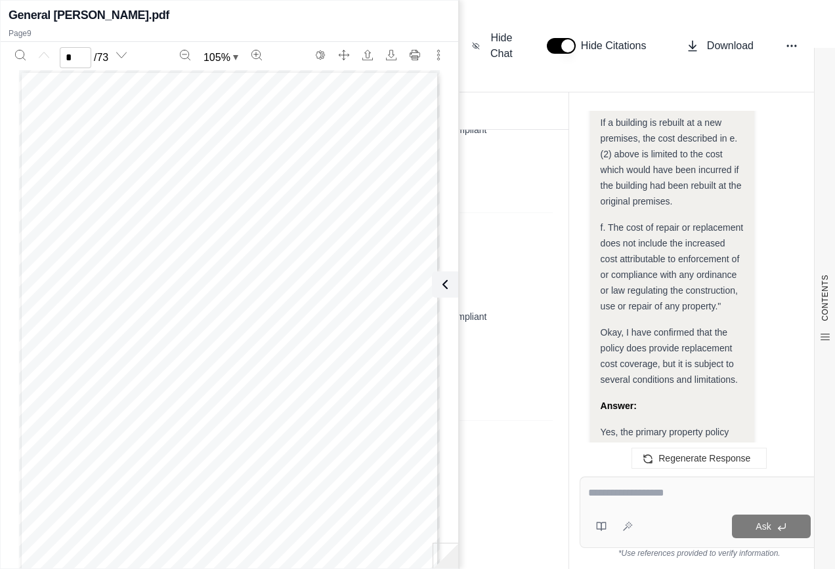
click at [605, 424] on div "Yes, the primary property policy ("Primary .PDF") provides replacement cost cov…" at bounding box center [671, 558] width 143 height 269
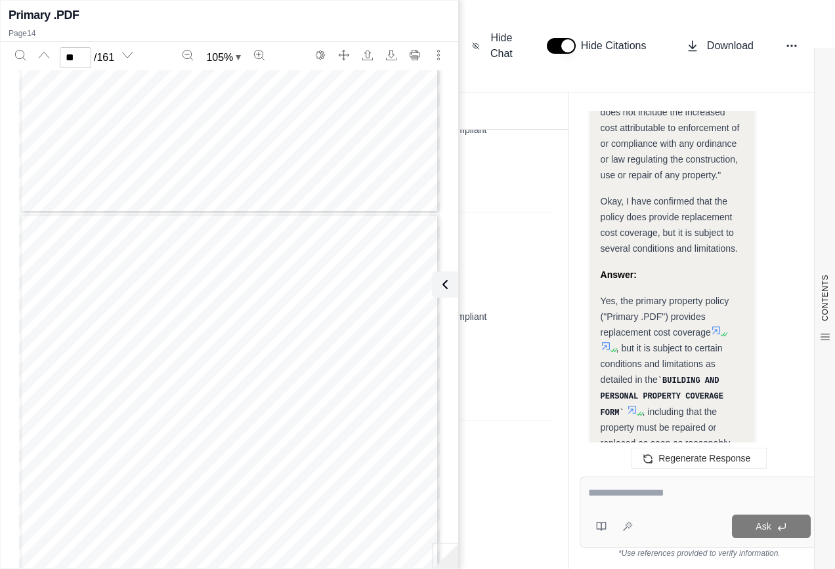
scroll to position [5445, 0]
type input "**"
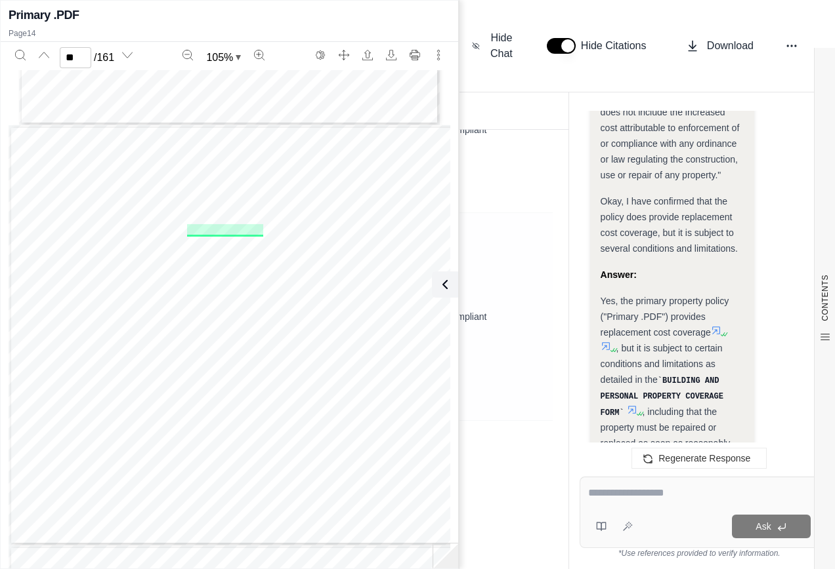
drag, startPoint x: 440, startPoint y: 289, endPoint x: 539, endPoint y: 388, distance: 140.1
click at [440, 289] on icon at bounding box center [445, 285] width 16 height 16
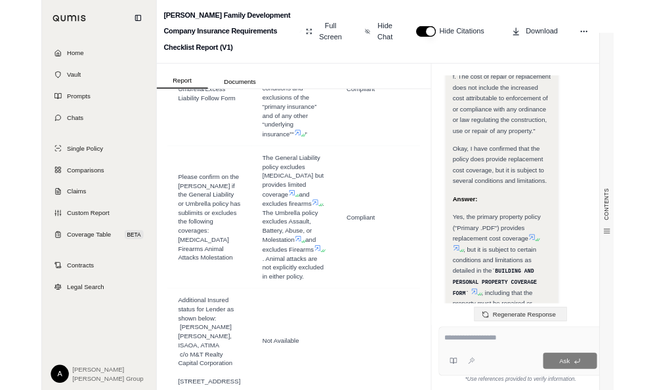
scroll to position [16014, 0]
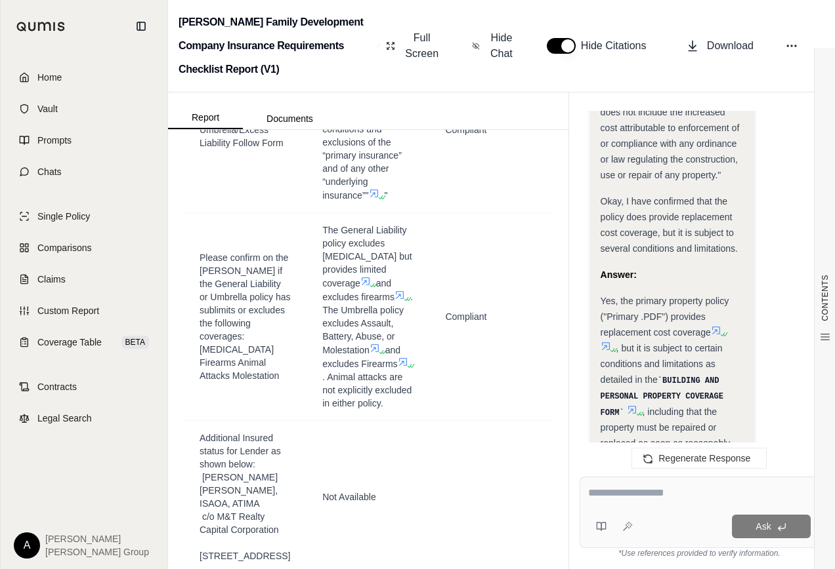
click at [614, 495] on textarea at bounding box center [699, 494] width 222 height 16
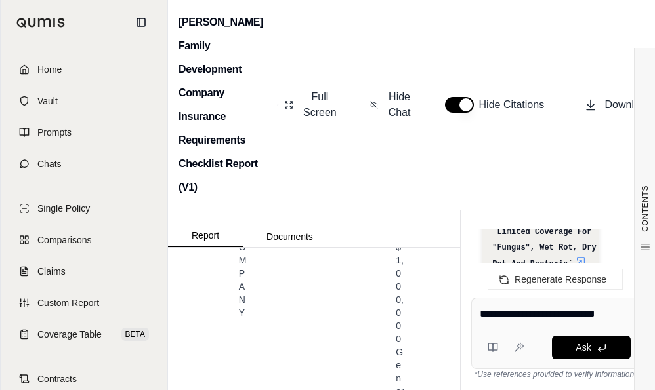
scroll to position [13328, 0]
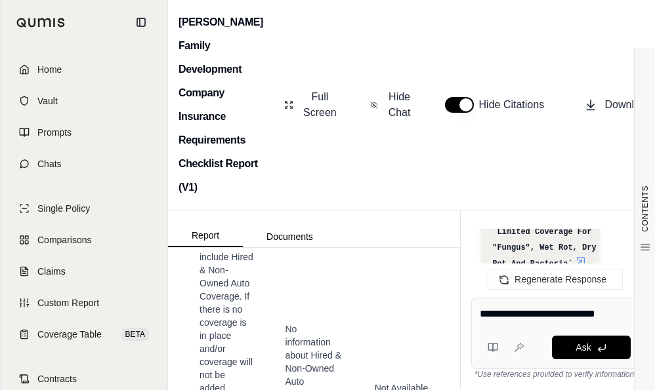
drag, startPoint x: 514, startPoint y: 327, endPoint x: 590, endPoint y: 316, distance: 77.0
click at [516, 327] on div "**********" at bounding box center [555, 334] width 168 height 72
paste textarea "**********"
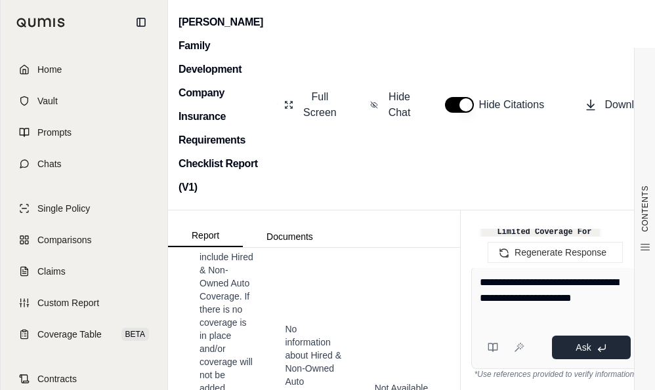
type textarea "**********"
click at [608, 349] on button "Ask" at bounding box center [591, 348] width 79 height 24
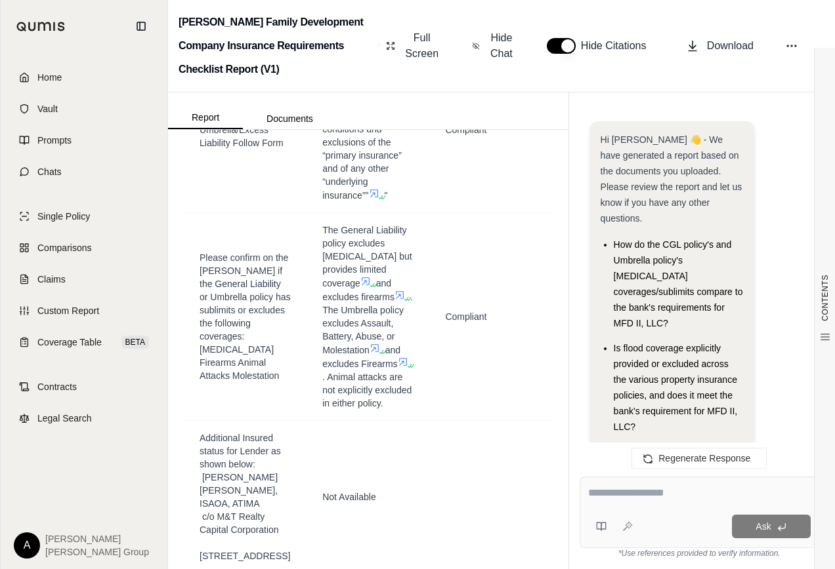
scroll to position [18929, 0]
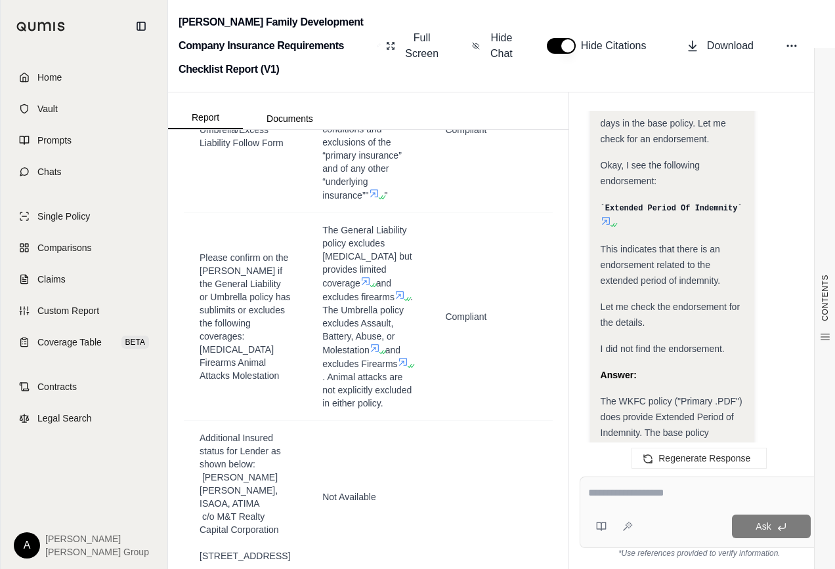
click at [604, 489] on icon at bounding box center [605, 494] width 10 height 10
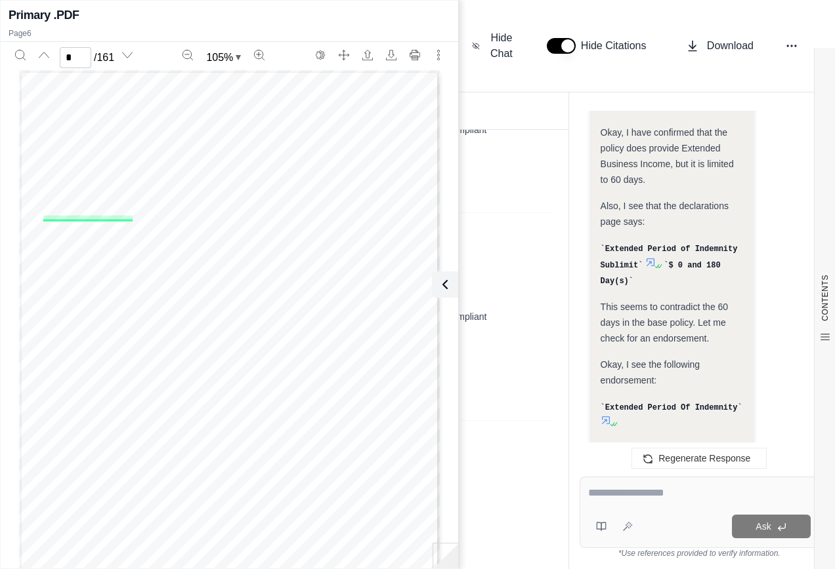
scroll to position [18667, 0]
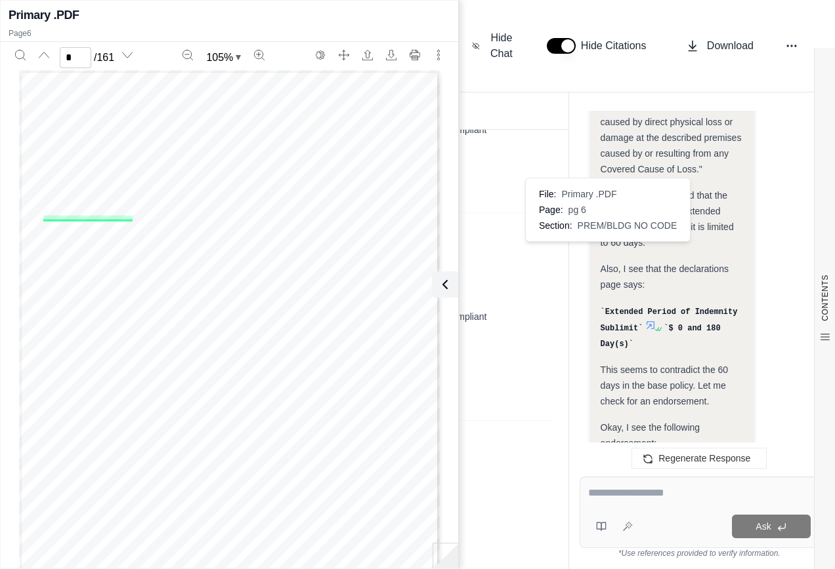
click at [607, 478] on icon at bounding box center [605, 483] width 10 height 10
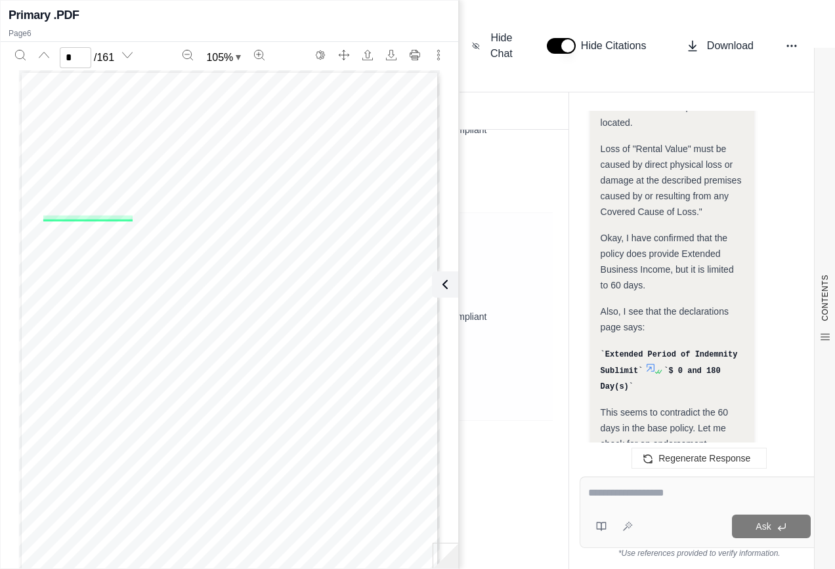
scroll to position [18601, 0]
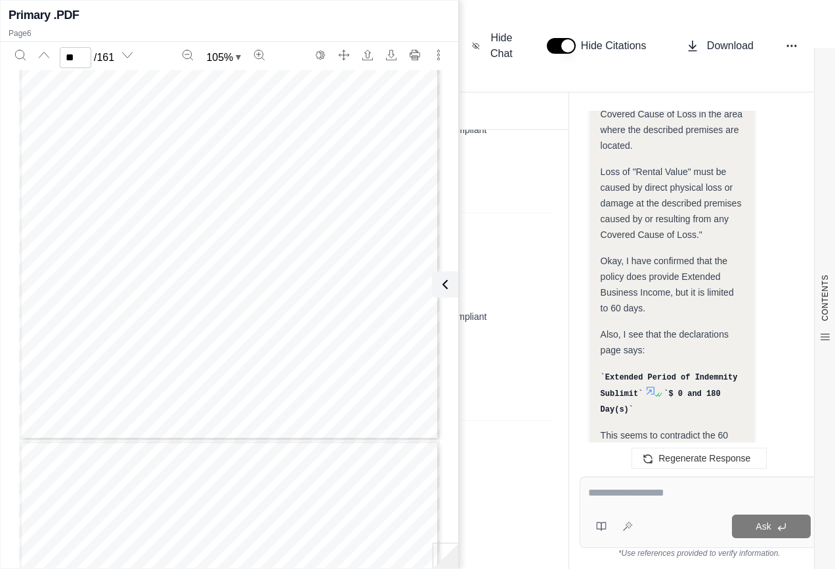
type input "**"
click at [596, 487] on textarea at bounding box center [699, 494] width 222 height 16
paste textarea "**********"
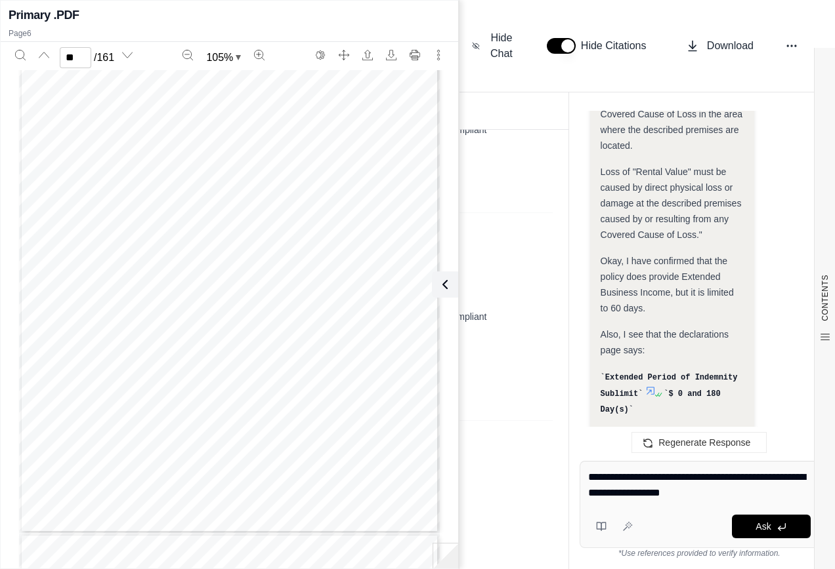
type textarea "**********"
click at [627, 526] on div at bounding box center [613, 527] width 50 height 26
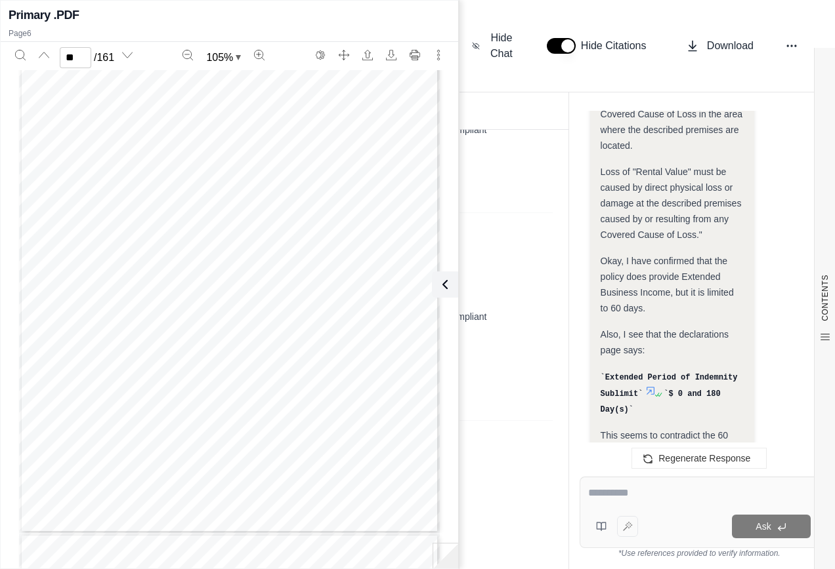
click at [632, 498] on textarea at bounding box center [699, 494] width 222 height 16
type textarea "**********"
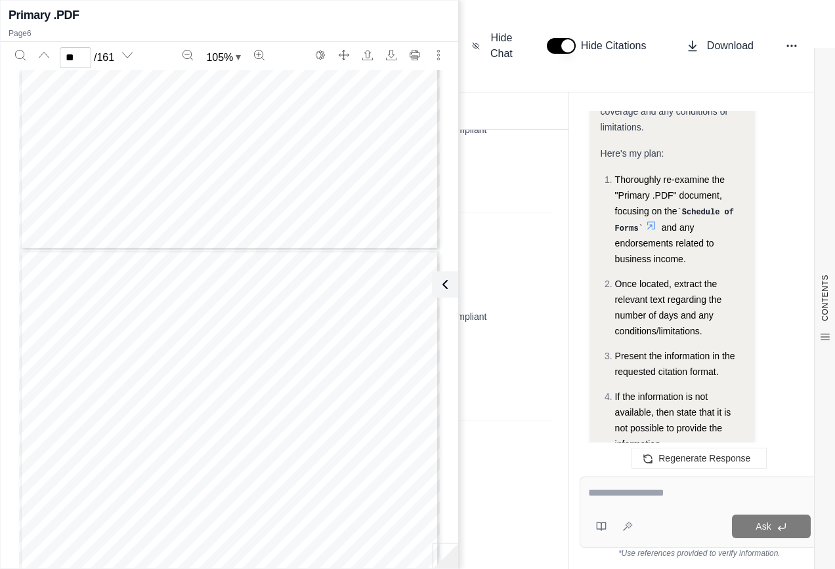
scroll to position [6396, 0]
type input "**"
click at [627, 491] on textarea at bounding box center [699, 494] width 222 height 16
type textarea "**********"
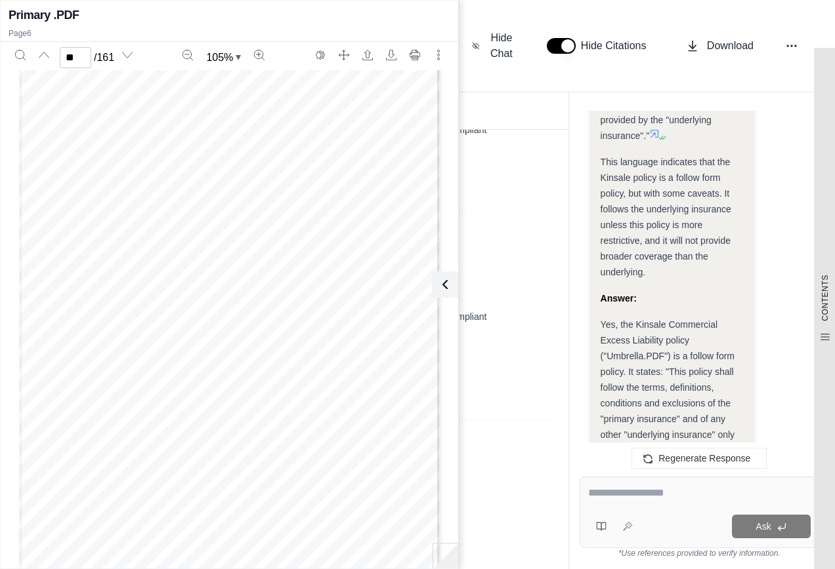
scroll to position [21686, 0]
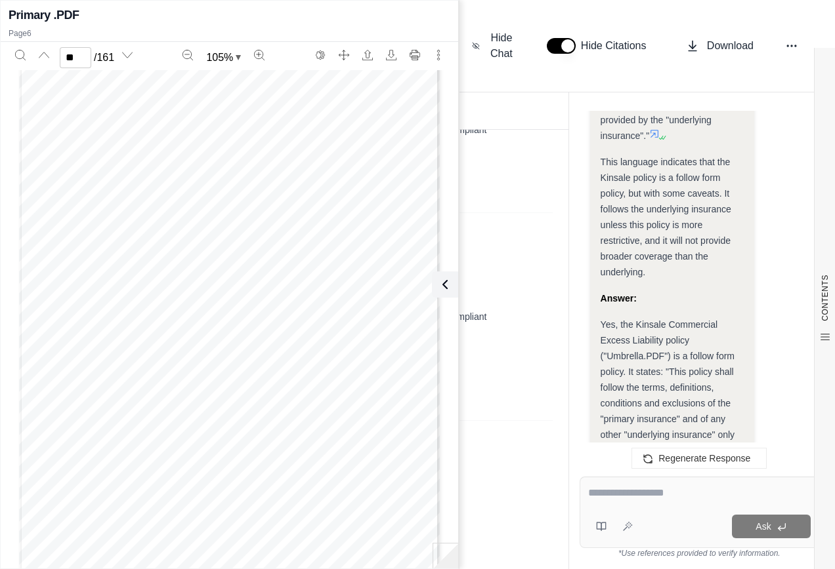
click at [598, 494] on textarea at bounding box center [699, 494] width 222 height 16
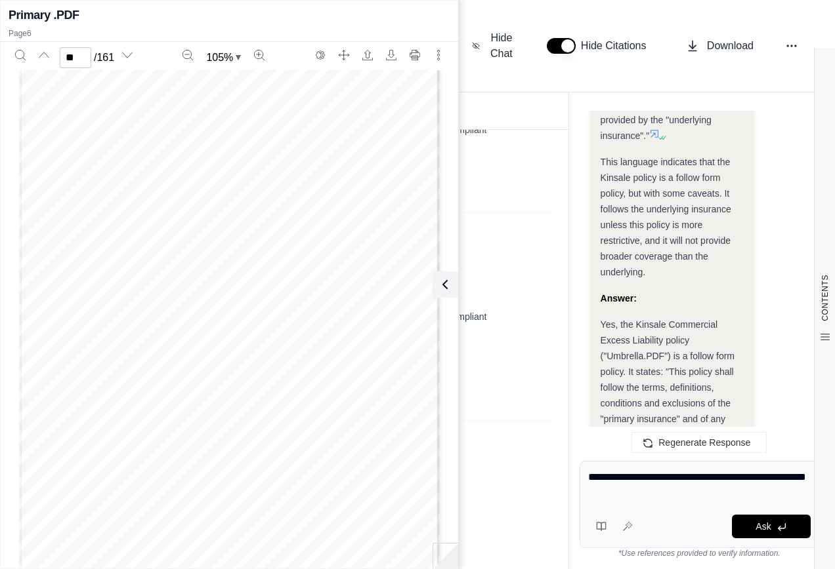
type textarea "**********"
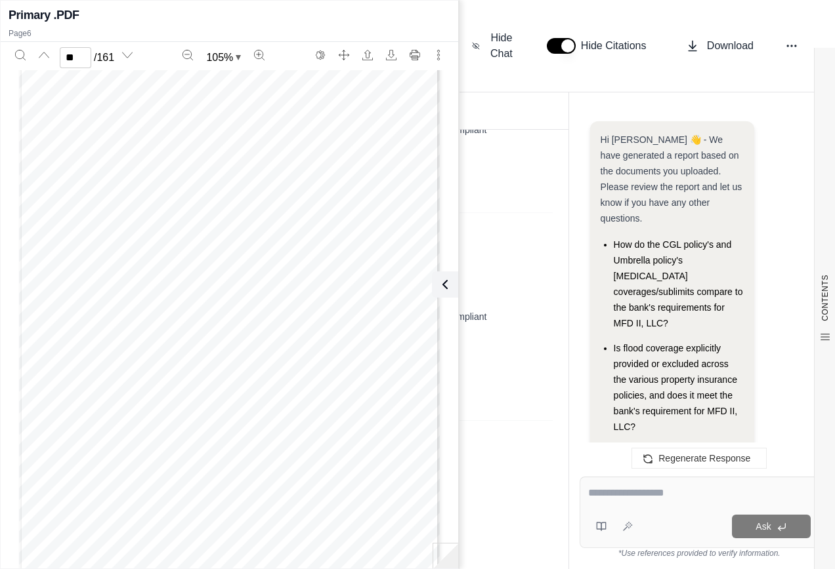
scroll to position [23287, 0]
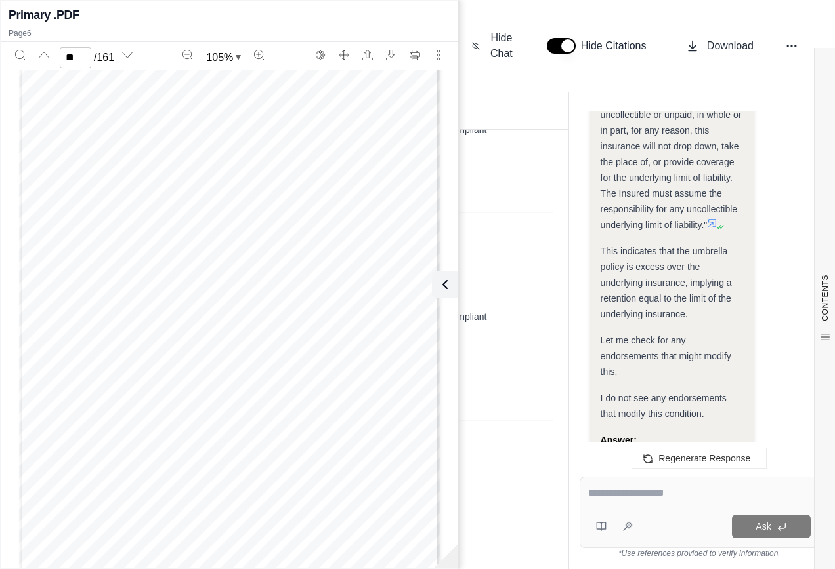
click at [596, 489] on textarea at bounding box center [699, 494] width 222 height 16
type textarea "**********"
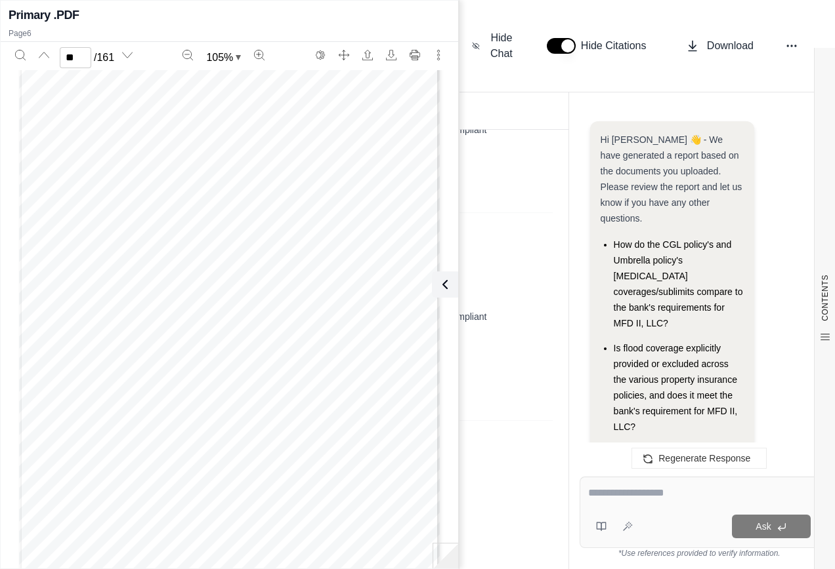
scroll to position [24932, 0]
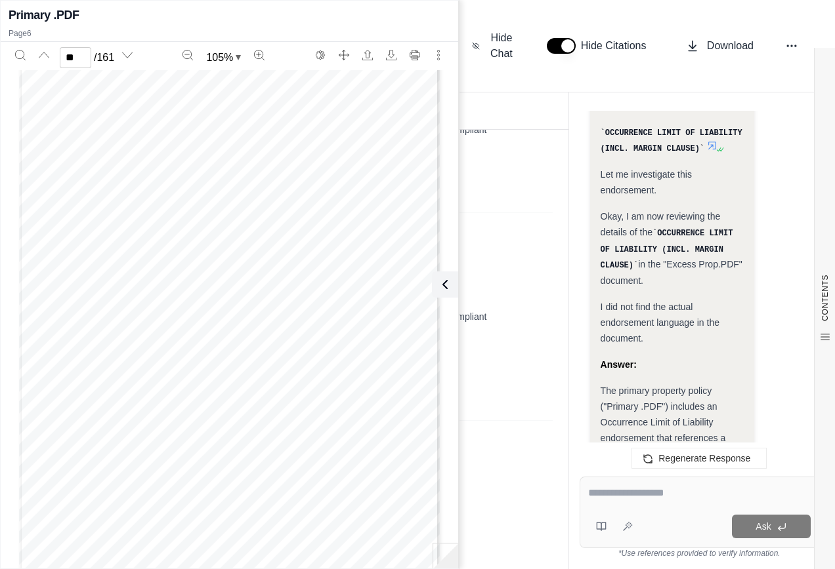
click at [705, 464] on icon at bounding box center [703, 468] width 8 height 8
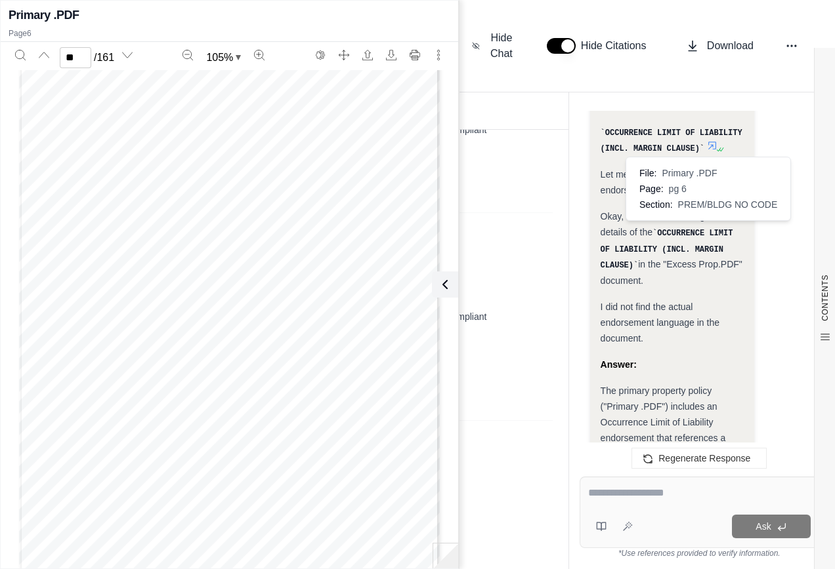
click at [705, 463] on icon at bounding box center [702, 468] width 10 height 10
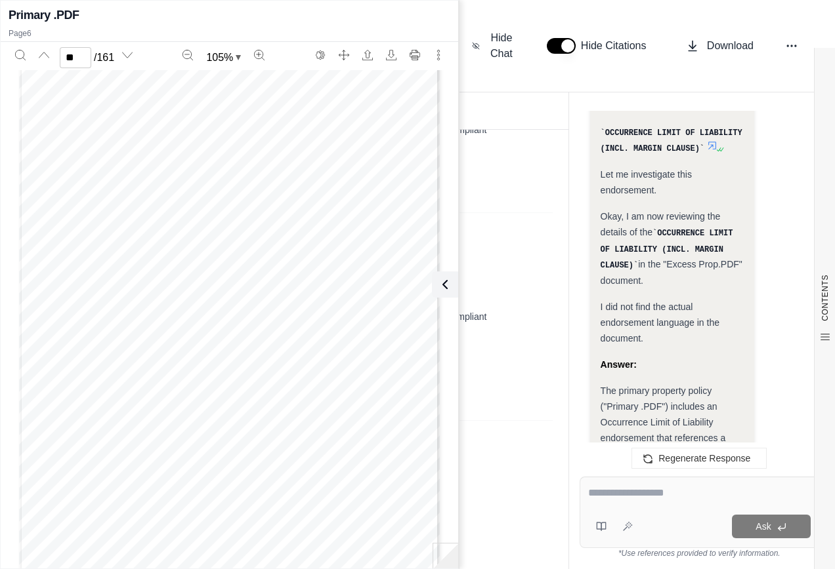
click at [705, 463] on icon at bounding box center [702, 468] width 10 height 10
click at [443, 283] on icon at bounding box center [442, 285] width 4 height 8
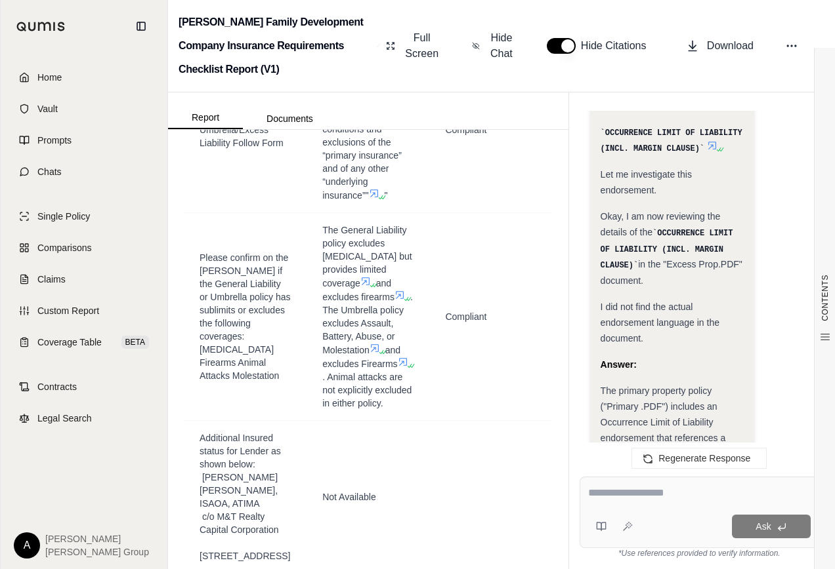
click at [703, 463] on icon at bounding box center [702, 468] width 10 height 10
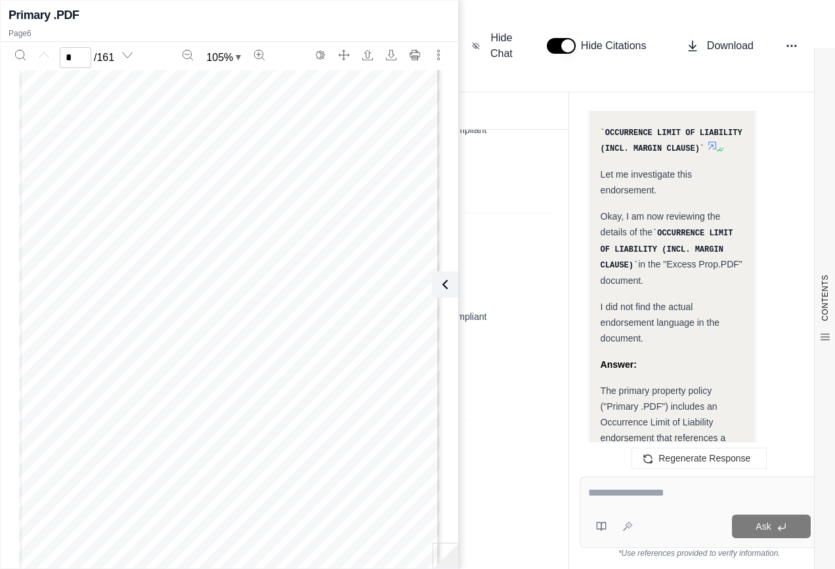
type input "*"
click at [621, 498] on textarea at bounding box center [699, 494] width 222 height 16
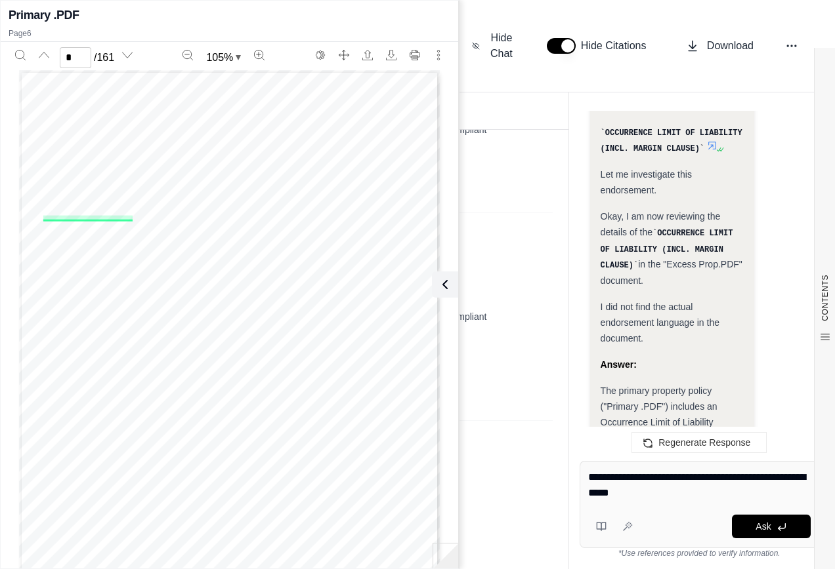
click at [651, 495] on textarea "**********" at bounding box center [699, 485] width 222 height 31
click at [777, 476] on textarea "**********" at bounding box center [699, 485] width 222 height 31
type textarea "**********"
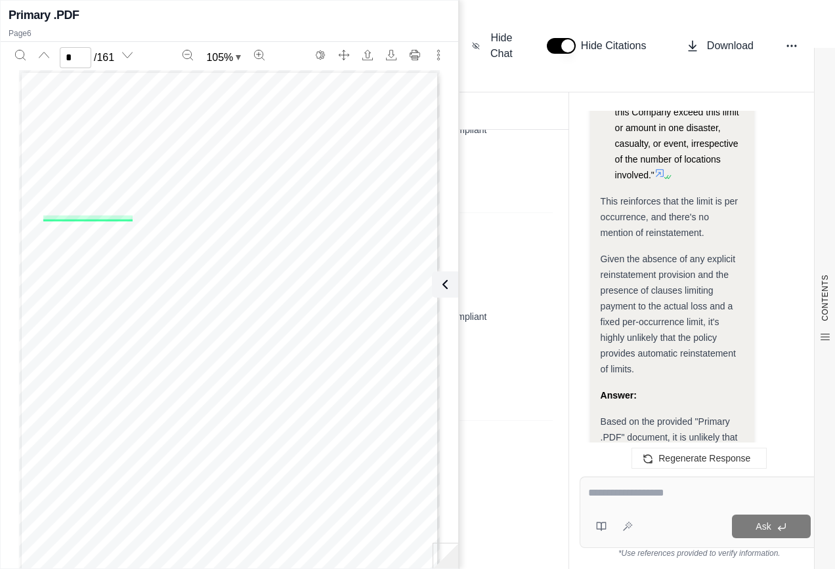
scroll to position [26612, 0]
drag, startPoint x: 592, startPoint y: 489, endPoint x: 684, endPoint y: 494, distance: 92.6
click at [592, 489] on textarea at bounding box center [699, 494] width 222 height 16
paste textarea "**********"
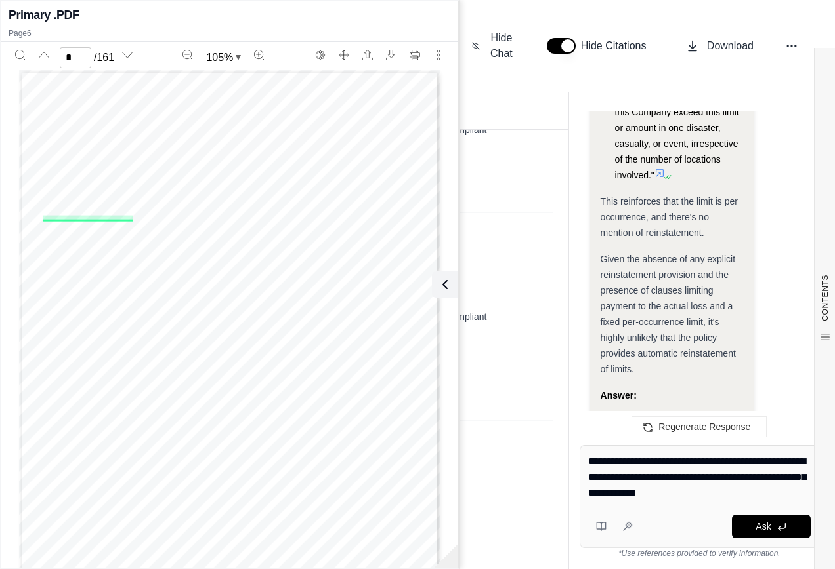
drag, startPoint x: 598, startPoint y: 459, endPoint x: 580, endPoint y: 460, distance: 18.4
click at [580, 460] on div "**********" at bounding box center [698, 496] width 239 height 103
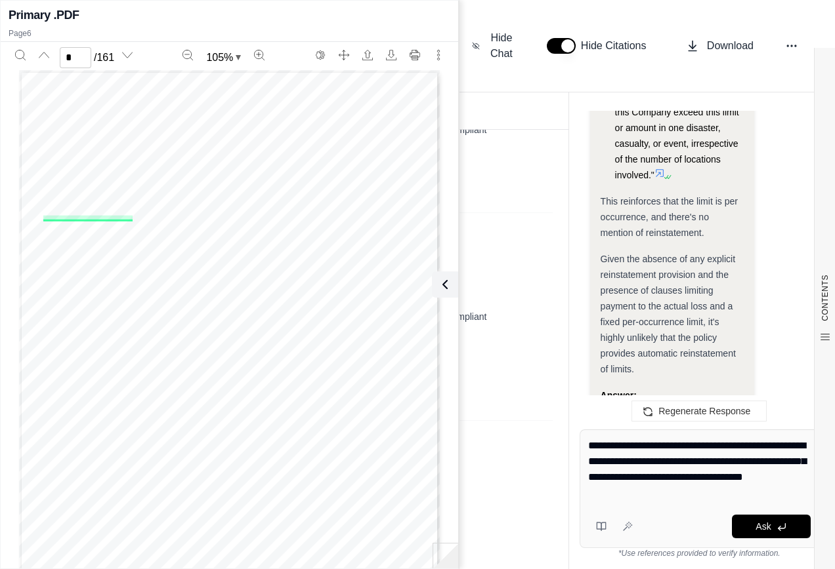
type textarea "**********"
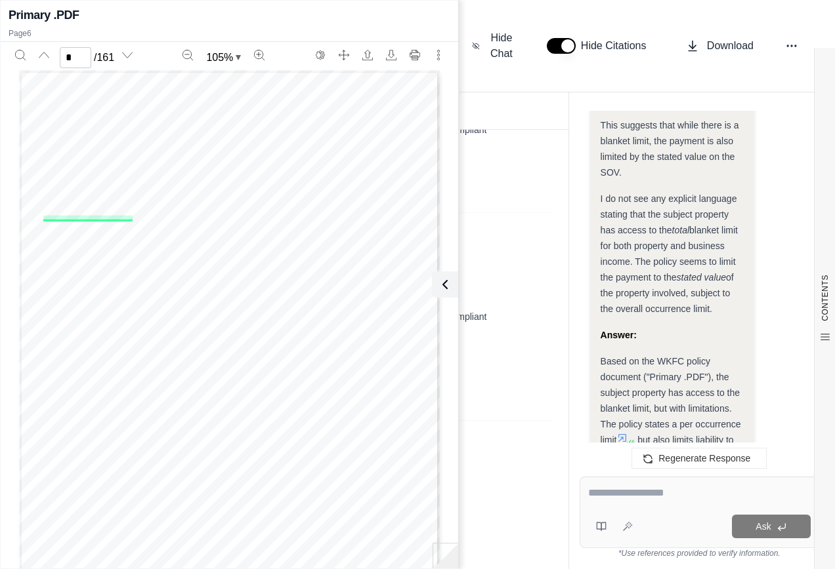
scroll to position [28504, 0]
